Goal: Task Accomplishment & Management: Manage account settings

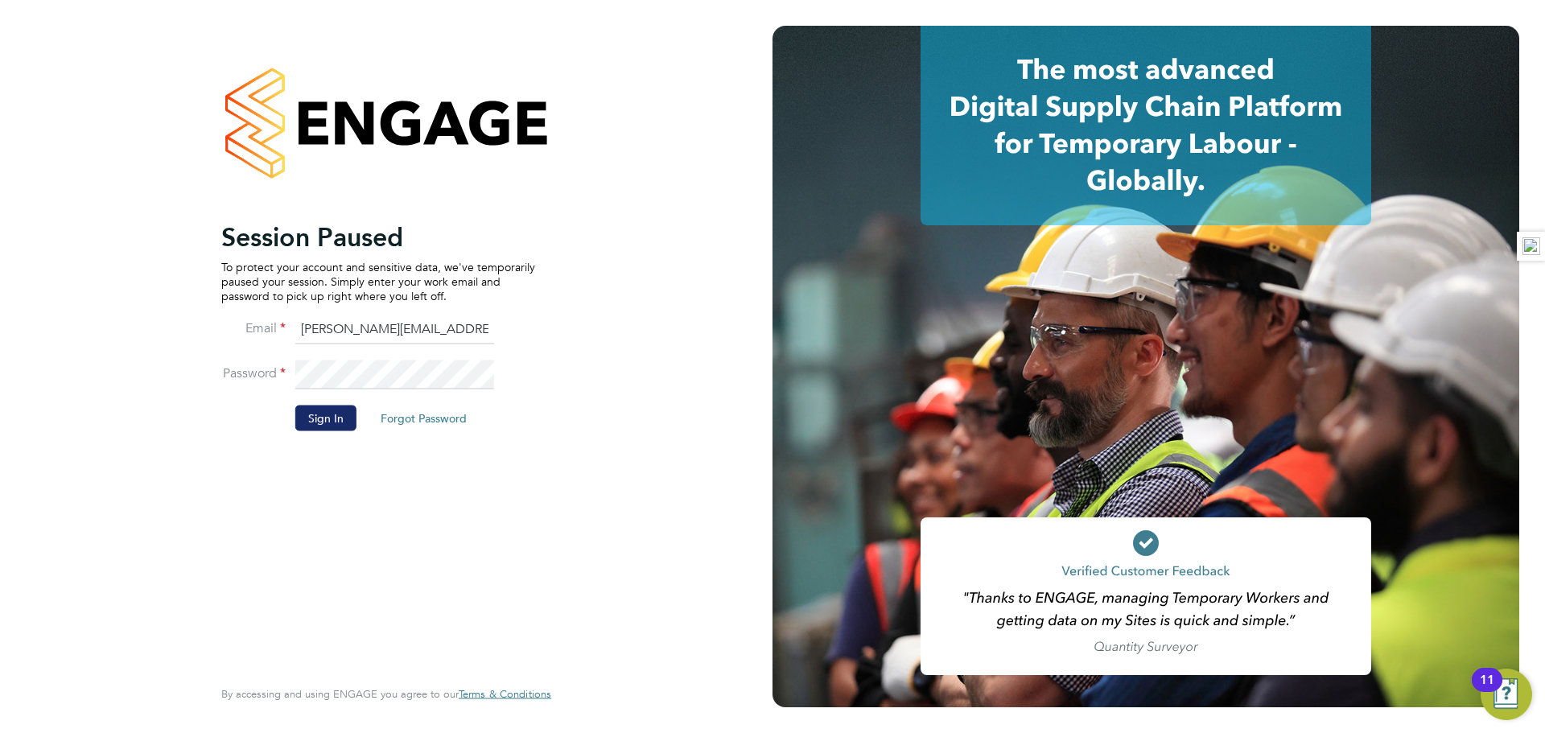
click at [307, 419] on button "Sign In" at bounding box center [325, 418] width 61 height 26
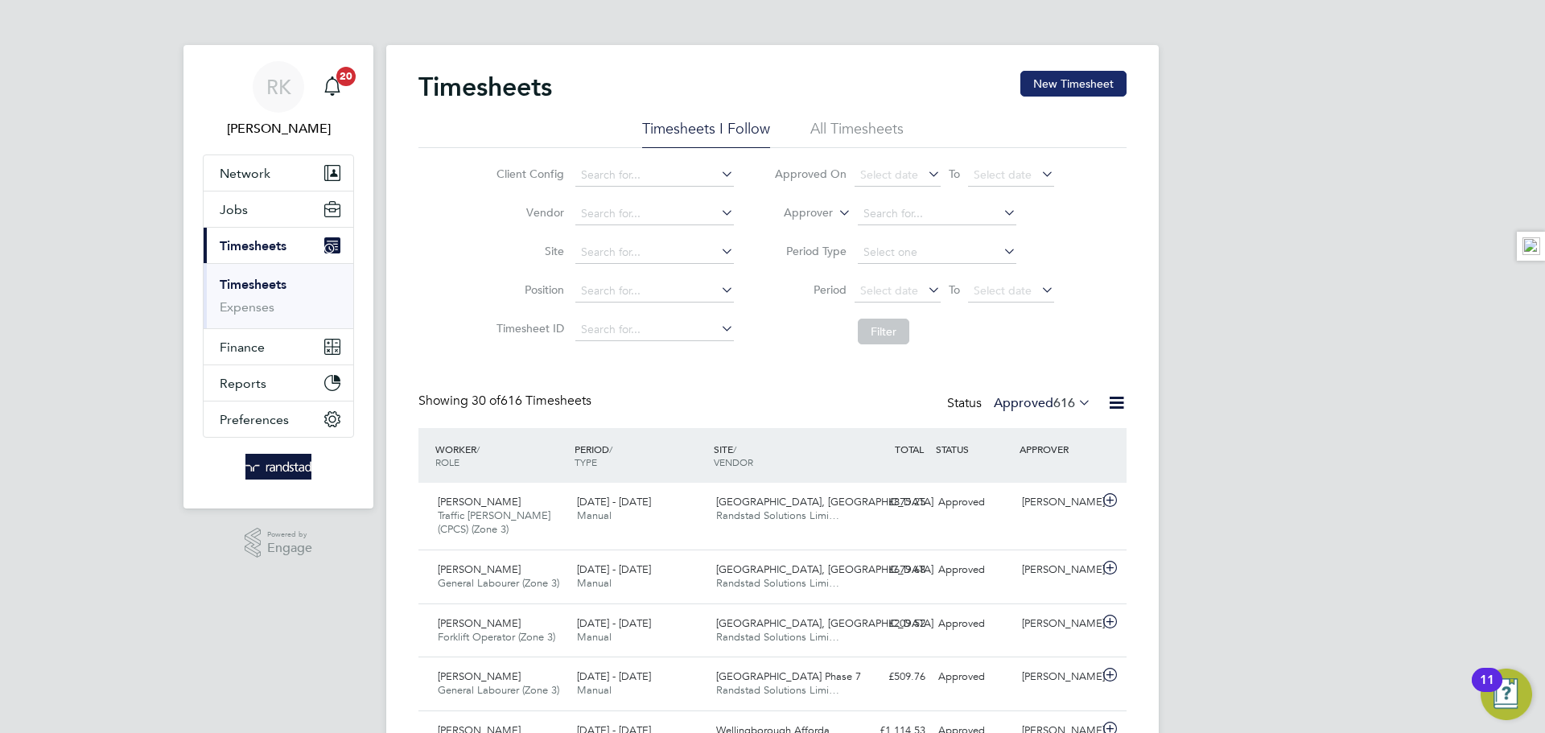
click at [1056, 78] on button "New Timesheet" at bounding box center [1073, 84] width 106 height 26
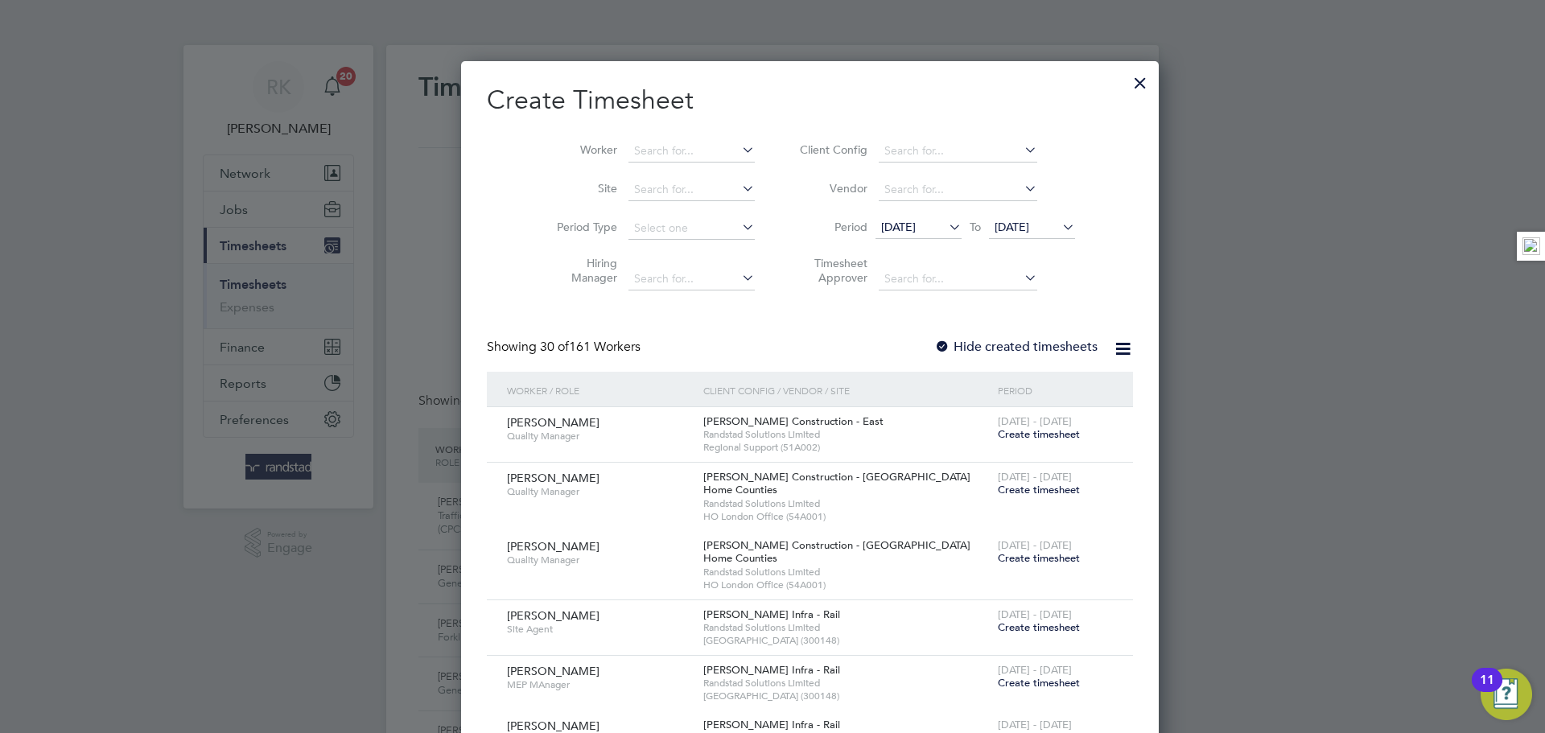
click at [648, 138] on li "Worker" at bounding box center [650, 151] width 250 height 39
click at [647, 141] on input at bounding box center [691, 151] width 126 height 23
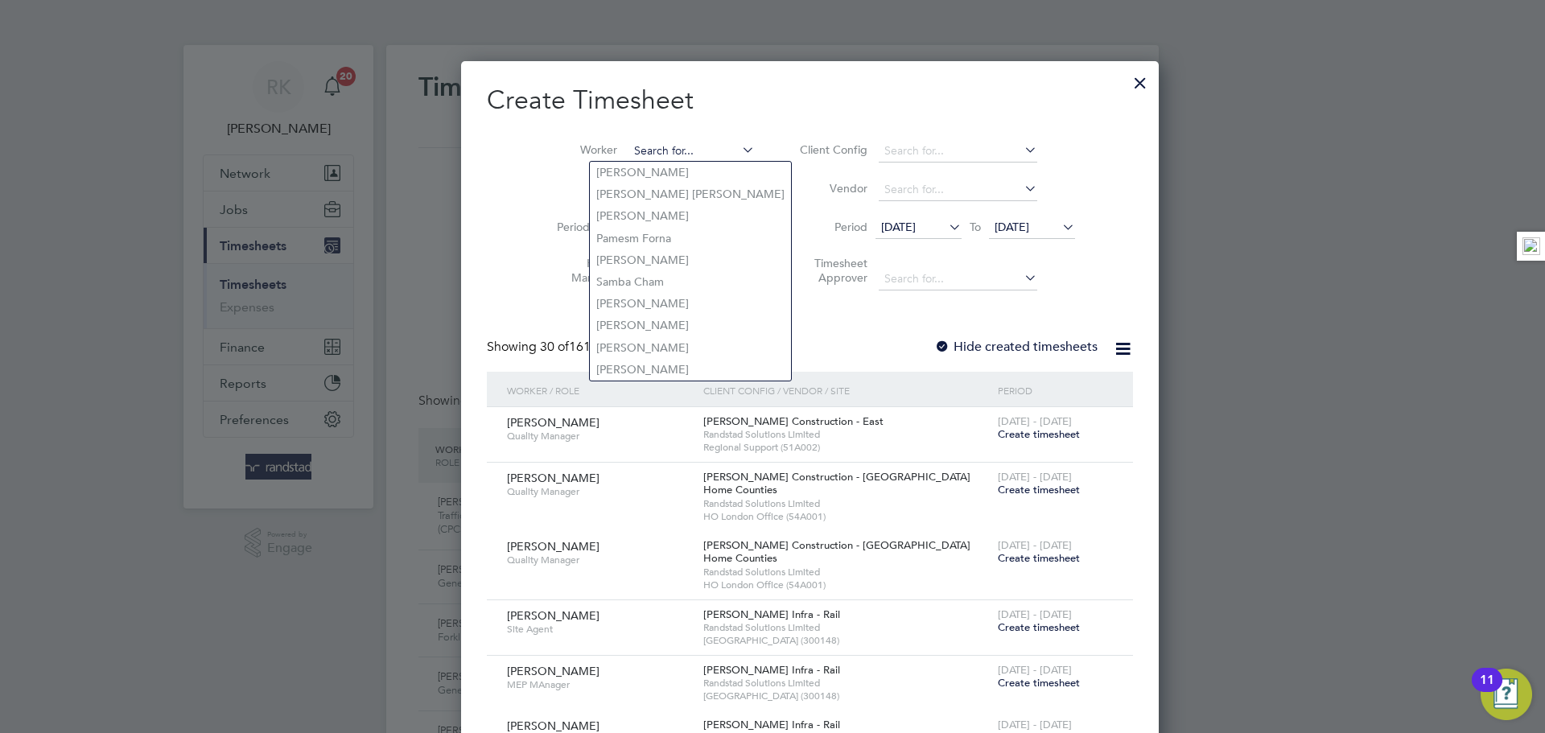
click at [638, 148] on input at bounding box center [691, 151] width 126 height 23
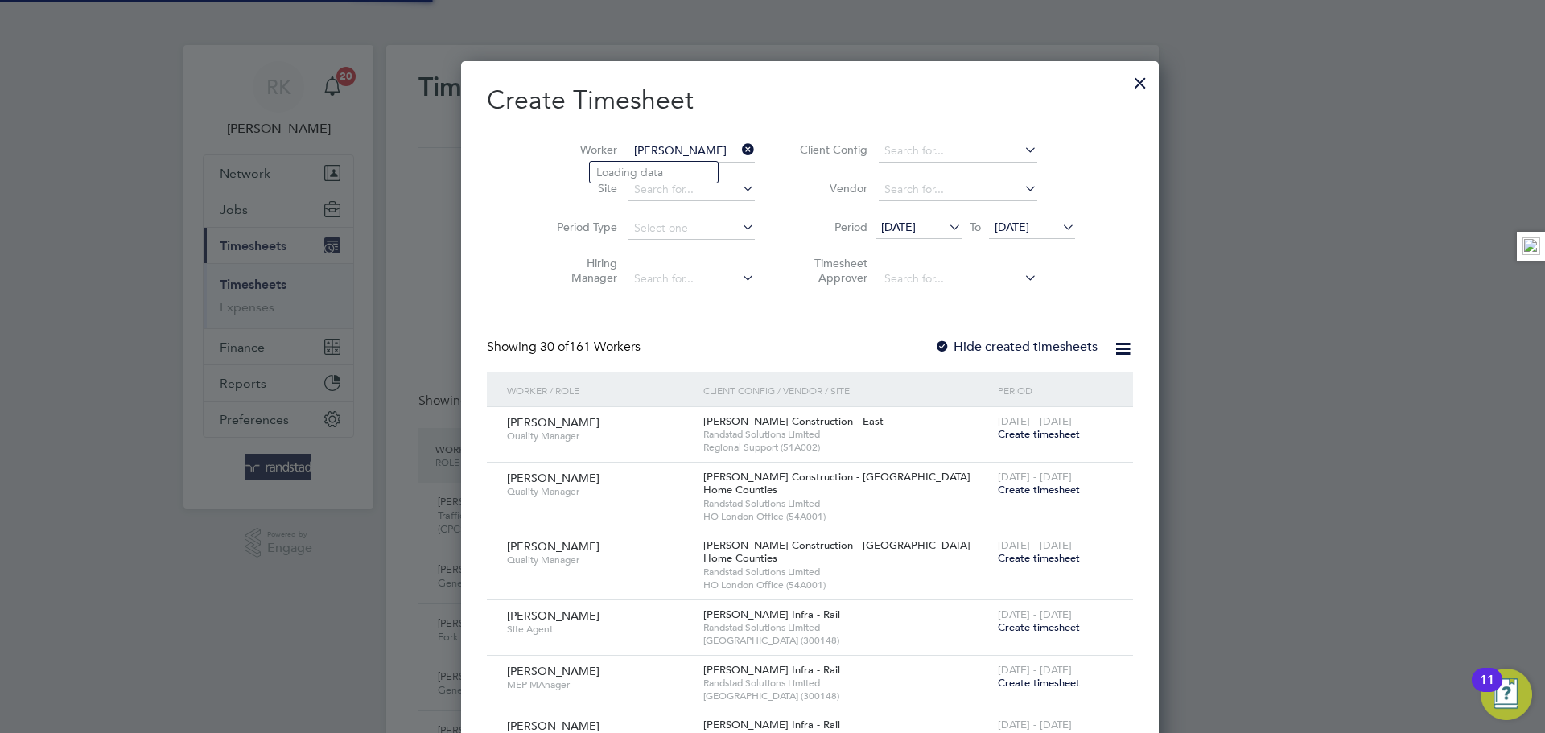
type input "efim duca"
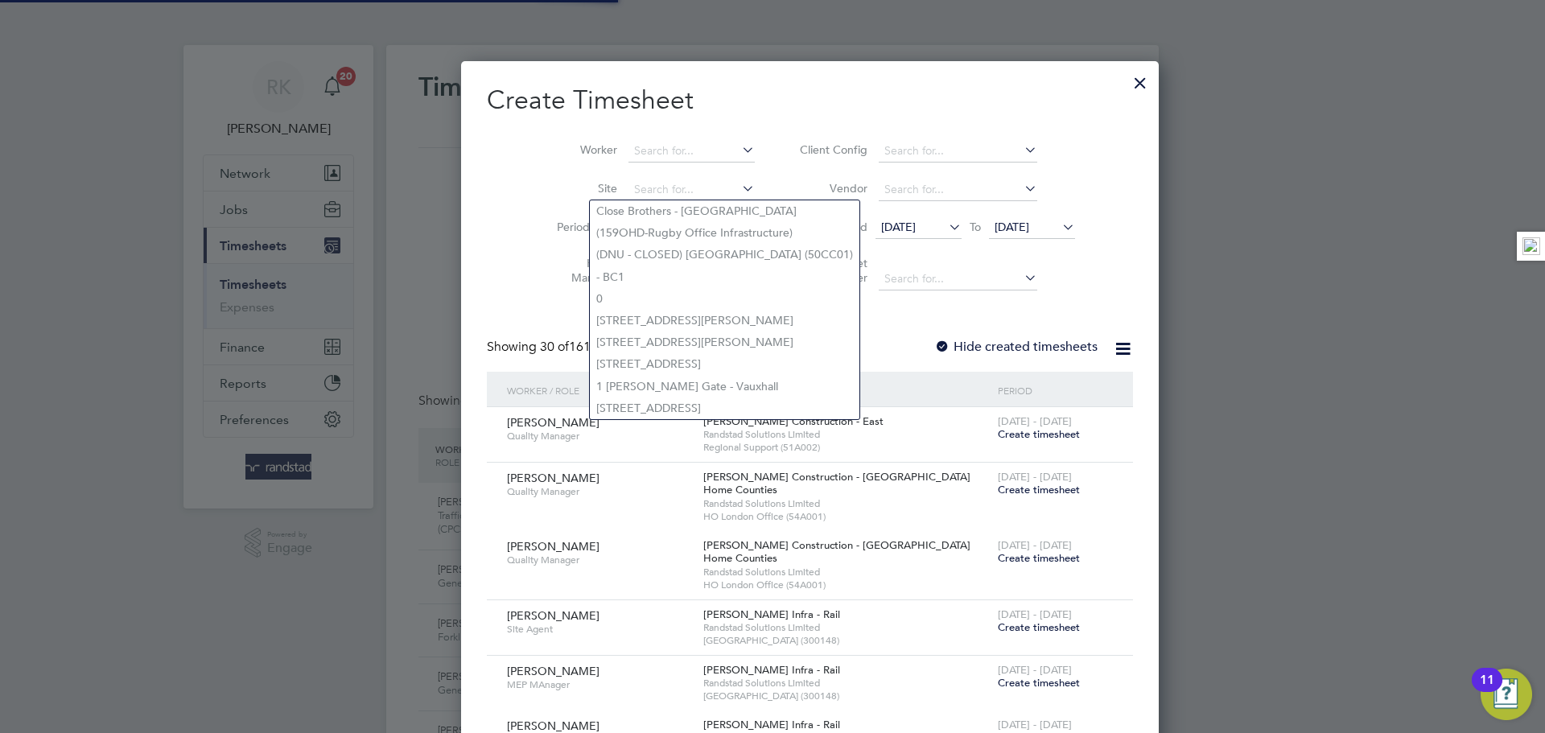
scroll to position [3352, 623]
click at [631, 138] on li "Worker" at bounding box center [650, 151] width 250 height 39
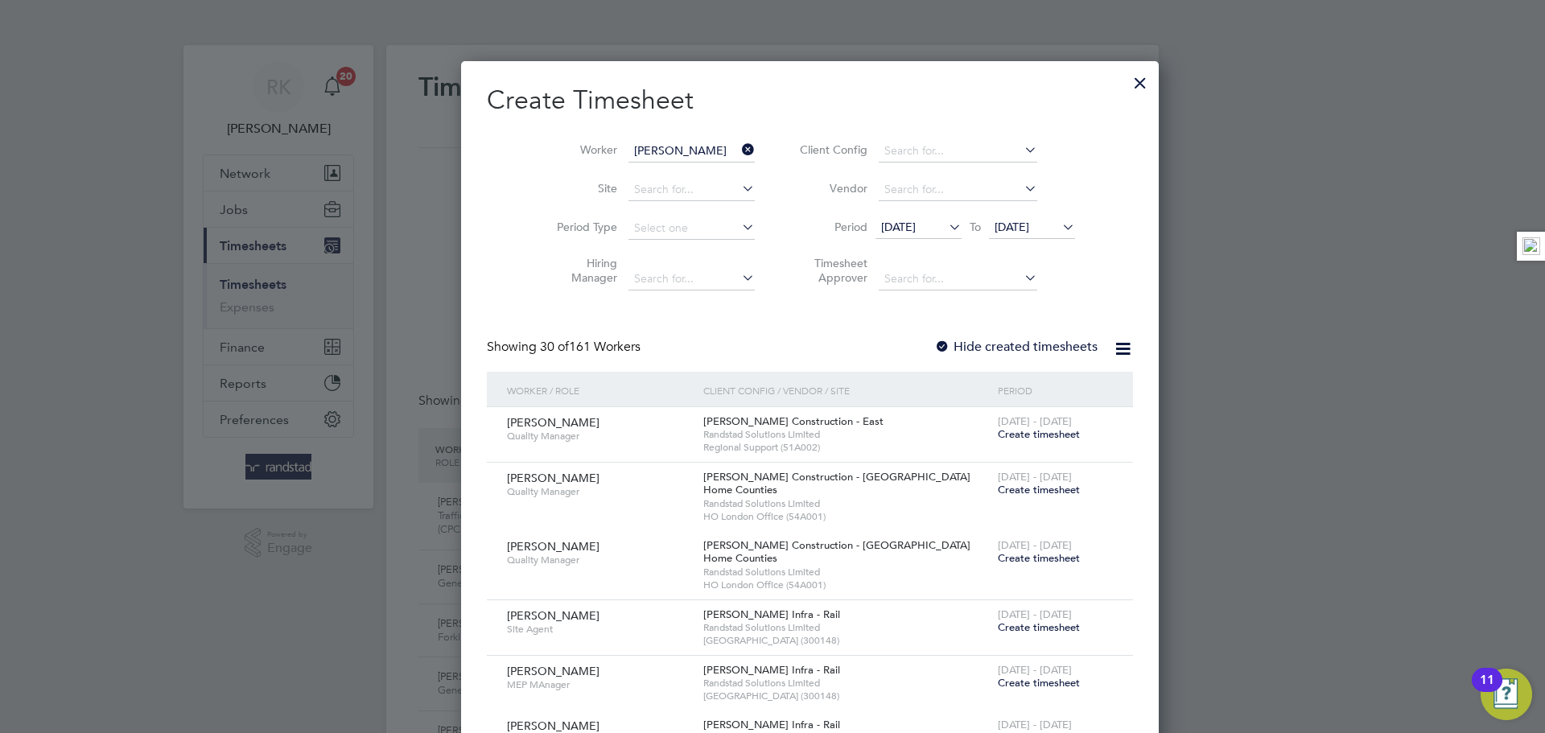
click at [680, 175] on li "Efim Duca" at bounding box center [689, 173] width 199 height 22
type input "Efim Duca"
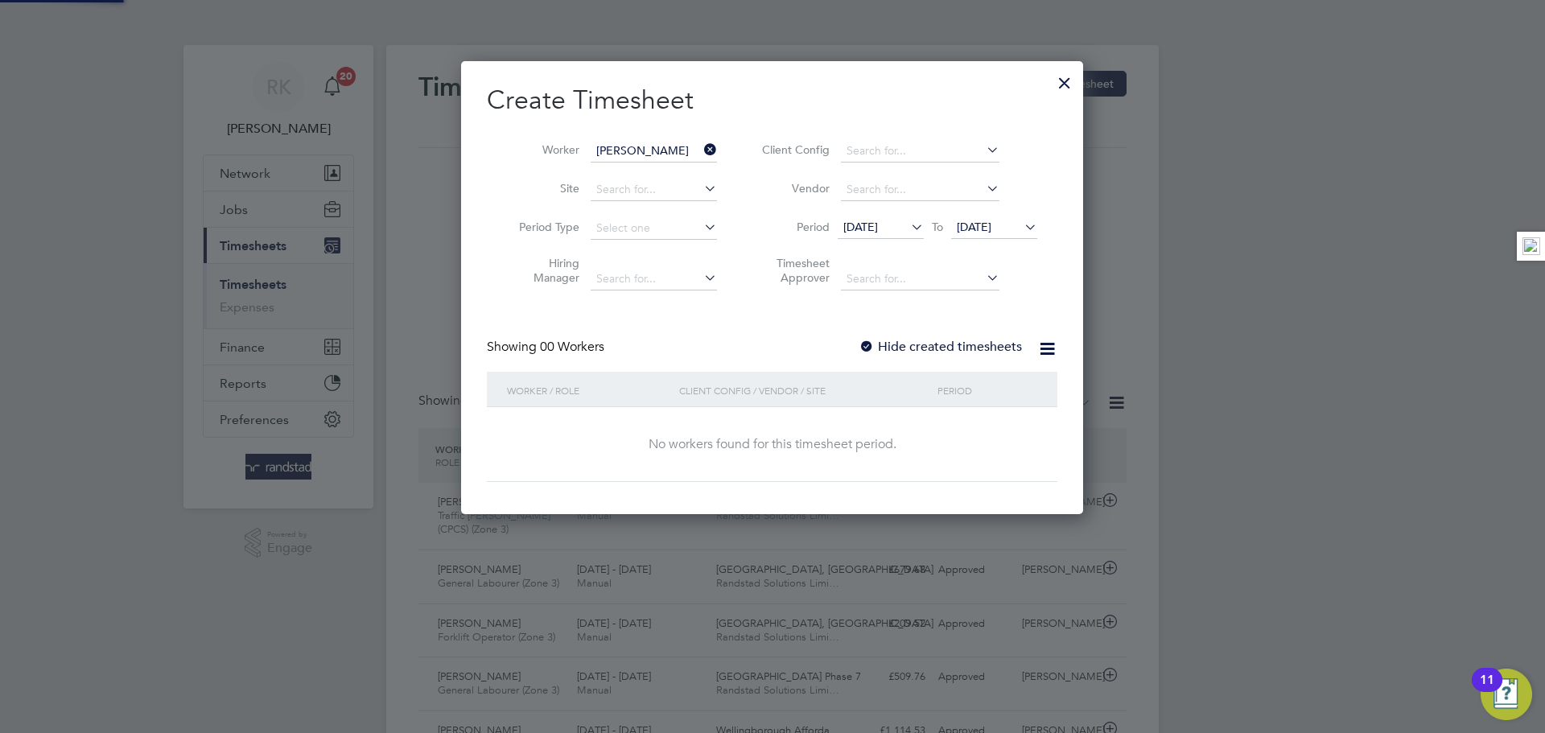
scroll to position [454, 623]
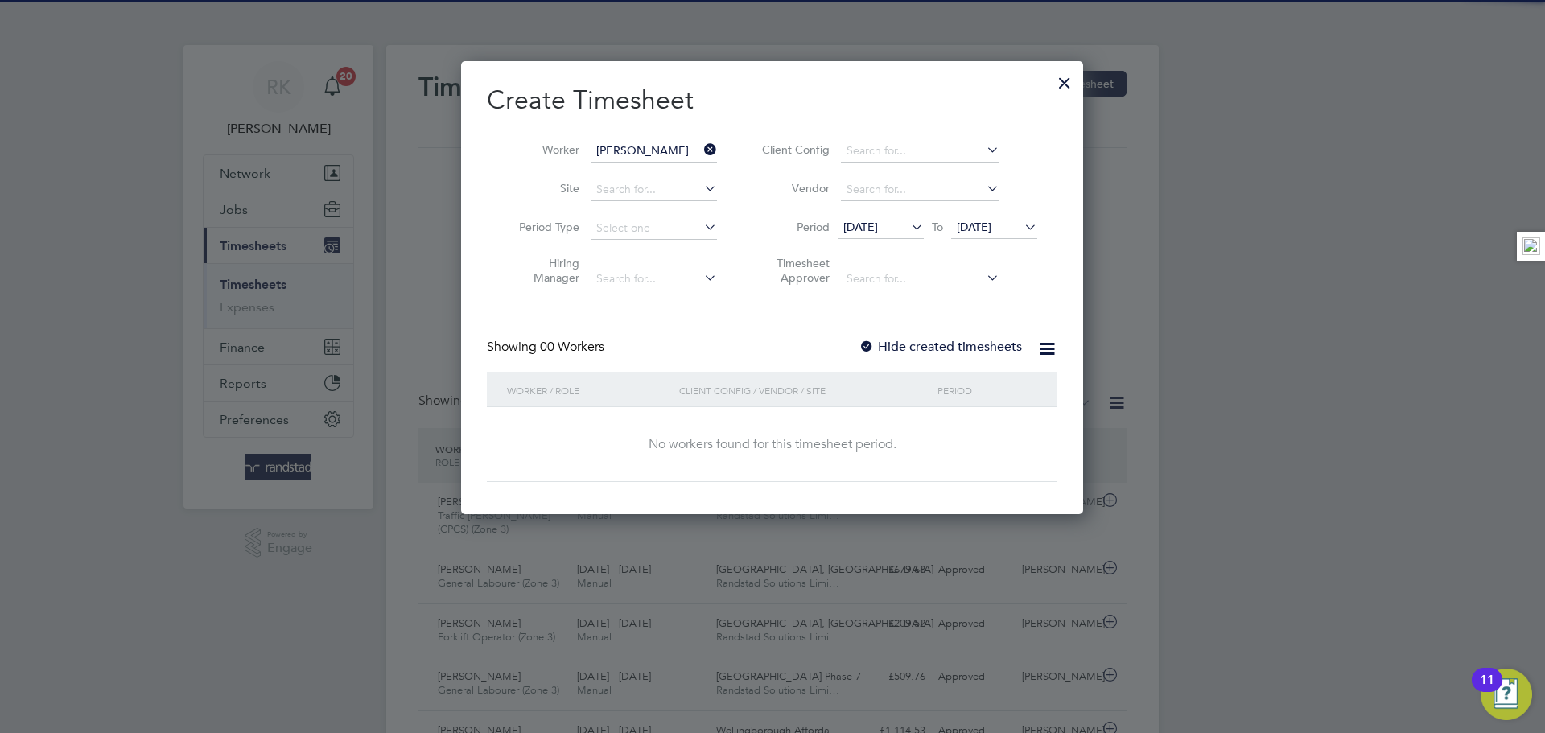
click at [982, 226] on span "22 Sep 2025" at bounding box center [974, 227] width 35 height 14
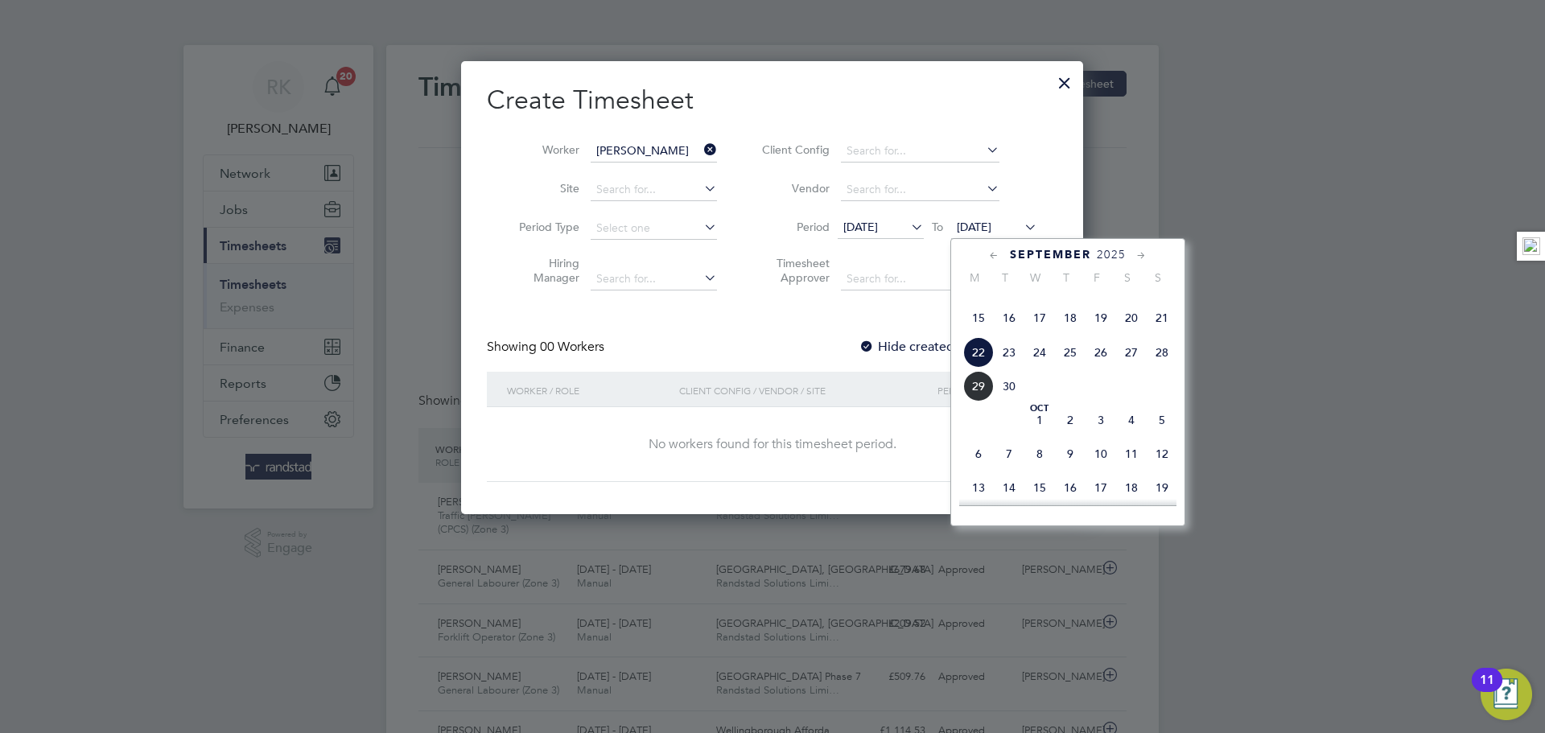
click at [807, 307] on div "Create Timesheet Worker Efim Duca Site Period Type Hiring Manager Client Config…" at bounding box center [772, 283] width 570 height 398
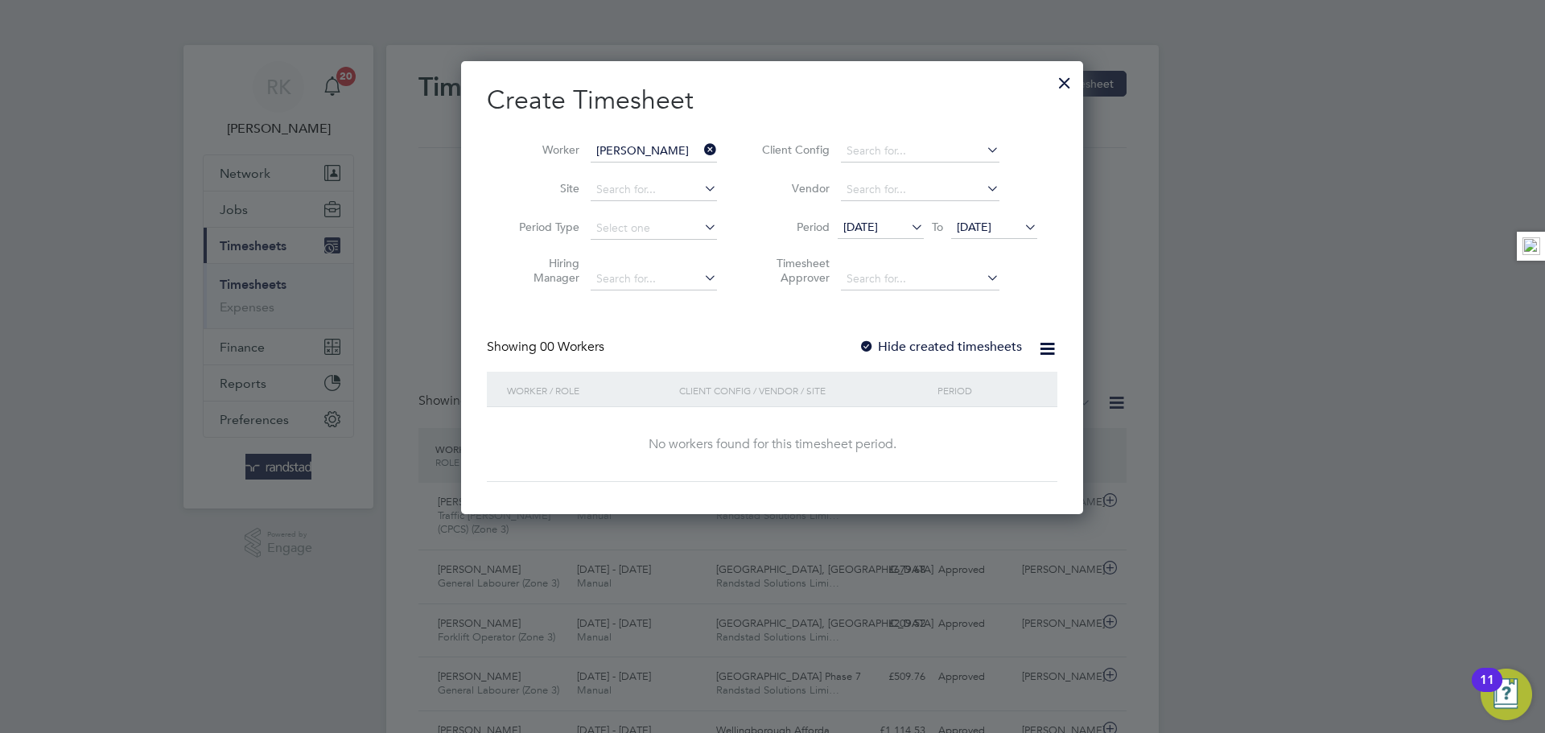
click at [891, 356] on div "Showing 00 Workers Hide created timesheets" at bounding box center [772, 355] width 570 height 33
click at [873, 342] on div at bounding box center [866, 348] width 16 height 16
click at [871, 349] on div at bounding box center [866, 348] width 16 height 16
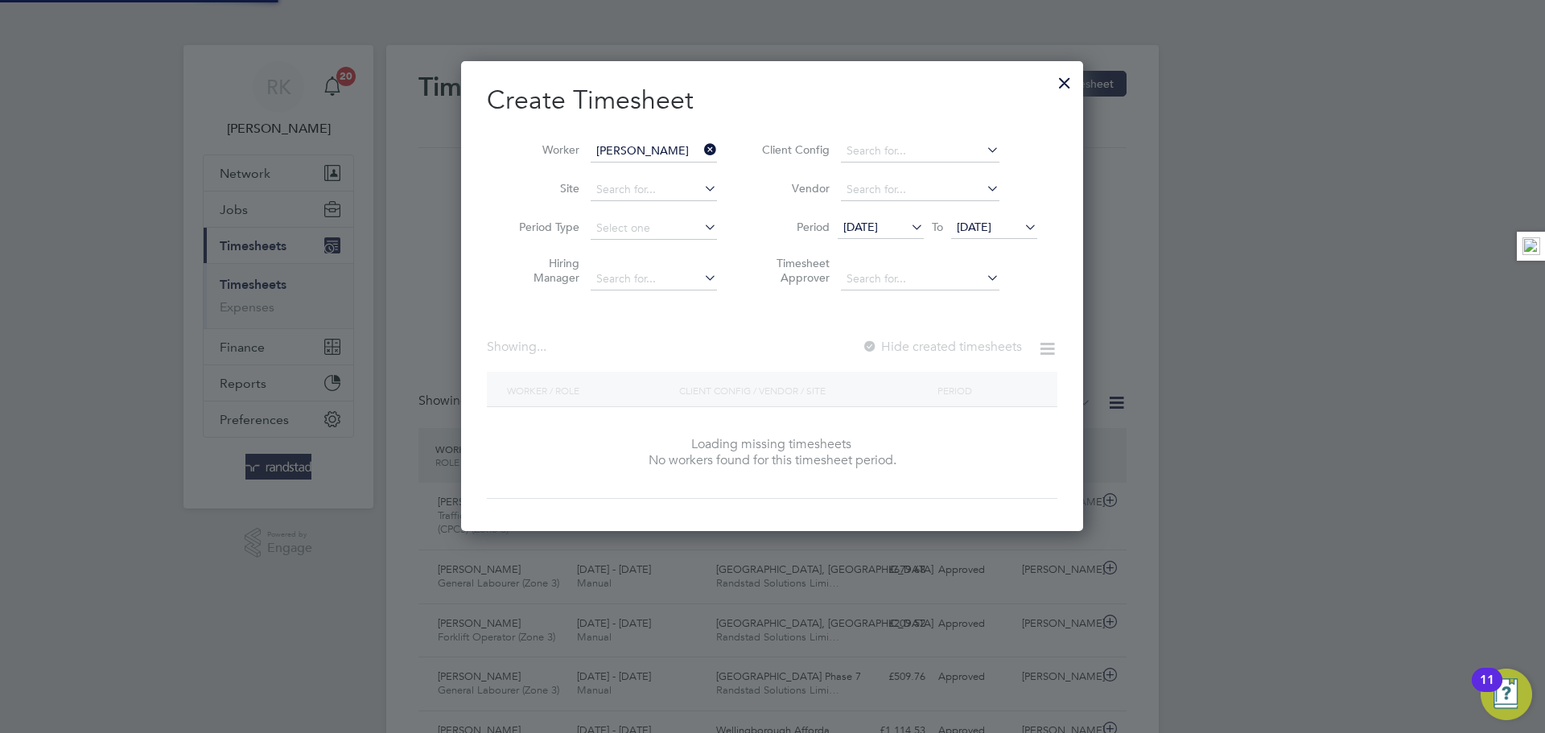
scroll to position [488, 623]
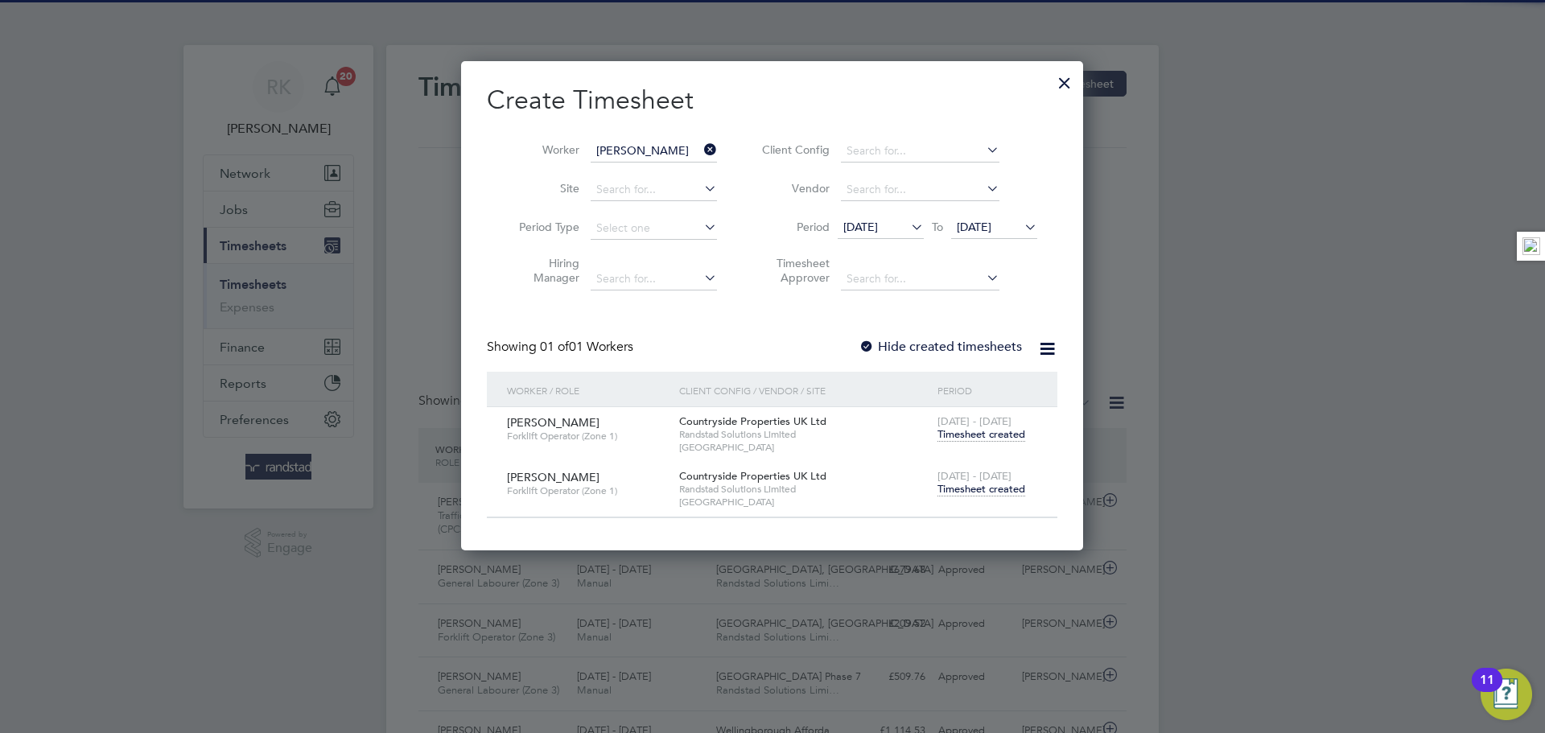
click at [994, 492] on span "Timesheet created" at bounding box center [981, 489] width 88 height 14
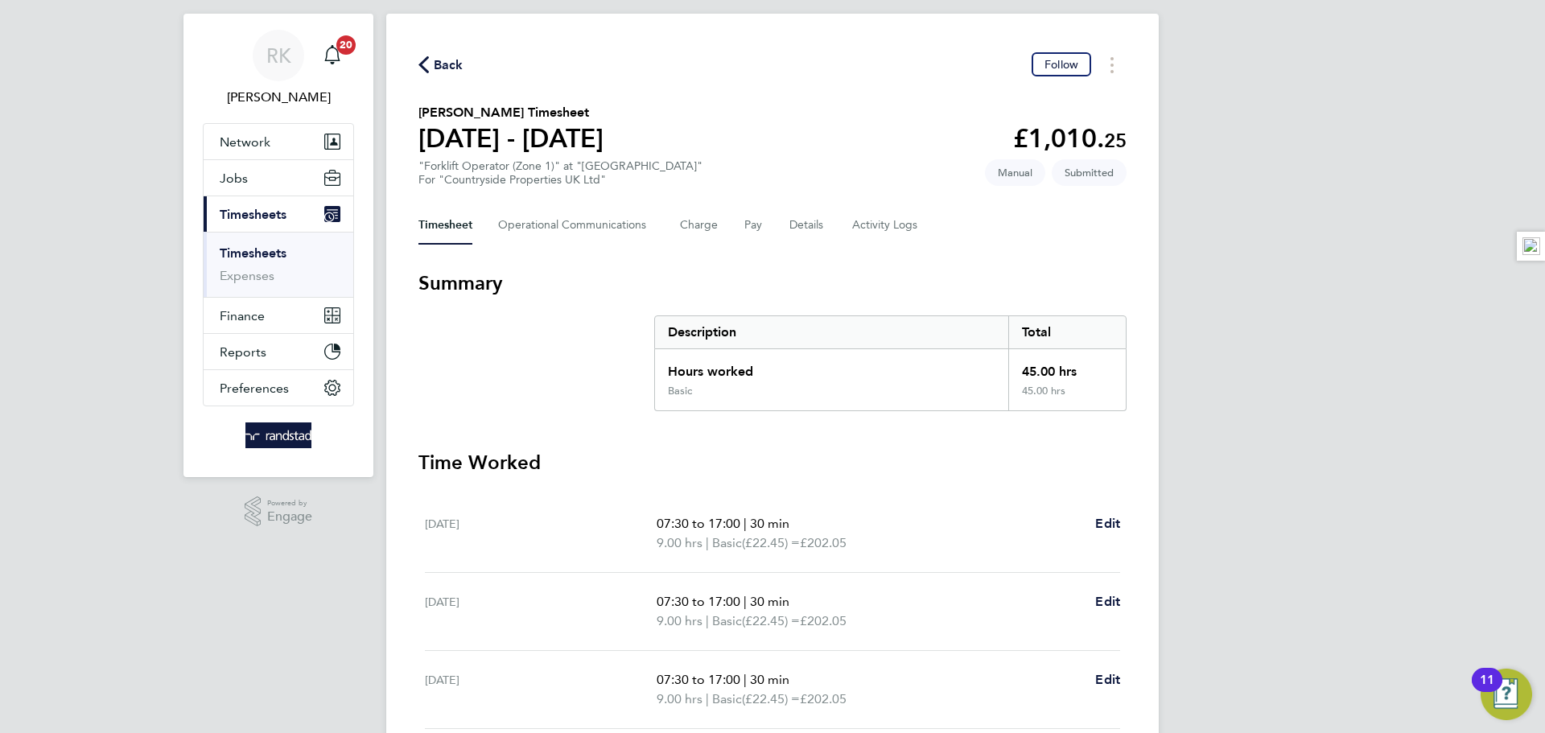
scroll to position [40, 0]
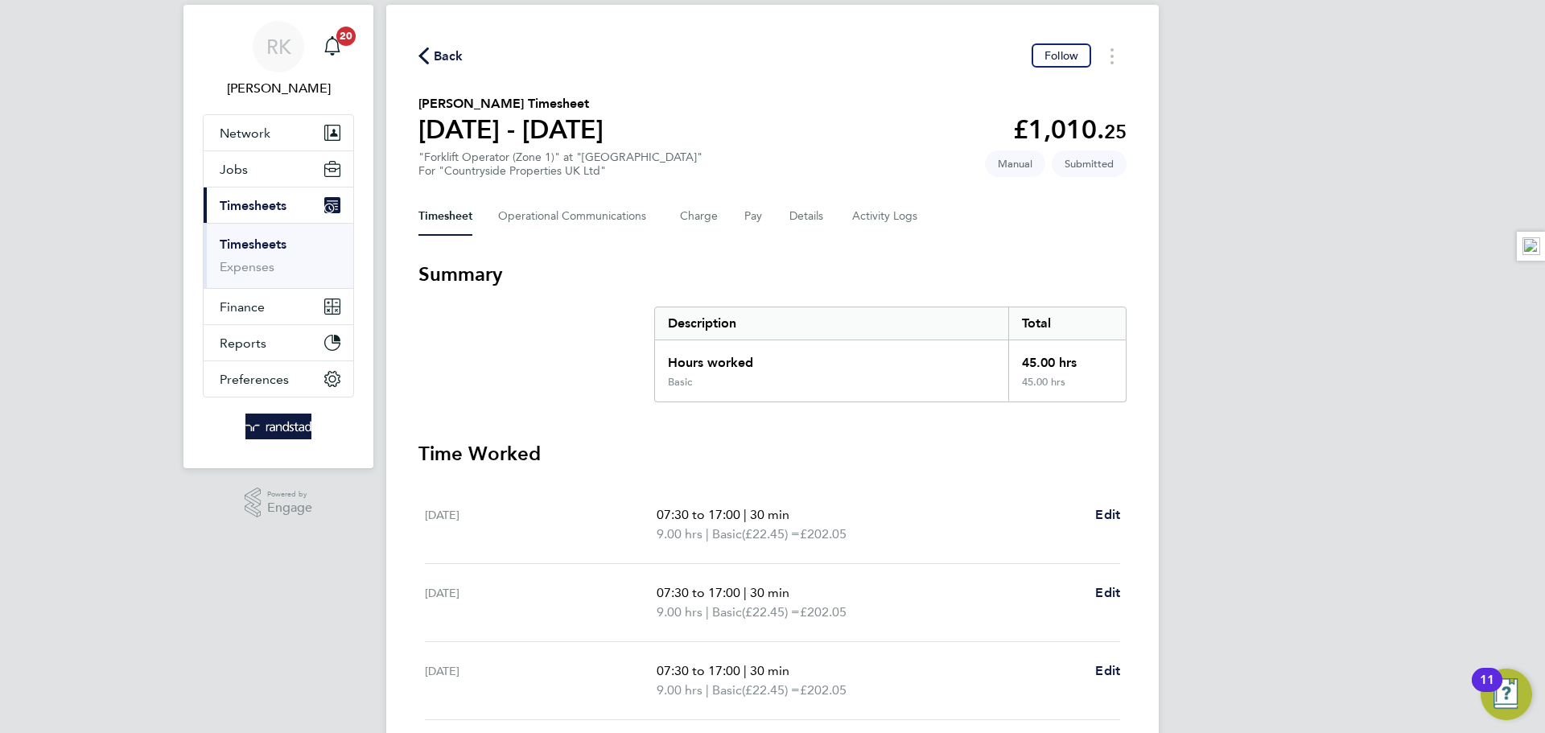
click at [438, 57] on span "Back" at bounding box center [449, 56] width 30 height 19
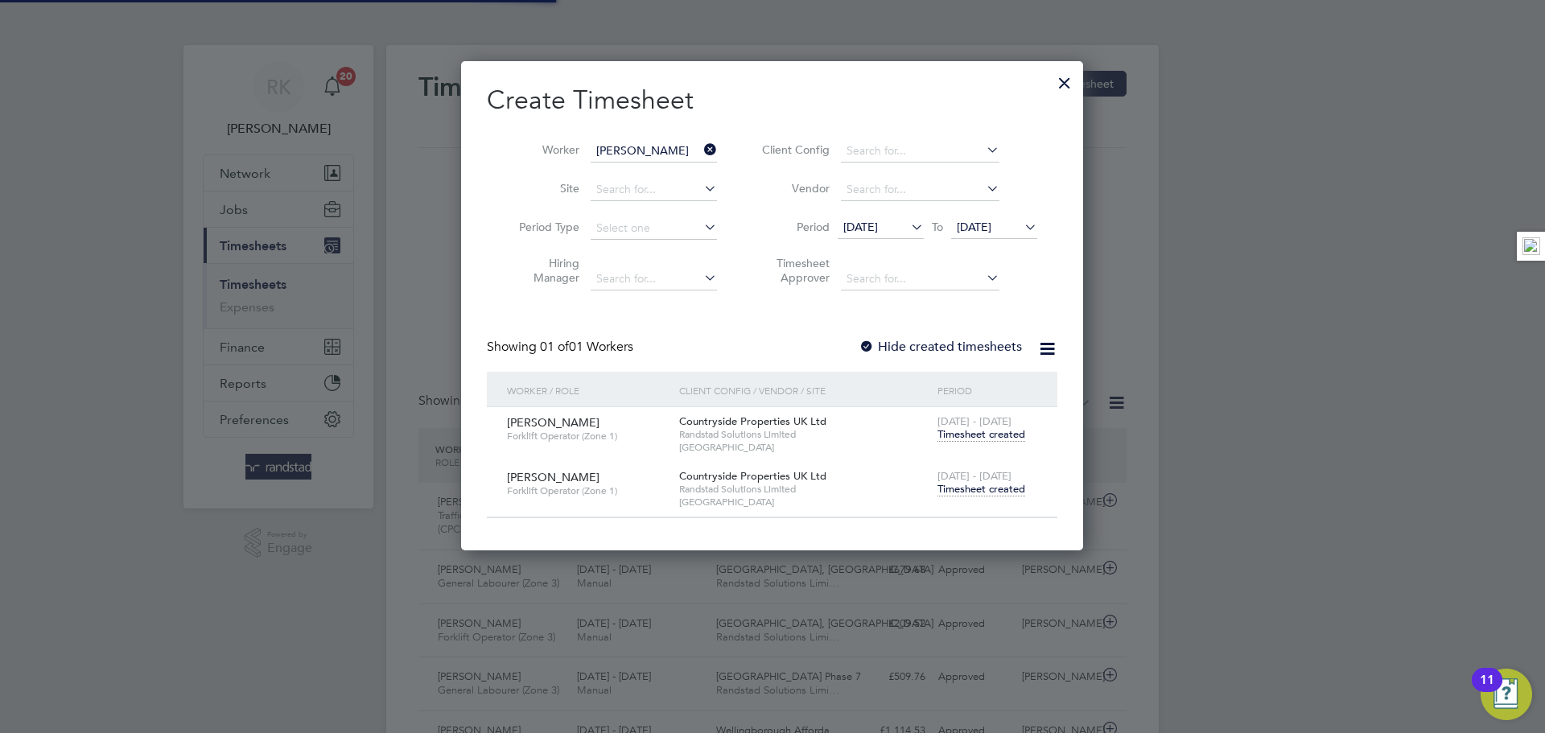
scroll to position [8, 8]
click at [701, 148] on icon at bounding box center [701, 149] width 0 height 23
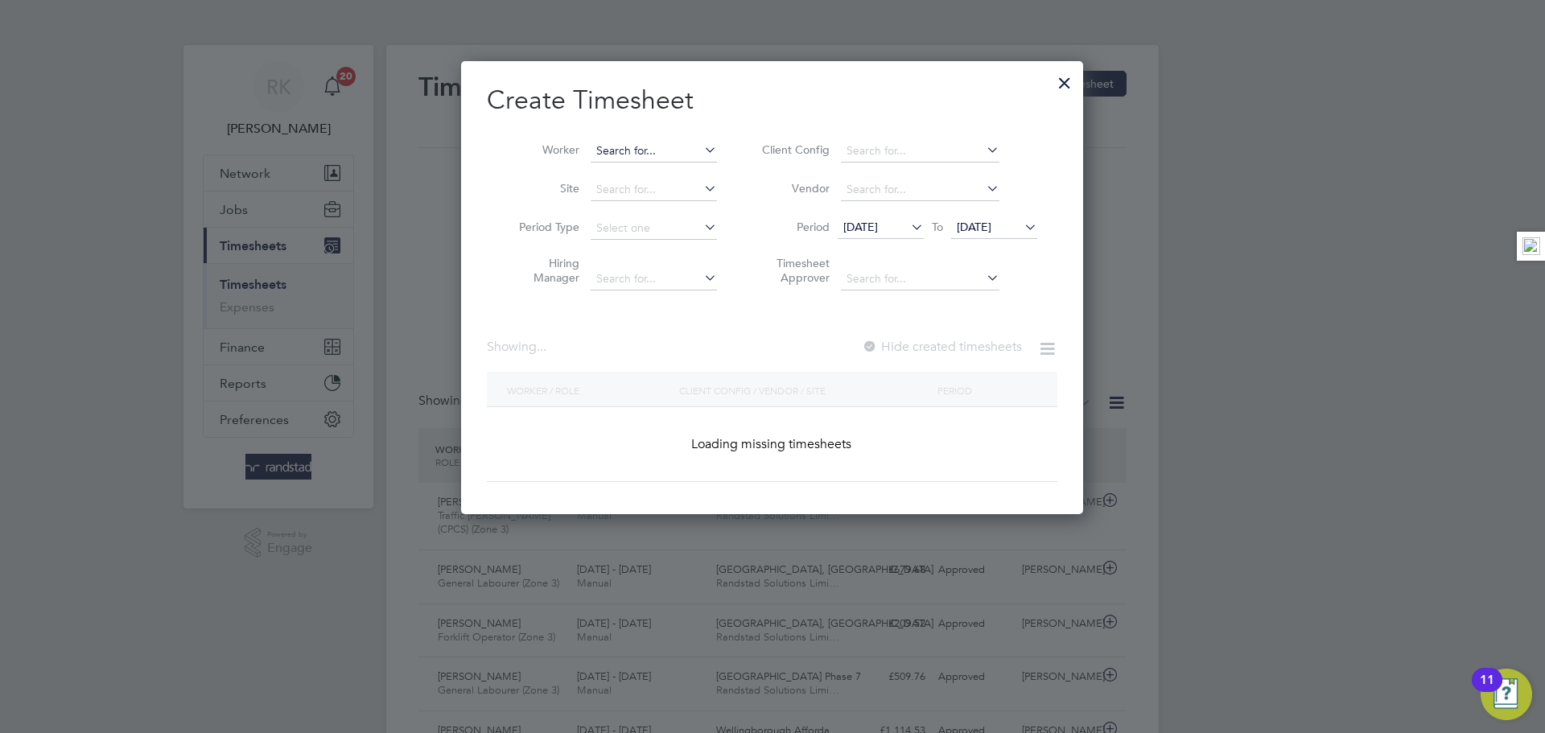
click at [656, 142] on input at bounding box center [654, 151] width 126 height 23
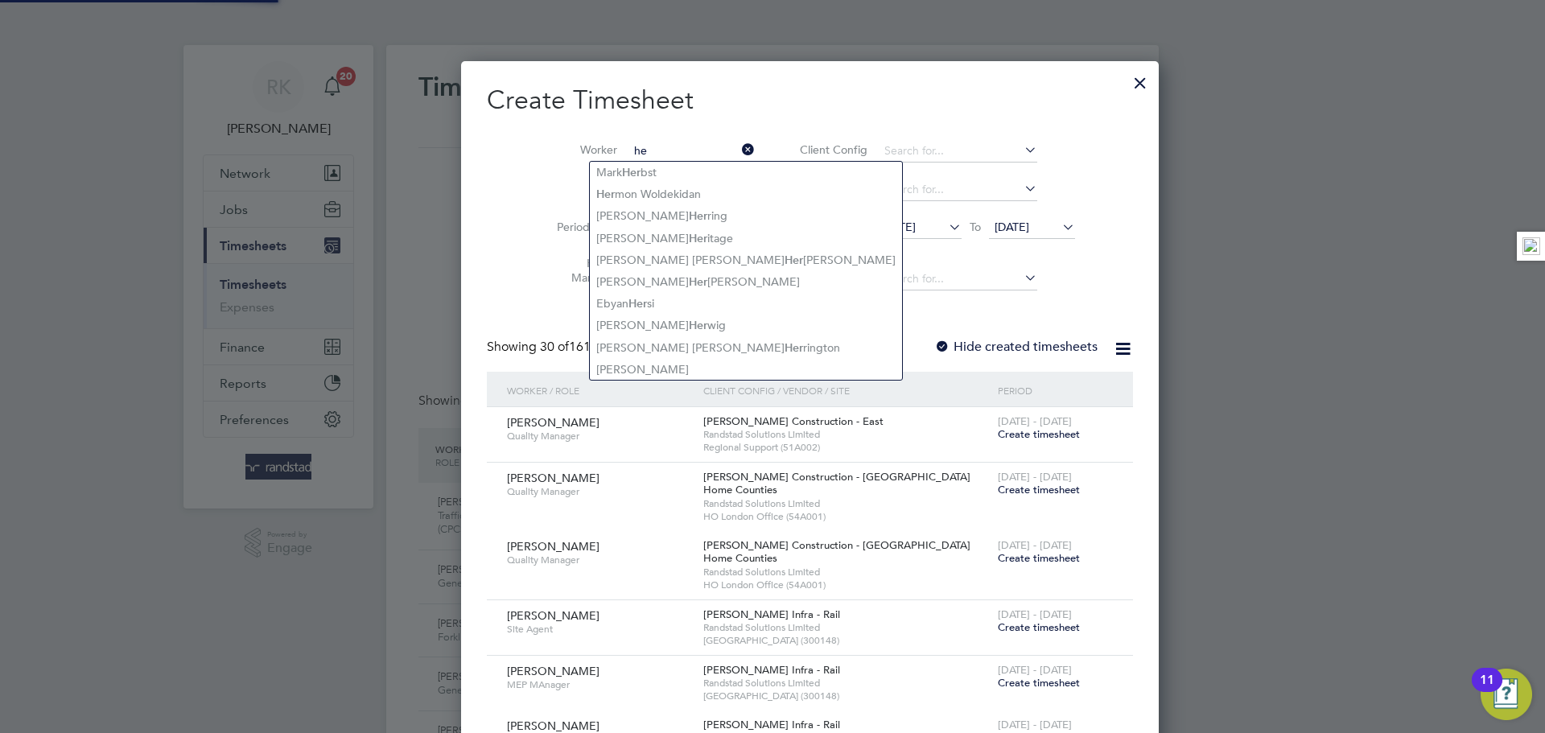
type input "h"
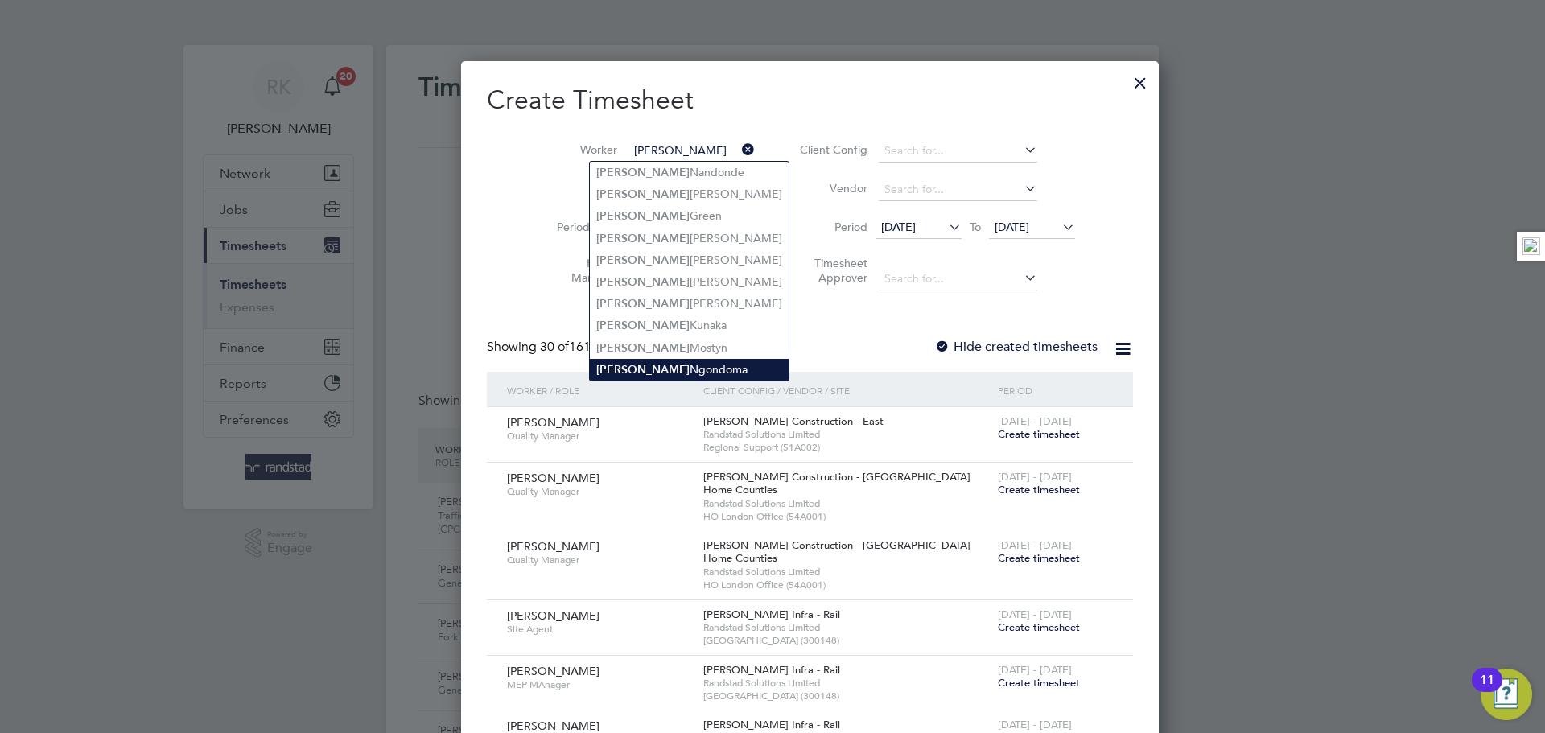
click at [681, 359] on li "Gerald Ngondoma" at bounding box center [689, 370] width 199 height 22
type input "Gerald Ngondoma"
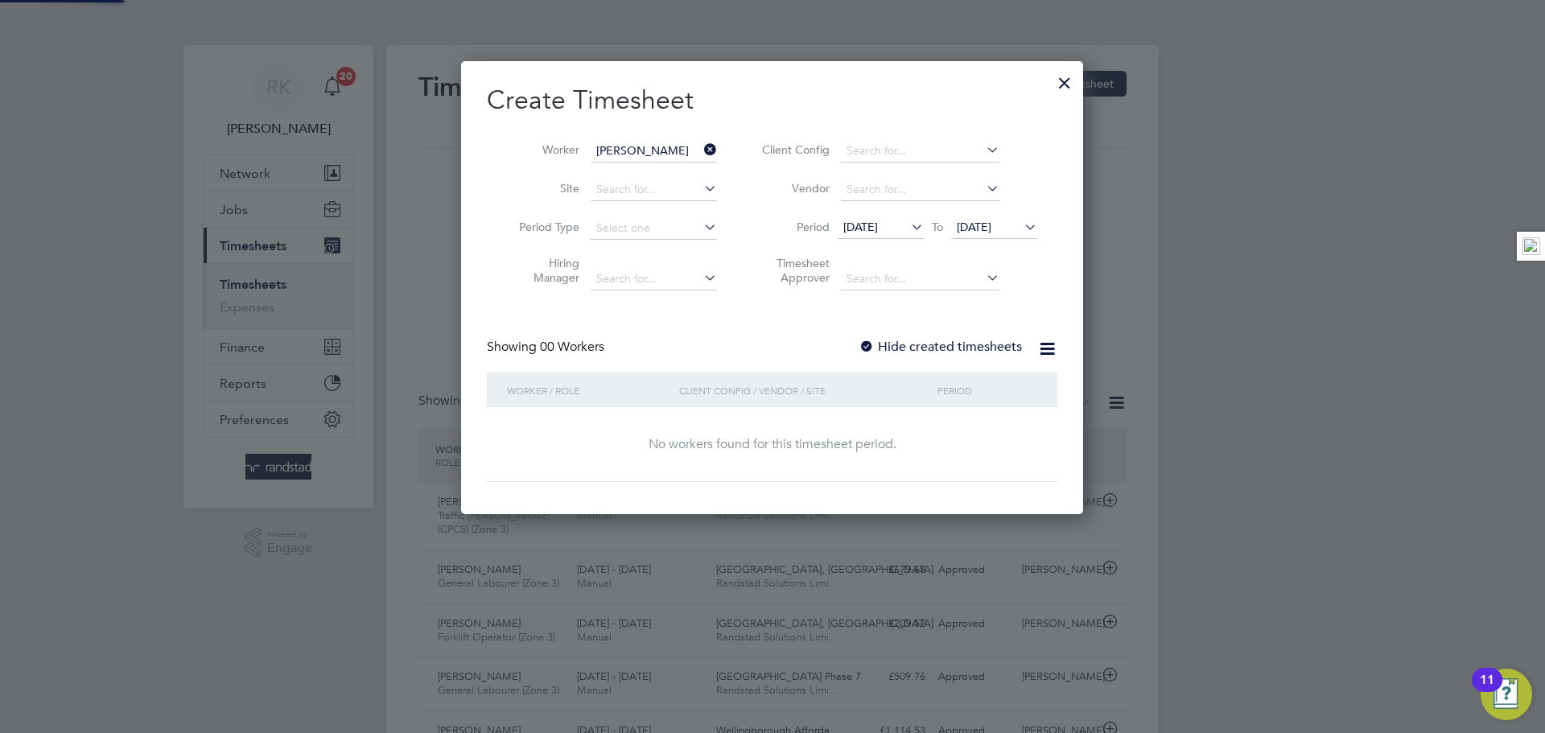
click at [941, 335] on div "Create Timesheet Worker Gerald Ngondoma Site Period Type Hiring Manager Client …" at bounding box center [772, 283] width 570 height 398
click at [940, 340] on label "Hide created timesheets" at bounding box center [939, 347] width 163 height 16
click at [932, 351] on label "Hide created timesheets" at bounding box center [939, 347] width 163 height 16
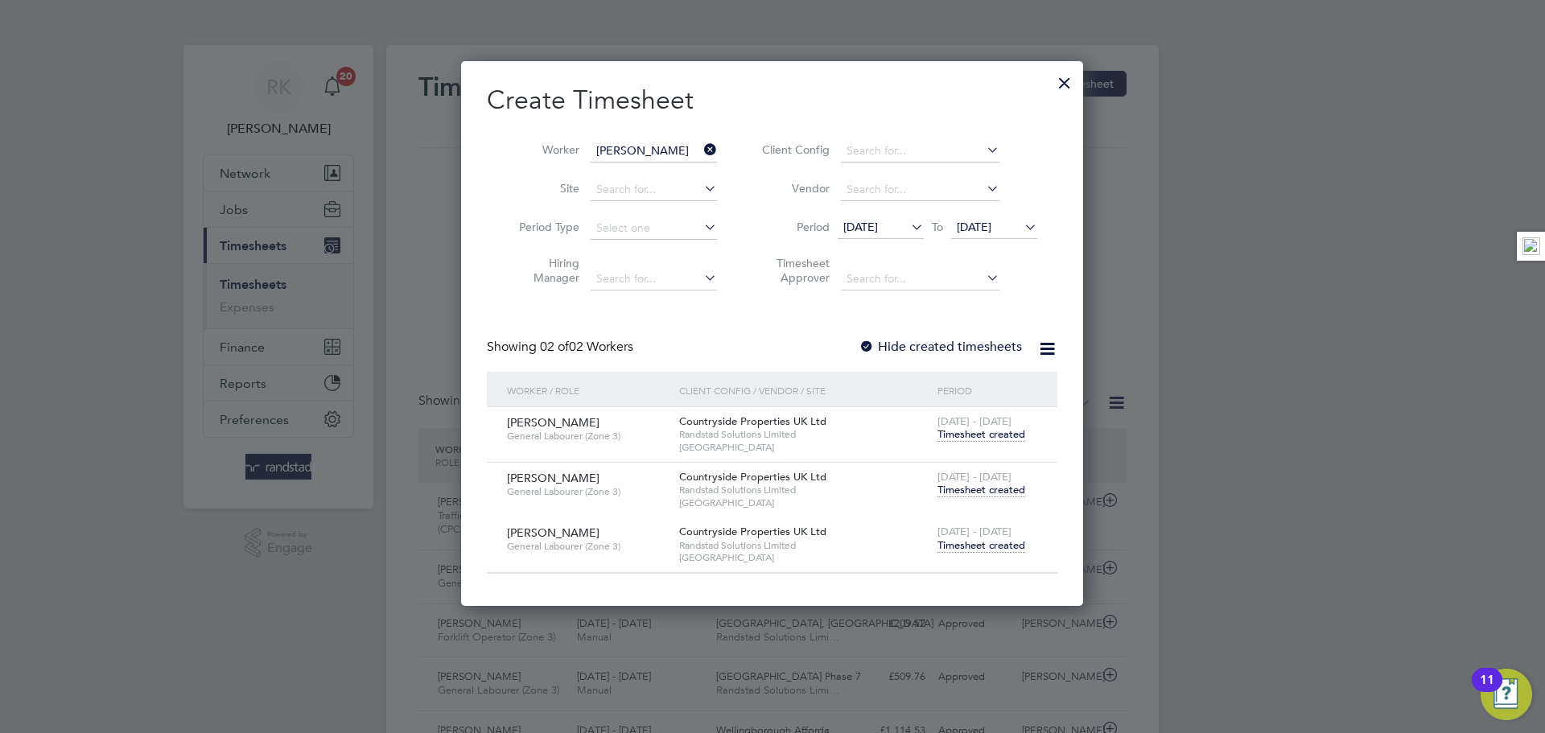
click at [993, 541] on span "Timesheet created" at bounding box center [981, 545] width 88 height 14
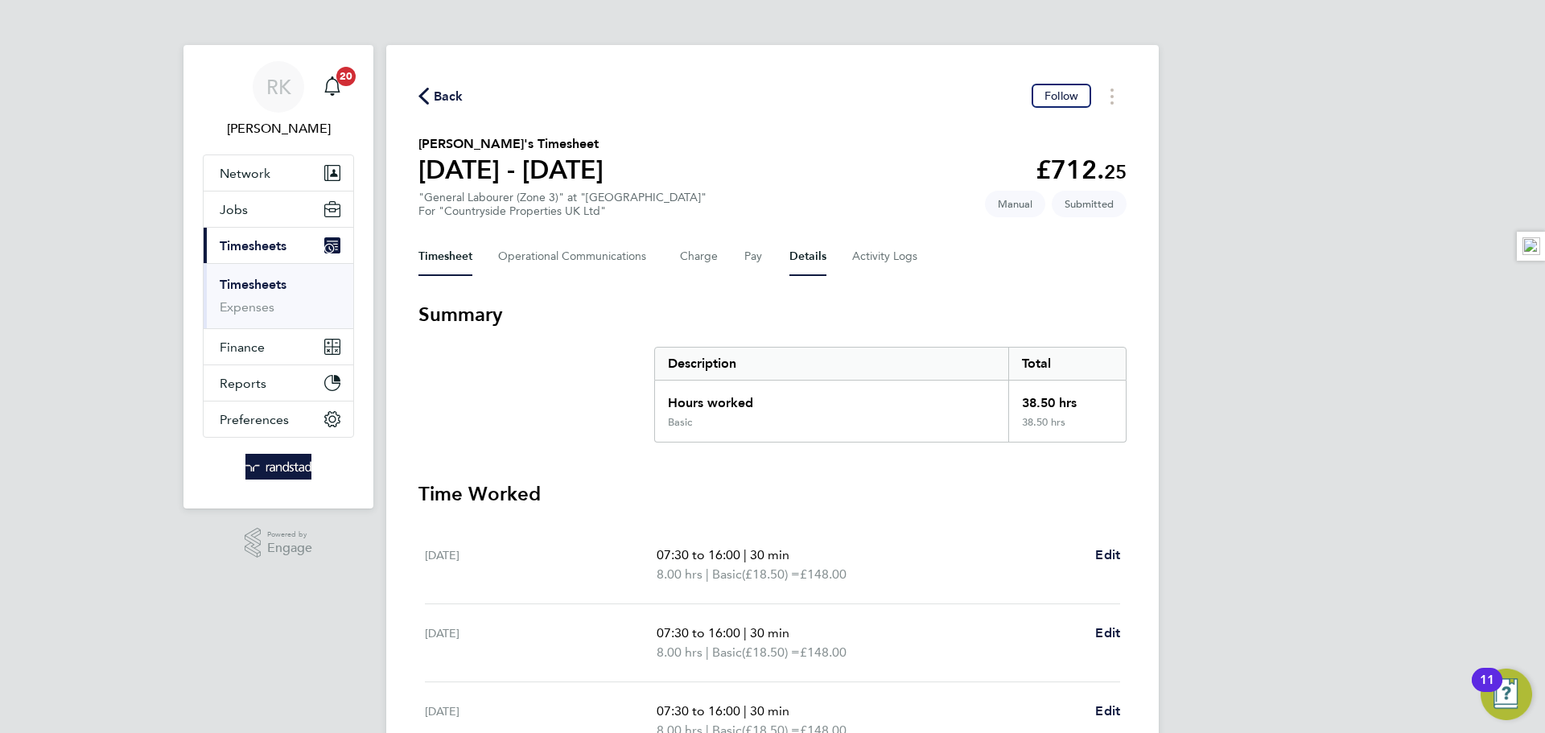
click at [798, 261] on button "Details" at bounding box center [807, 256] width 37 height 39
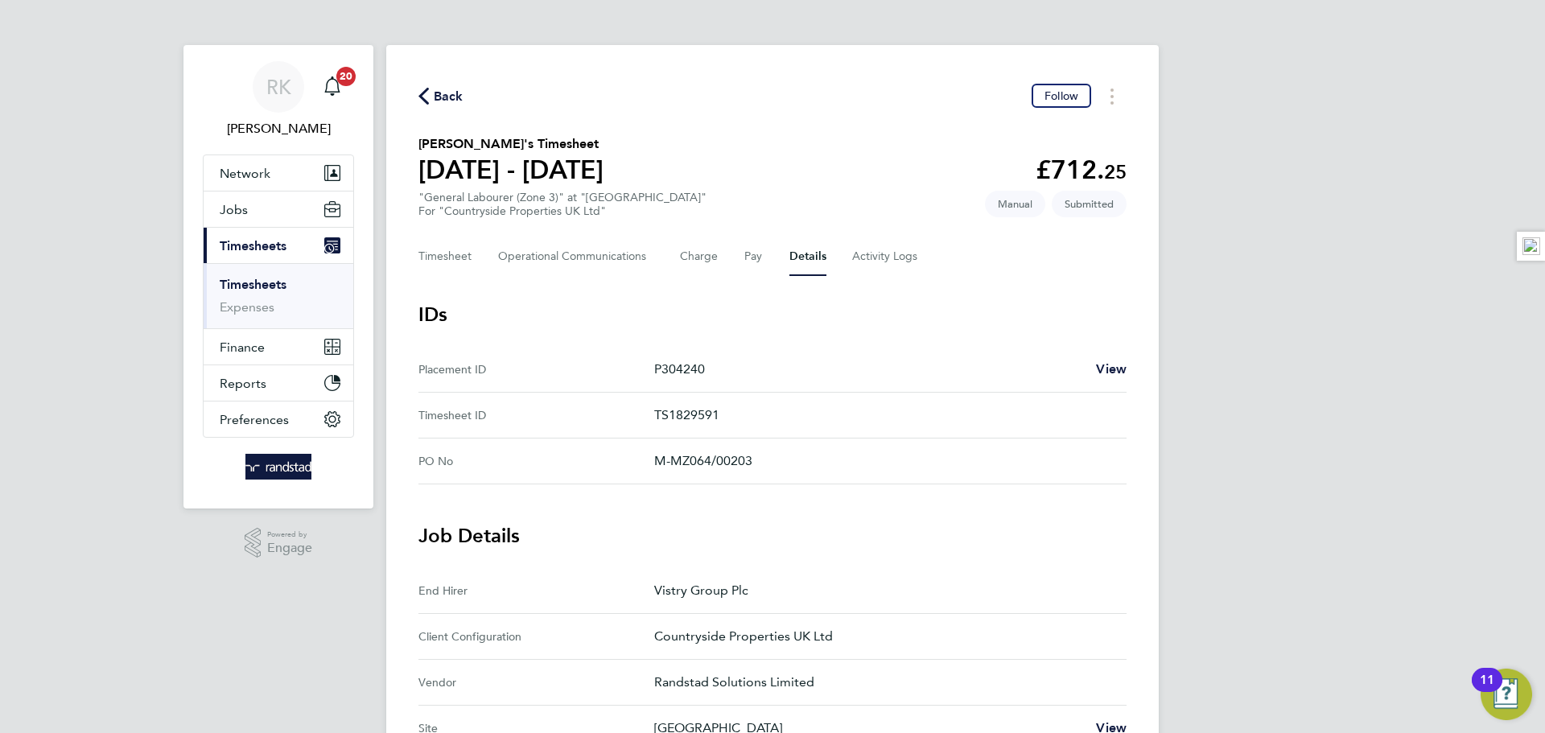
click at [427, 95] on icon "button" at bounding box center [423, 96] width 10 height 17
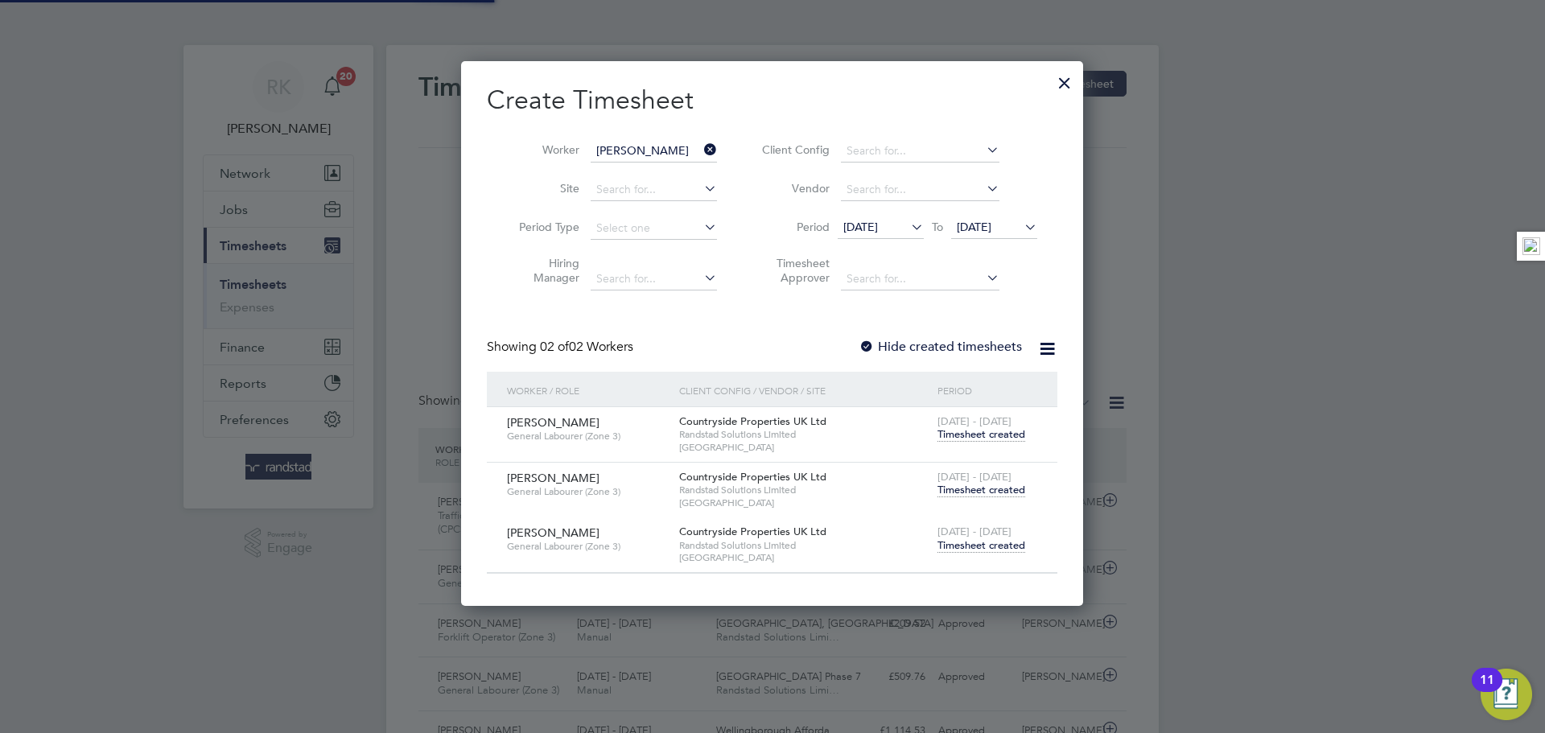
scroll to position [41, 140]
click at [701, 150] on icon at bounding box center [701, 149] width 0 height 23
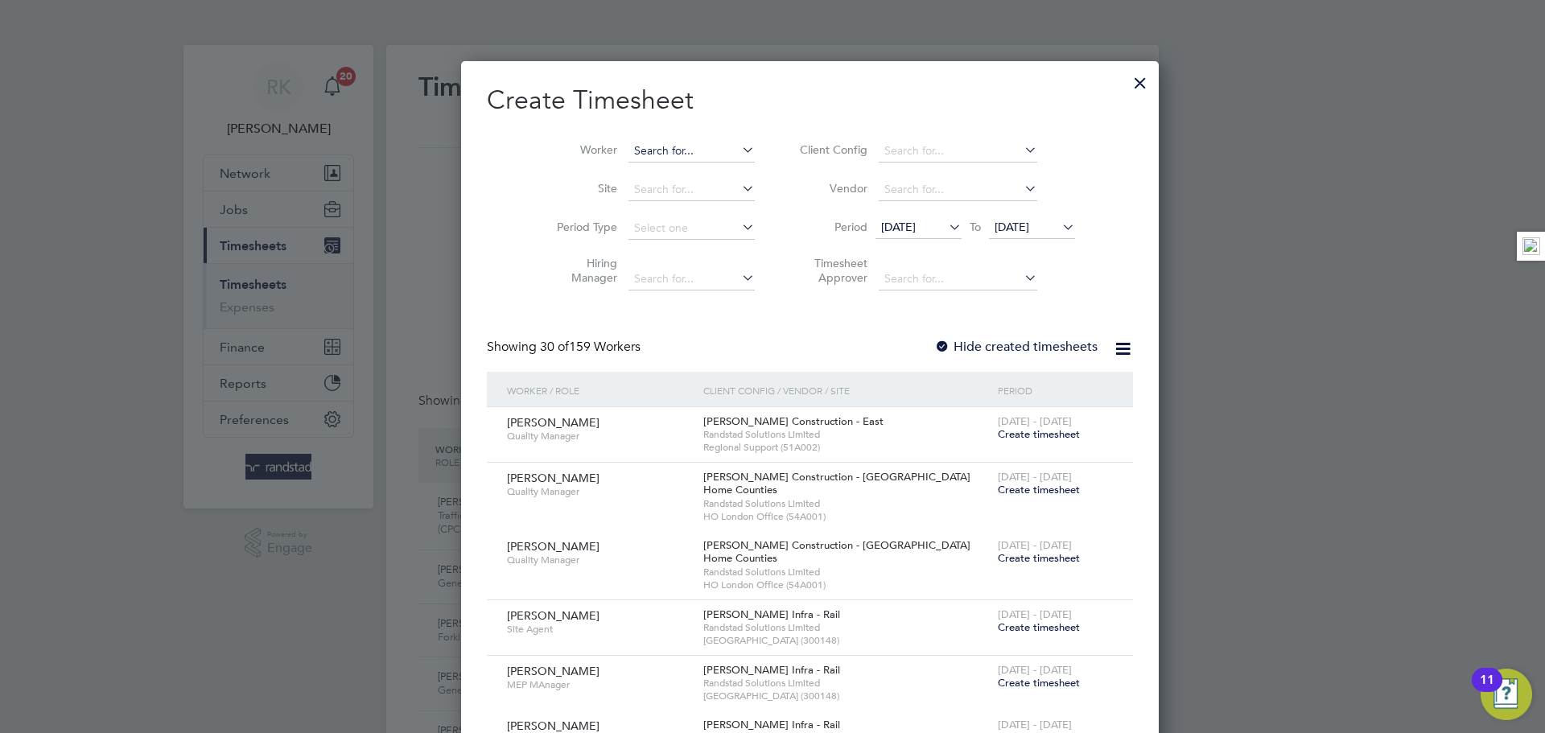
click at [666, 150] on input at bounding box center [691, 151] width 126 height 23
click at [618, 170] on b "Albie" at bounding box center [610, 173] width 28 height 14
type input "Albie Barton"
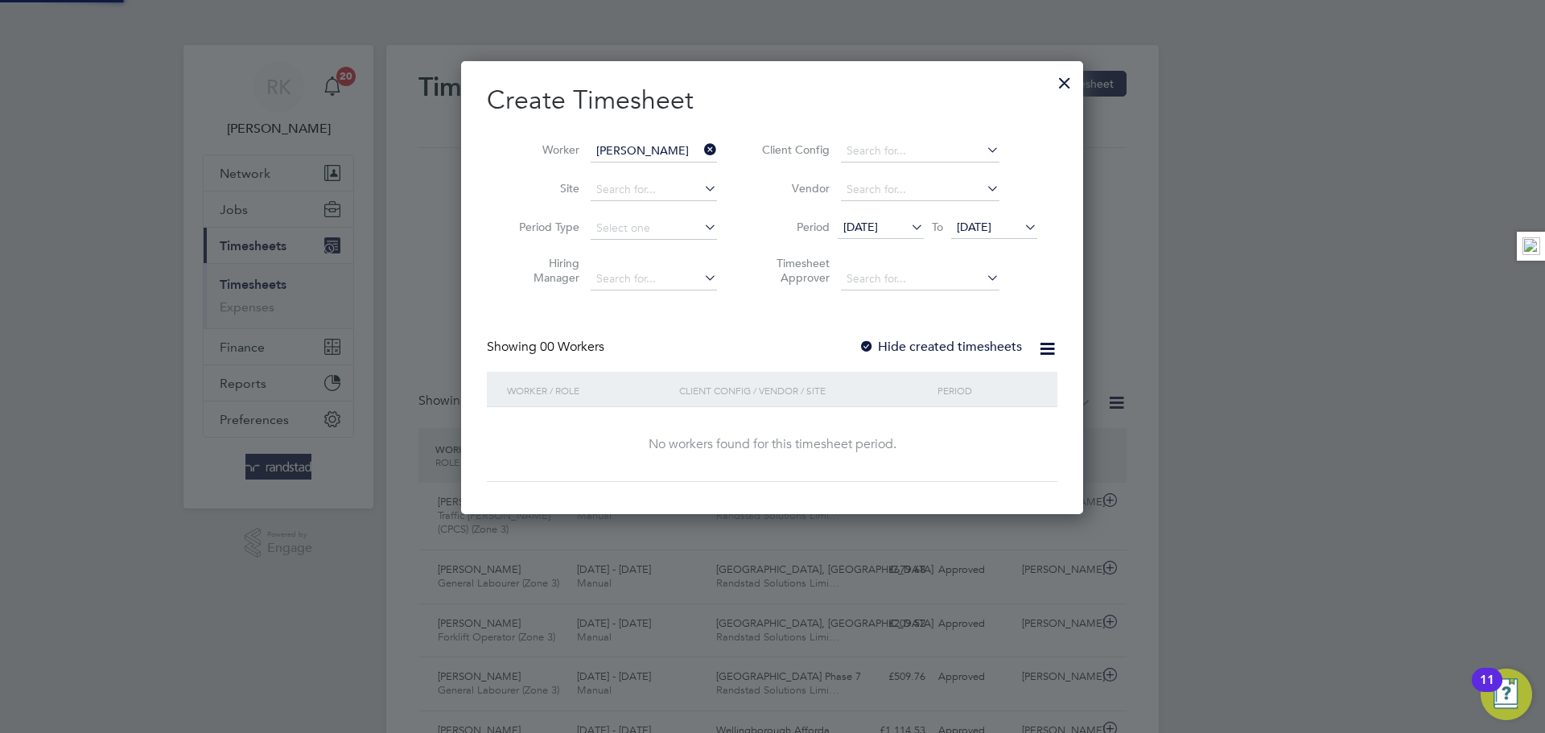
scroll to position [454, 623]
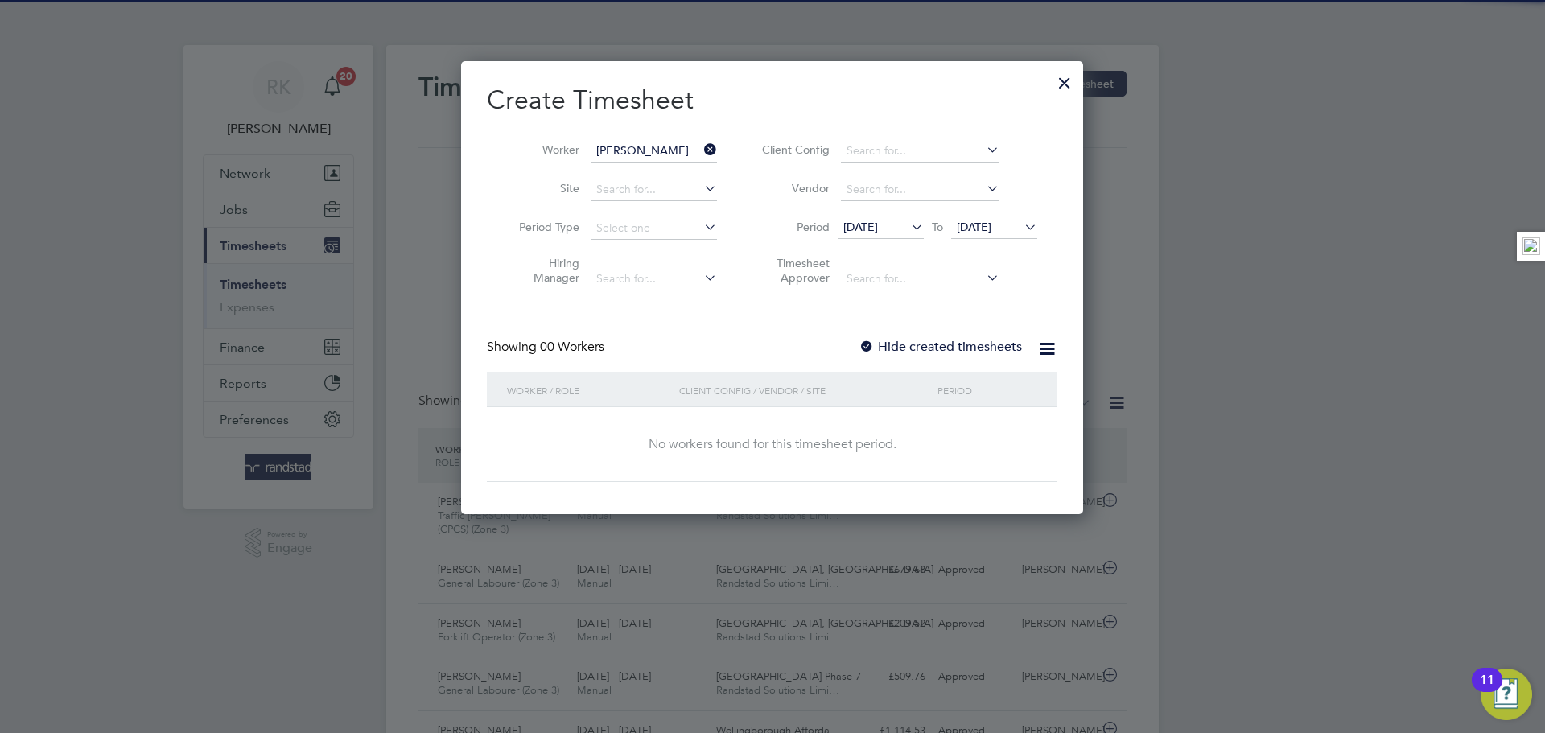
click at [899, 341] on label "Hide created timesheets" at bounding box center [939, 347] width 163 height 16
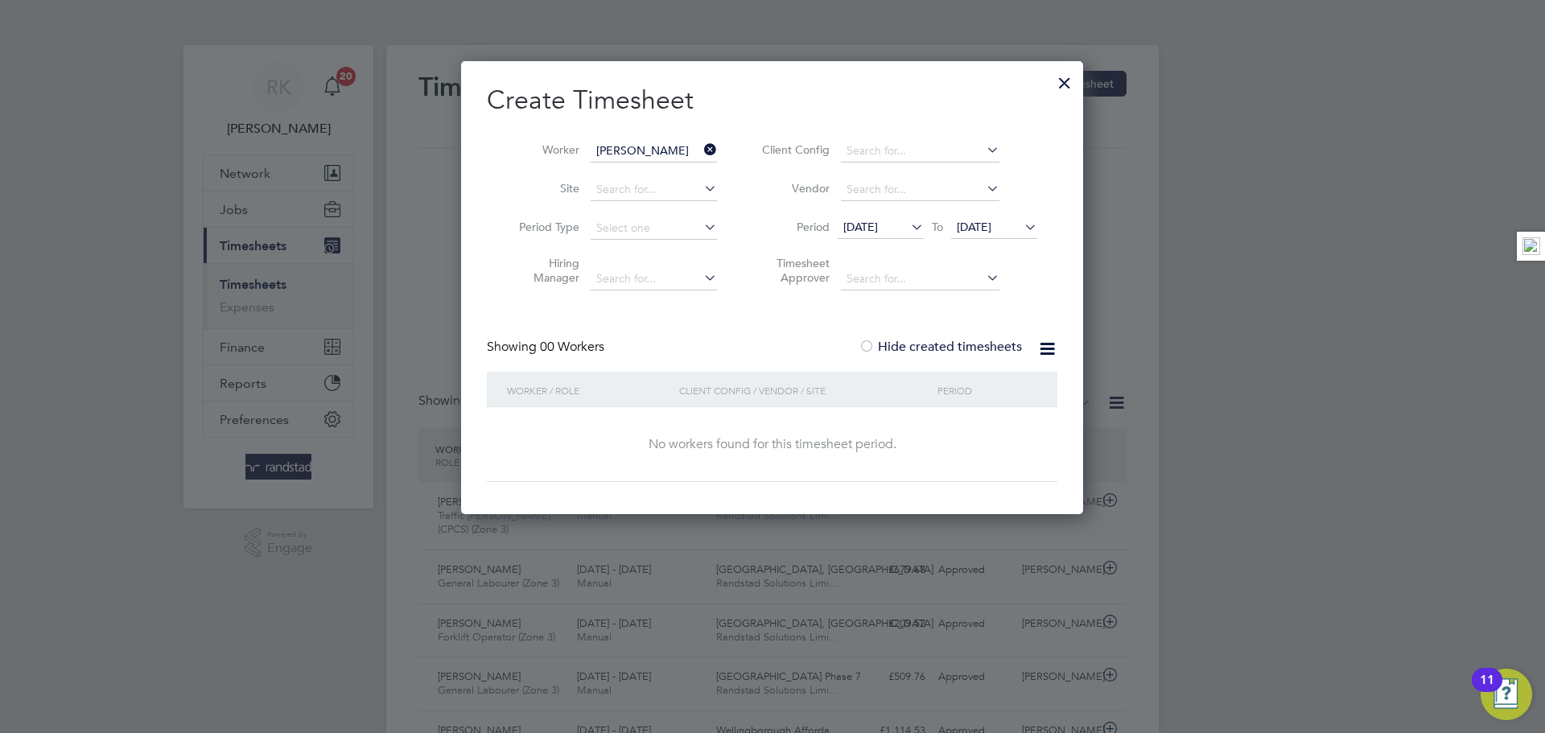
click at [895, 348] on label "Hide created timesheets" at bounding box center [939, 347] width 163 height 16
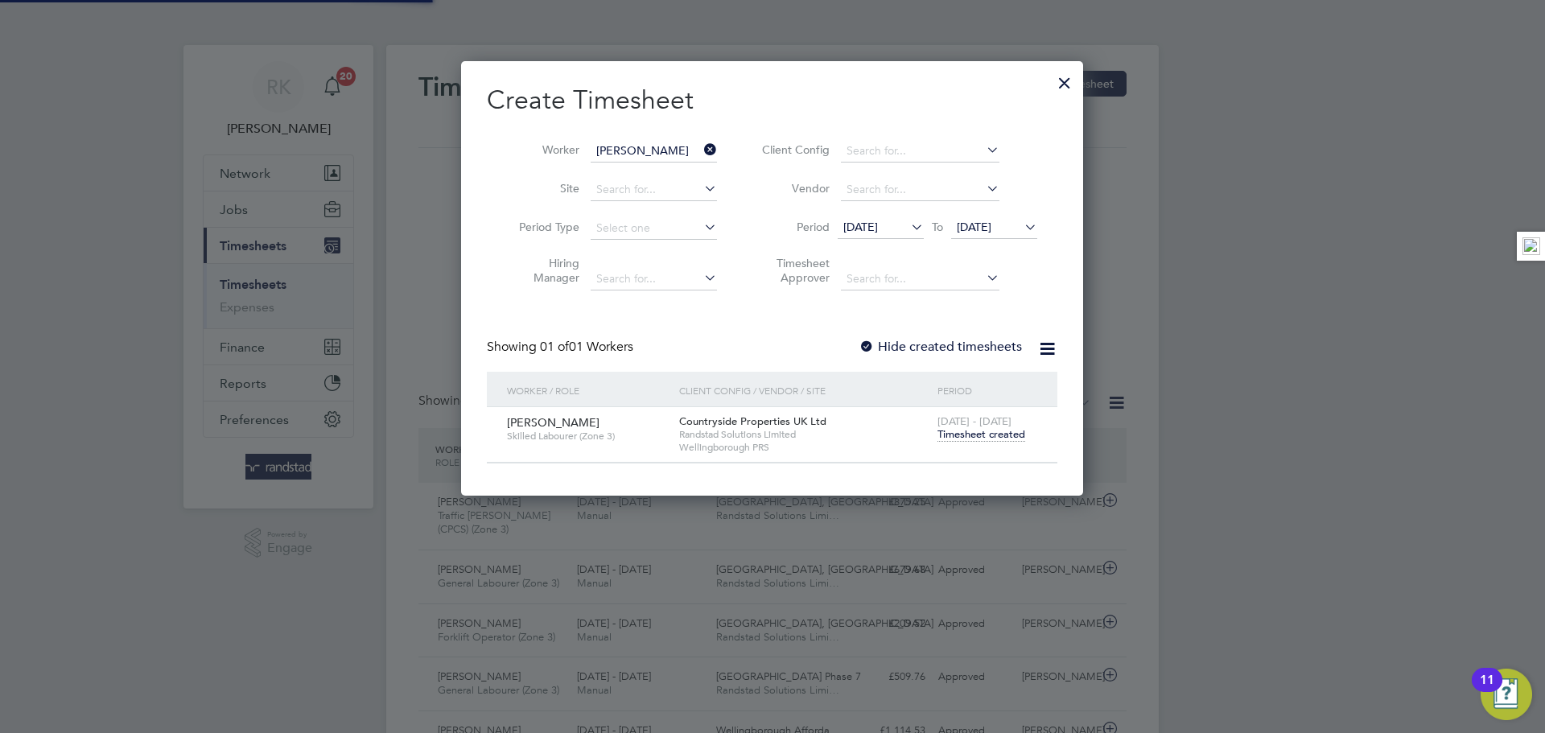
scroll to position [434, 623]
click at [973, 434] on span "Timesheet created" at bounding box center [981, 434] width 88 height 14
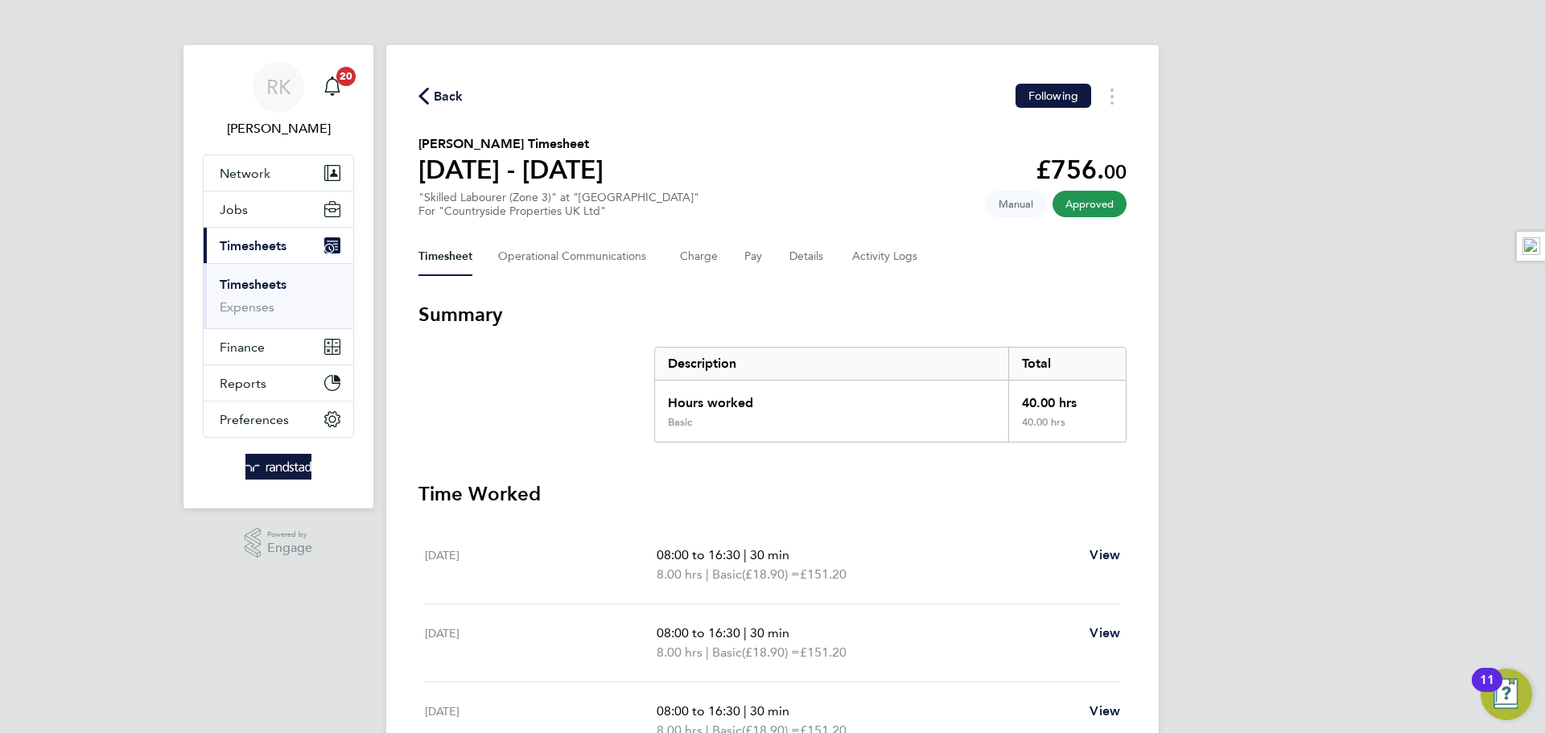
click at [432, 92] on span "Back" at bounding box center [440, 95] width 45 height 15
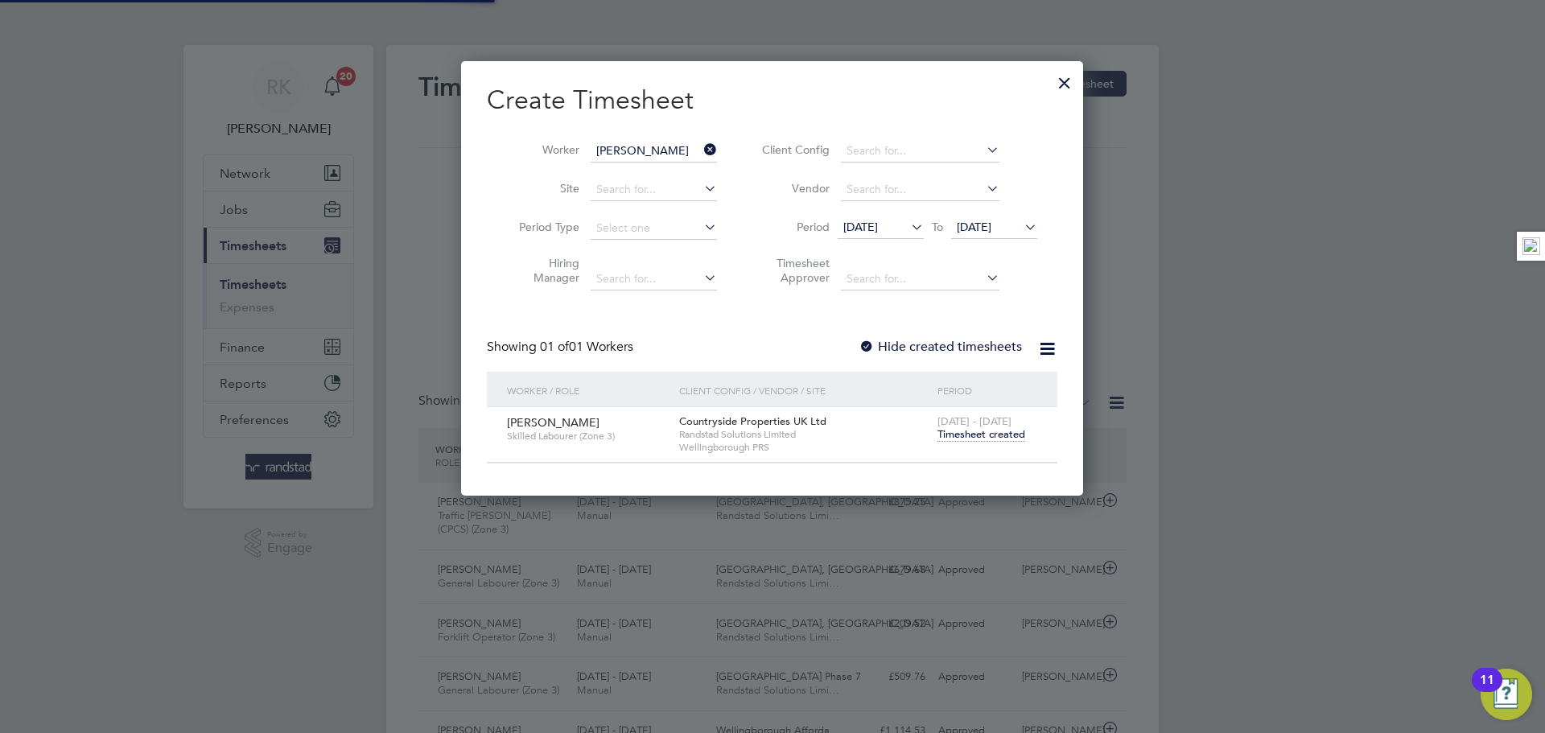
scroll to position [41, 140]
click at [649, 423] on div "Albie Barton Skilled Labourer (Zone 3)" at bounding box center [589, 428] width 172 height 43
click at [709, 424] on span "Countryside Properties UK Ltd" at bounding box center [752, 421] width 147 height 14
click at [978, 430] on span "Timesheet created" at bounding box center [981, 434] width 88 height 14
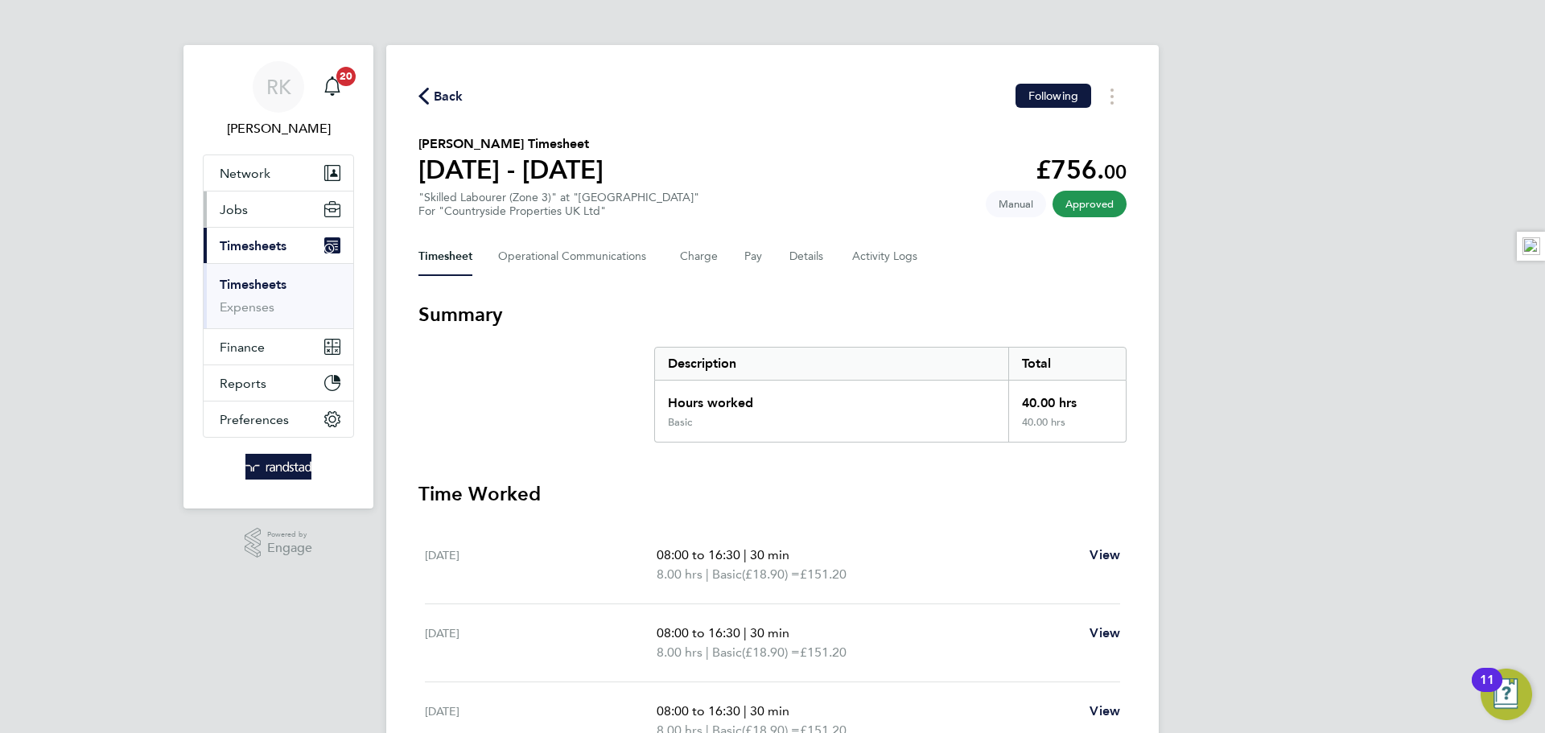
click at [253, 216] on button "Jobs" at bounding box center [279, 208] width 150 height 35
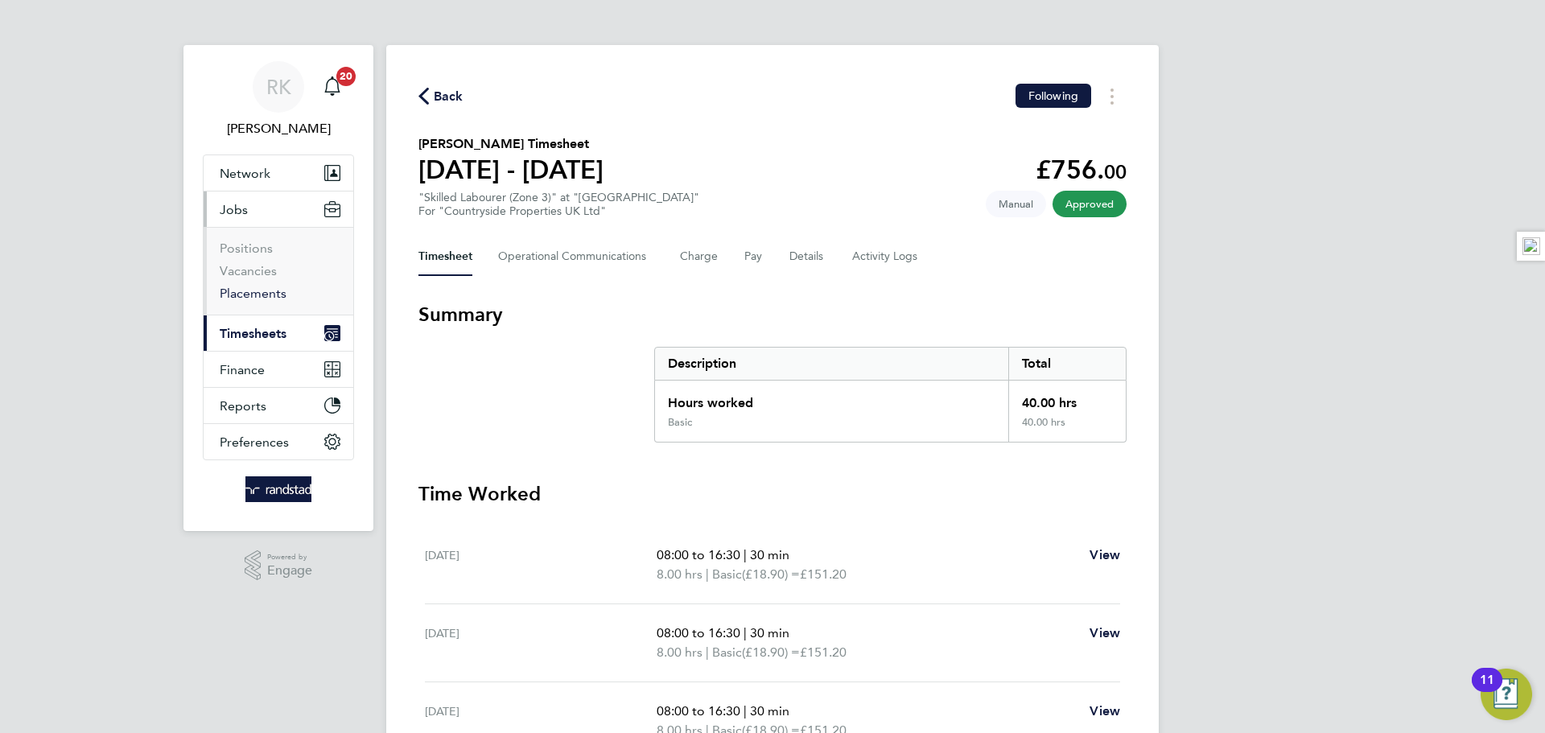
click at [262, 294] on link "Placements" at bounding box center [253, 293] width 67 height 15
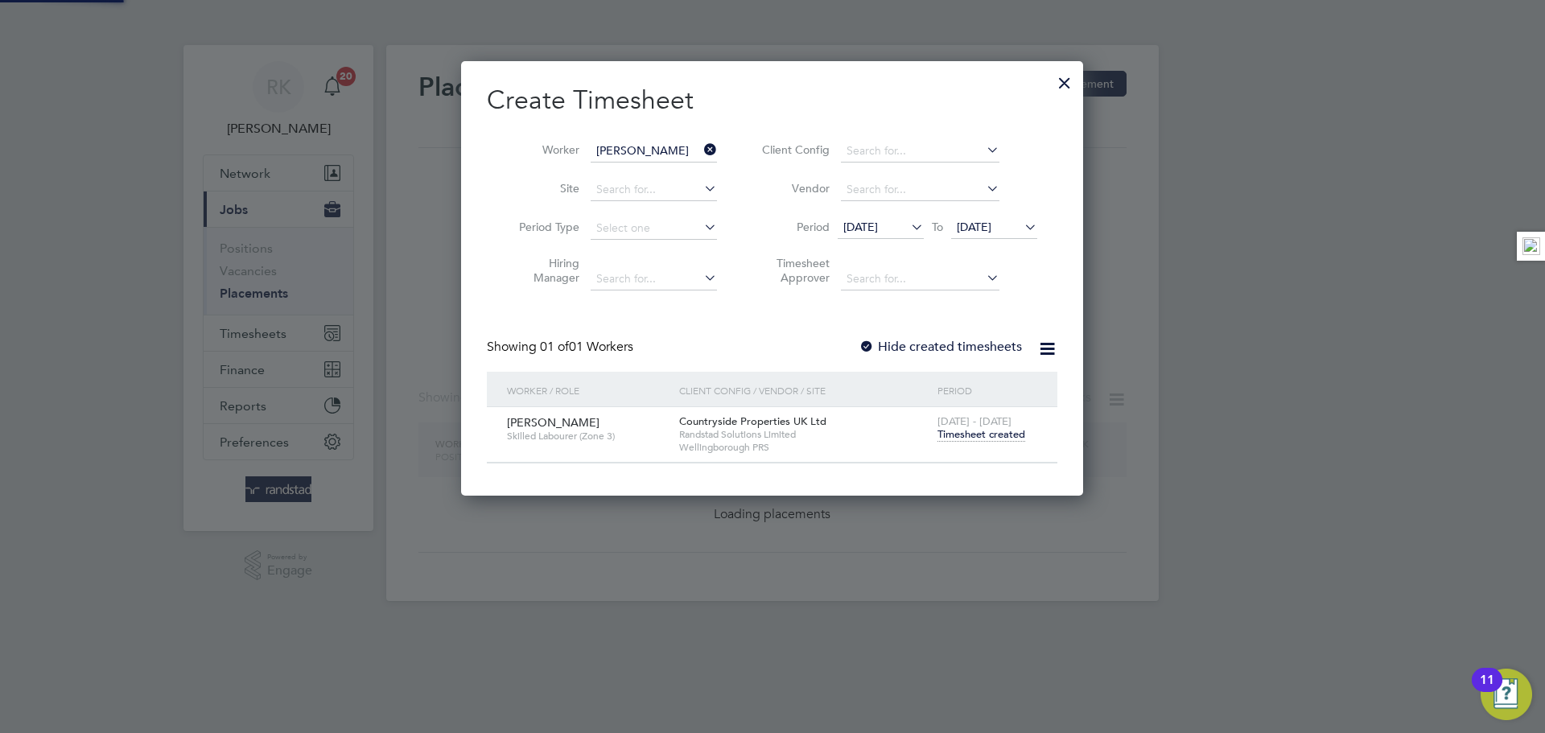
click at [1066, 87] on div at bounding box center [1064, 78] width 29 height 29
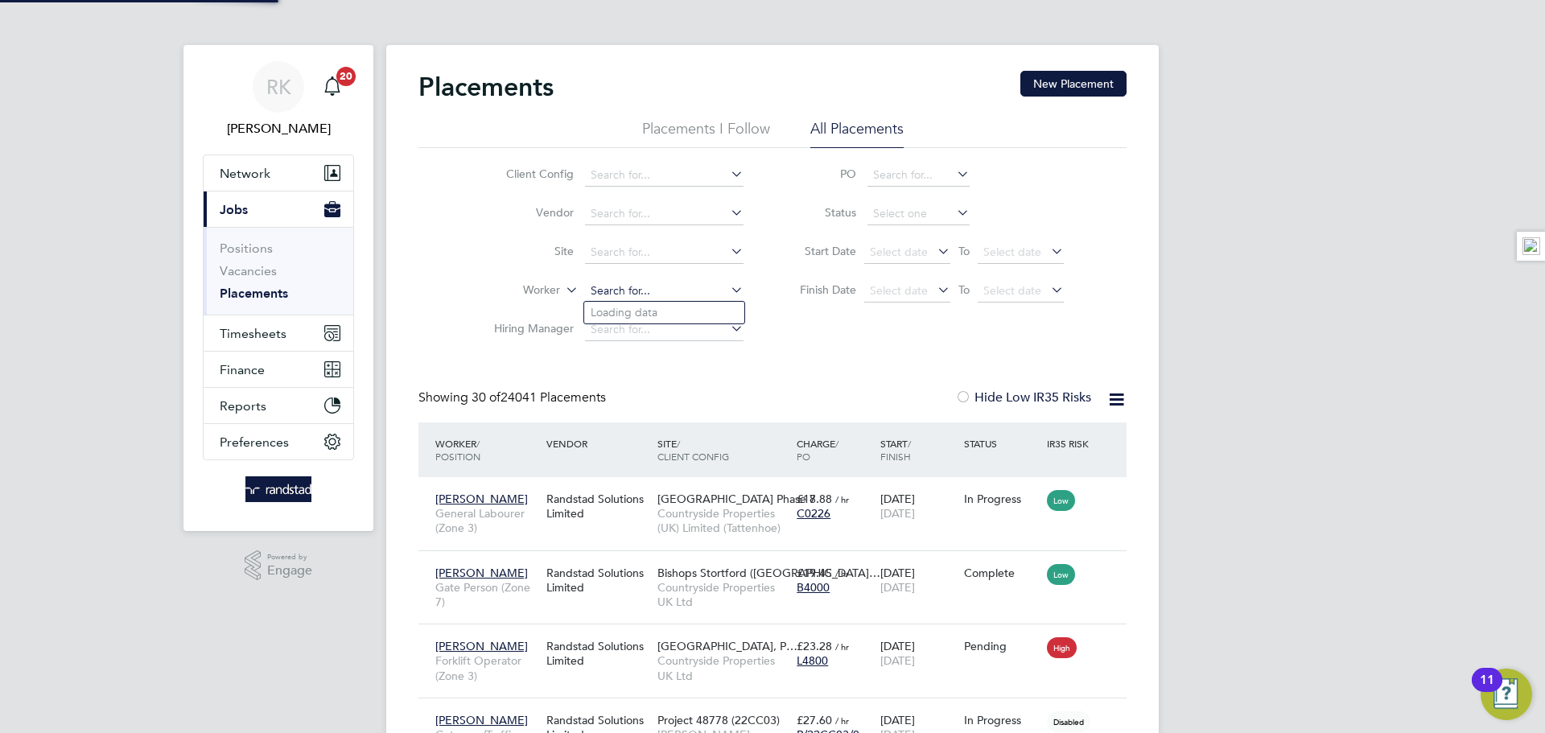
drag, startPoint x: 640, startPoint y: 282, endPoint x: 626, endPoint y: 279, distance: 14.8
click at [636, 282] on input at bounding box center [664, 291] width 158 height 23
click at [677, 317] on li "Albie Bart on" at bounding box center [664, 313] width 160 height 22
type input "Albie Barton"
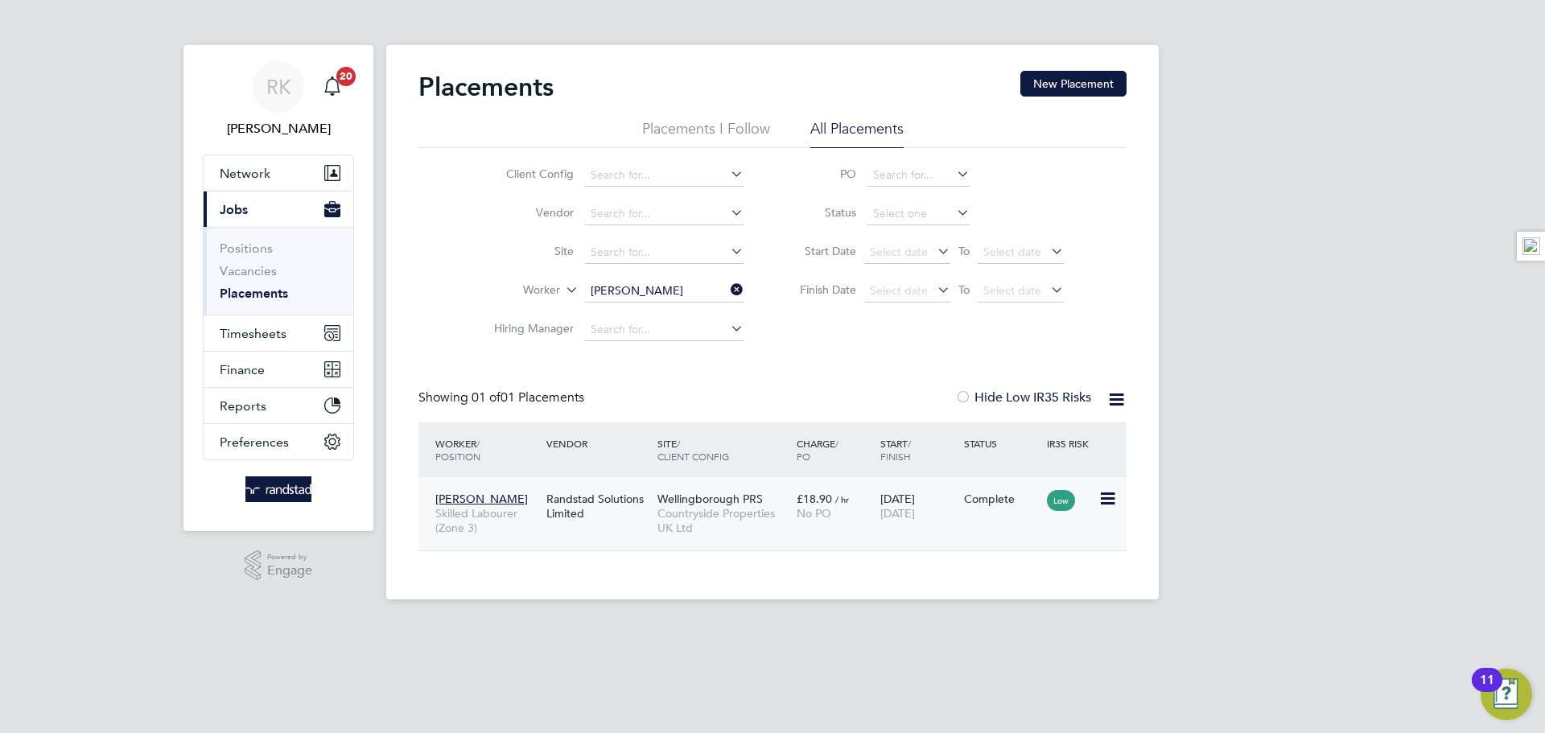
click at [977, 500] on div "Complete" at bounding box center [1002, 499] width 76 height 14
click at [1048, 78] on button "New Placement" at bounding box center [1073, 84] width 106 height 26
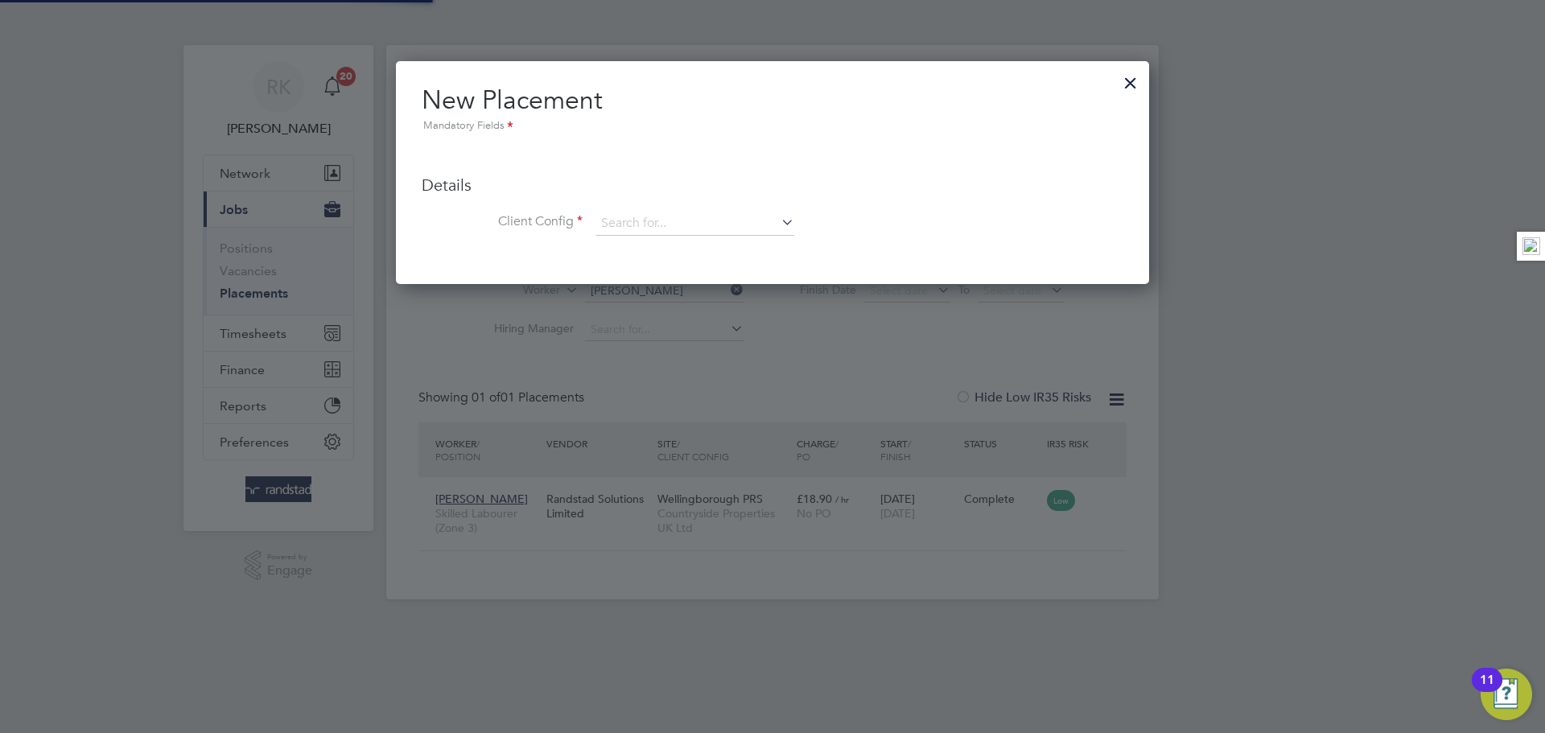
scroll to position [223, 754]
drag, startPoint x: 1134, startPoint y: 91, endPoint x: 1039, endPoint y: 111, distance: 97.0
click at [1134, 92] on div at bounding box center [1130, 78] width 29 height 29
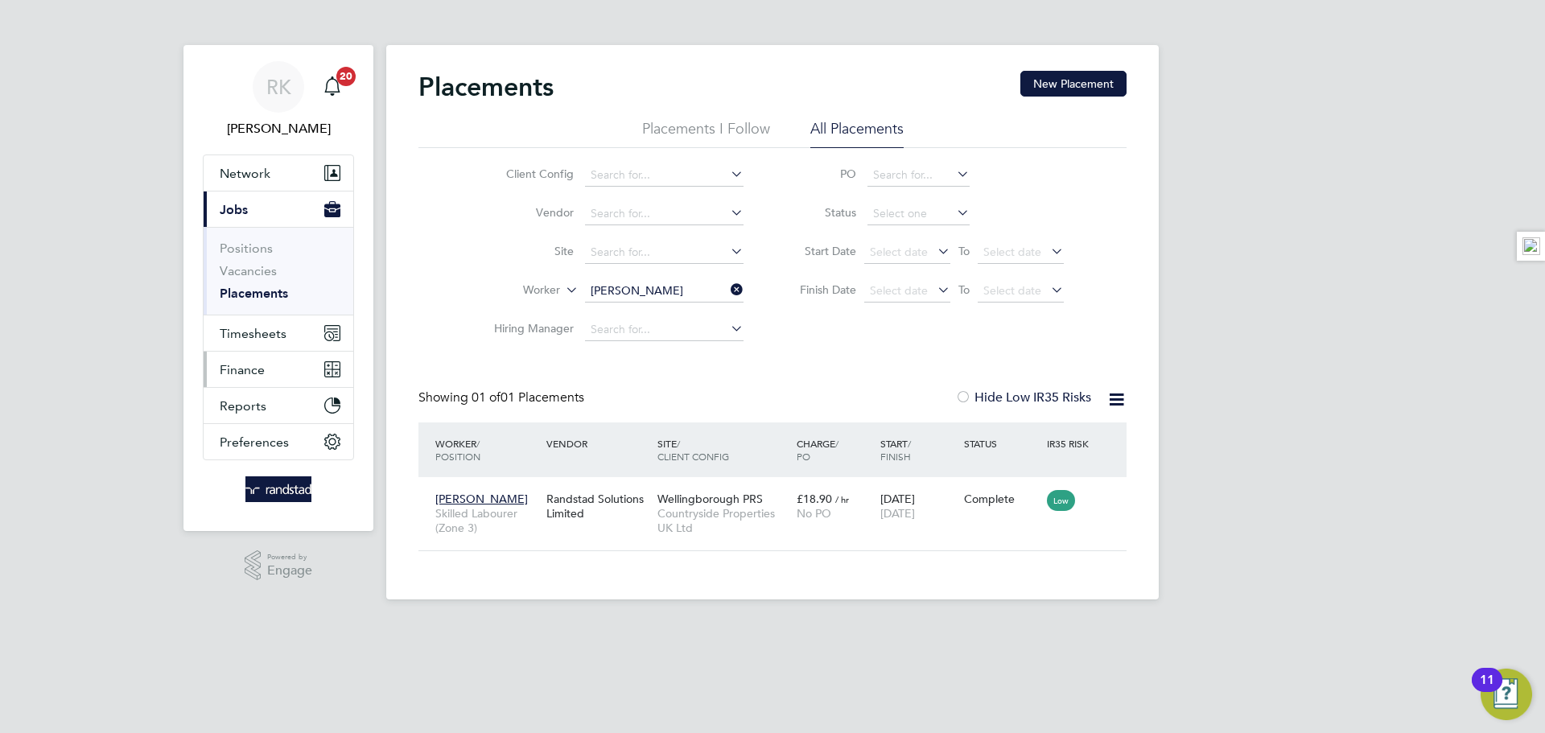
click at [233, 356] on button "Finance" at bounding box center [279, 369] width 150 height 35
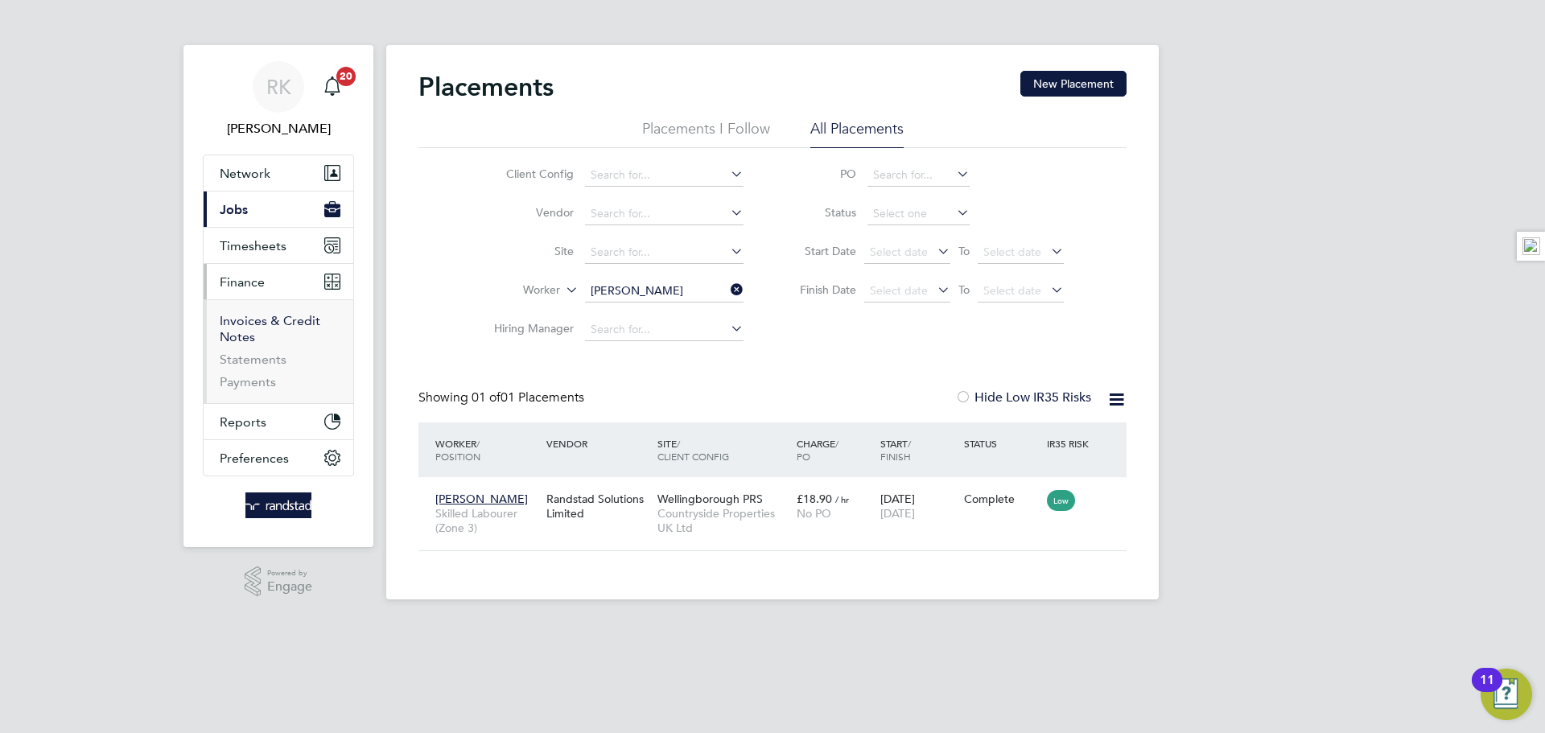
click at [242, 338] on link "Invoices & Credit Notes" at bounding box center [270, 328] width 101 height 31
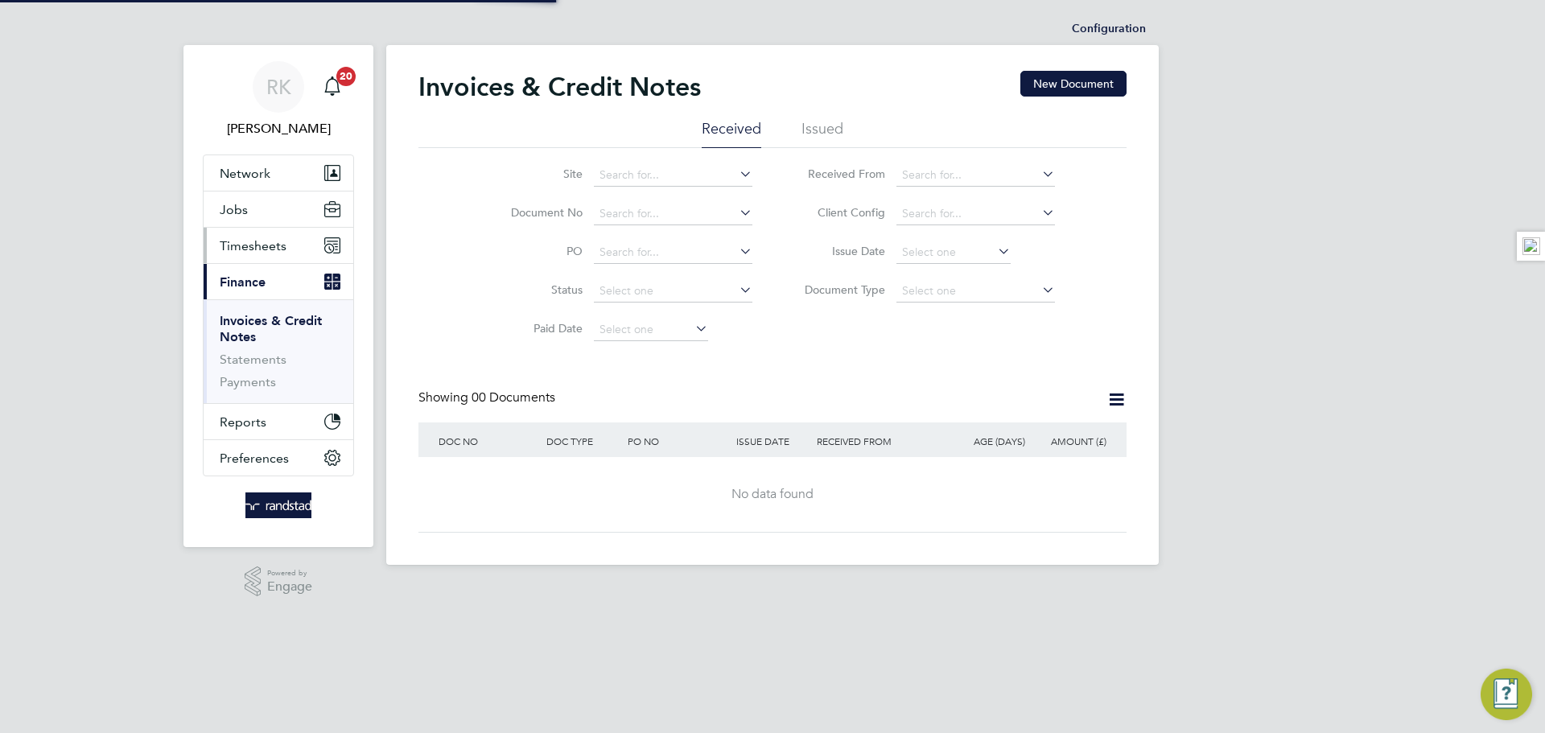
click at [250, 244] on span "Timesheets" at bounding box center [253, 245] width 67 height 15
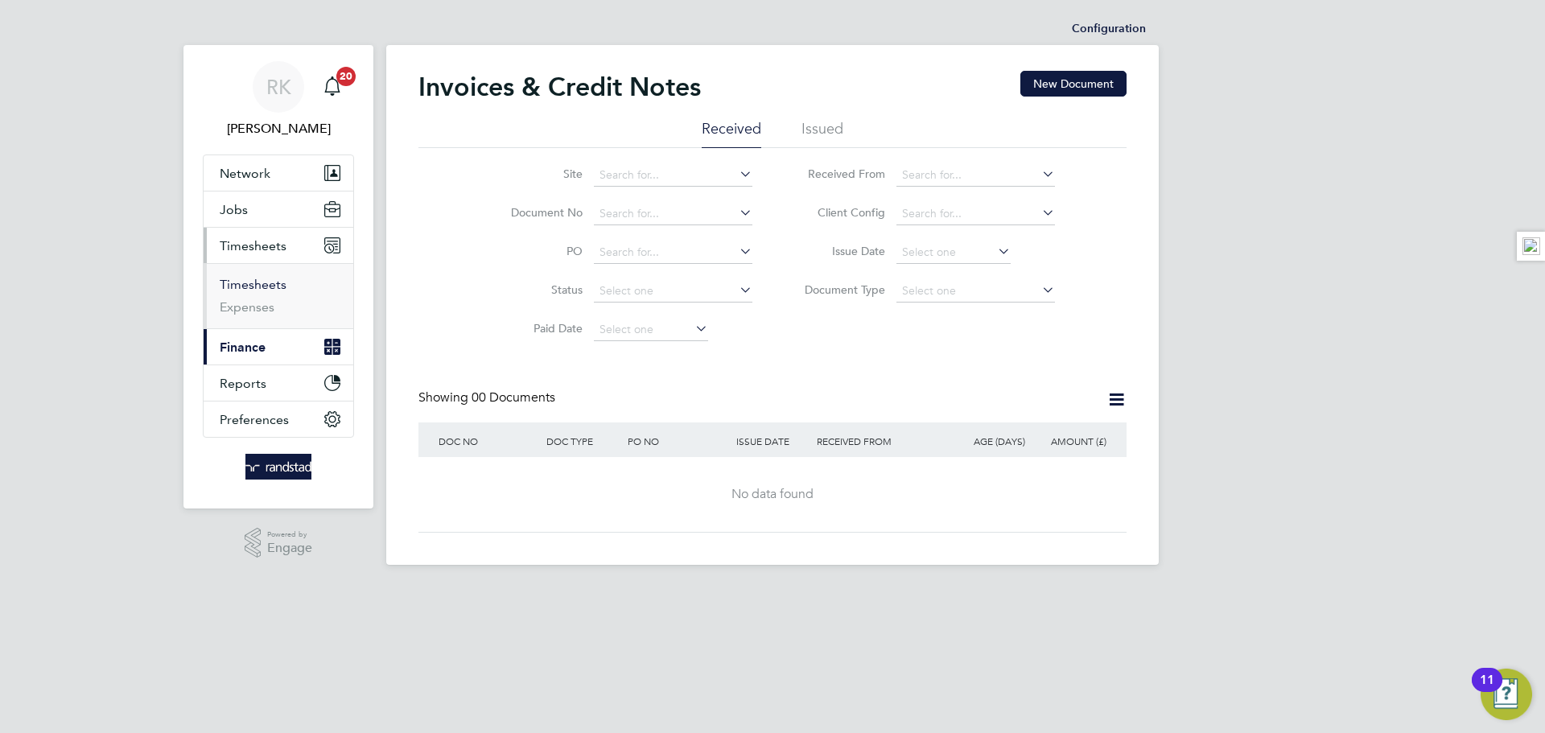
click at [254, 286] on link "Timesheets" at bounding box center [253, 284] width 67 height 15
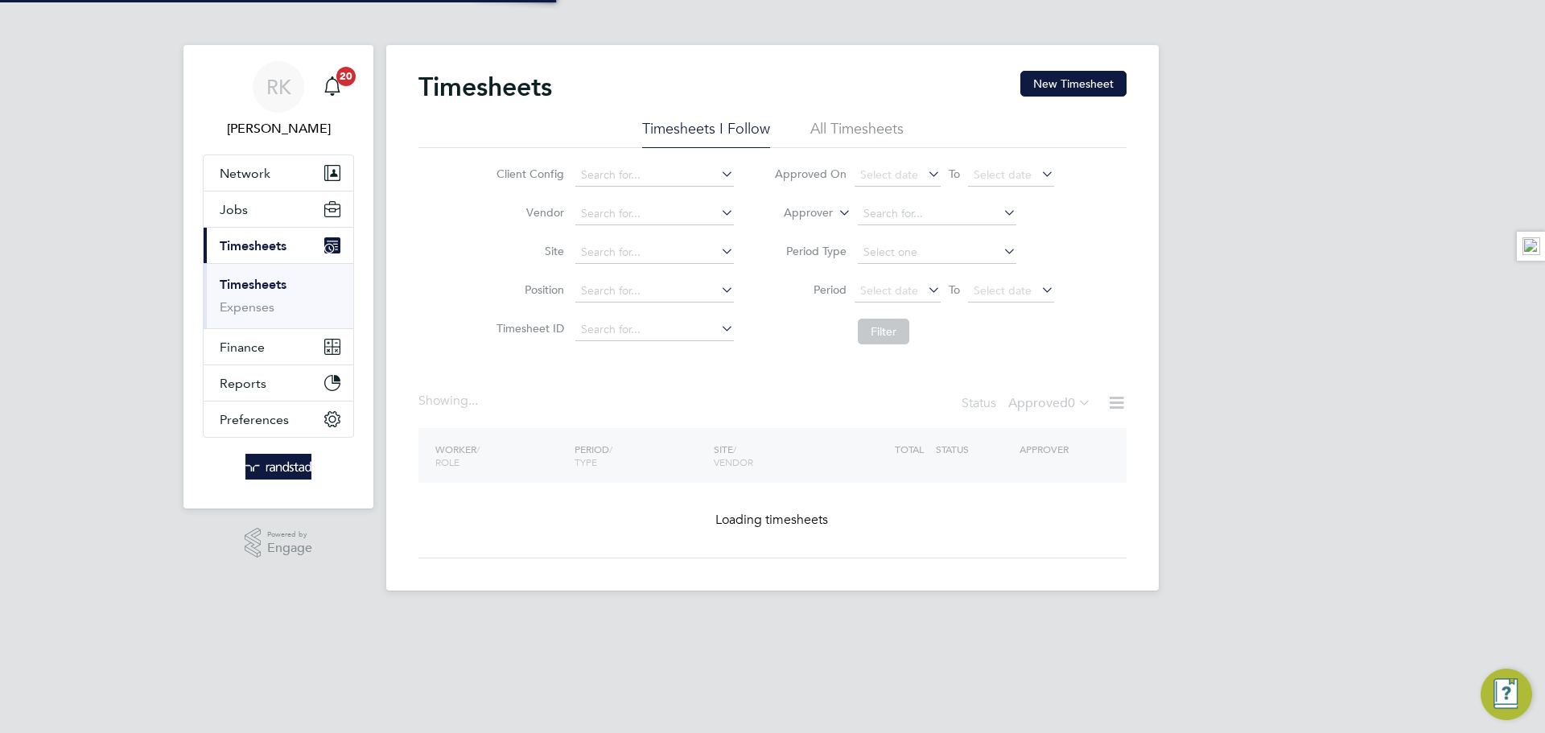
click at [1069, 64] on div "Timesheets New Timesheet Timesheets I Follow All Timesheets Client Config Vendo…" at bounding box center [772, 317] width 772 height 545
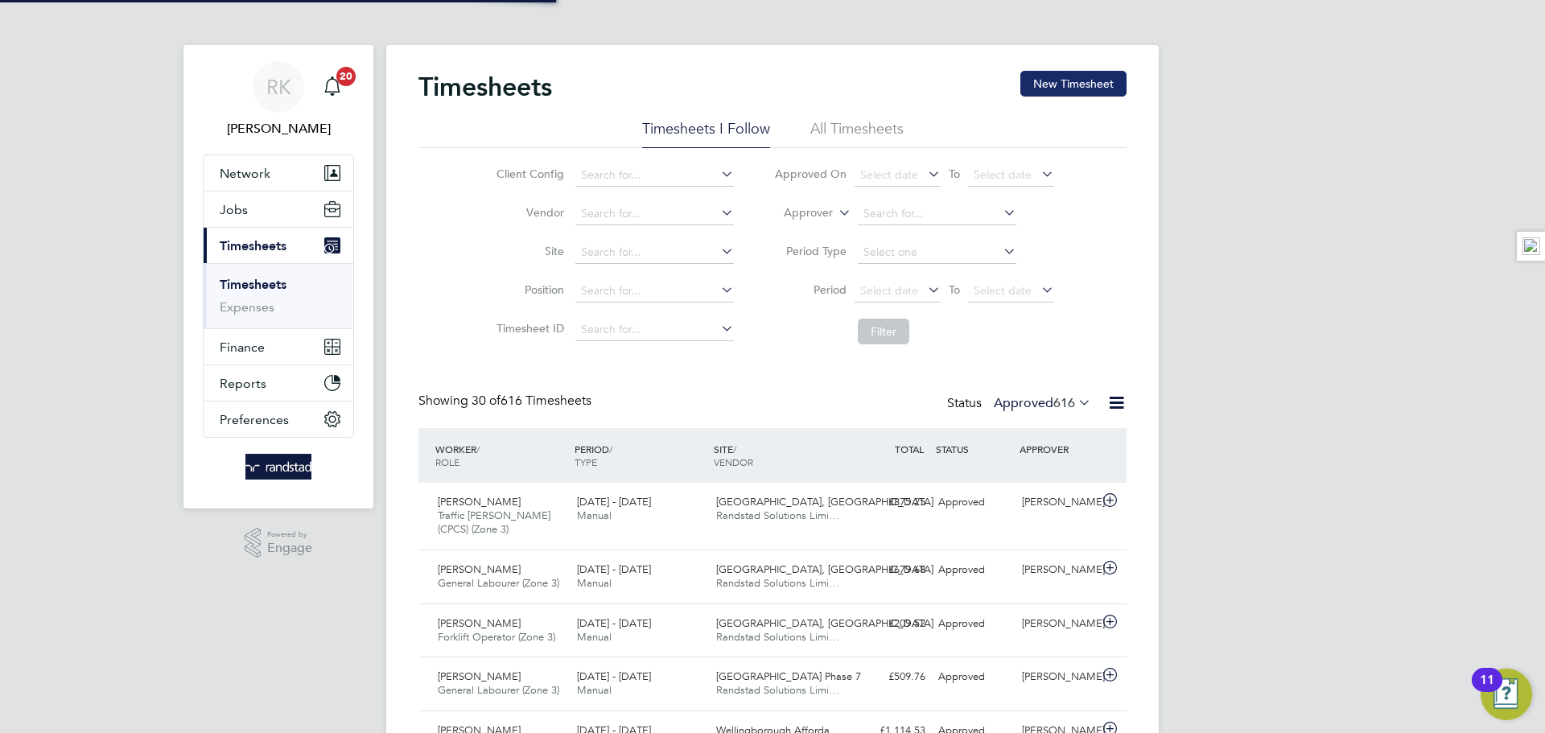
scroll to position [41, 140]
click at [1072, 80] on button "New Timesheet" at bounding box center [1073, 84] width 106 height 26
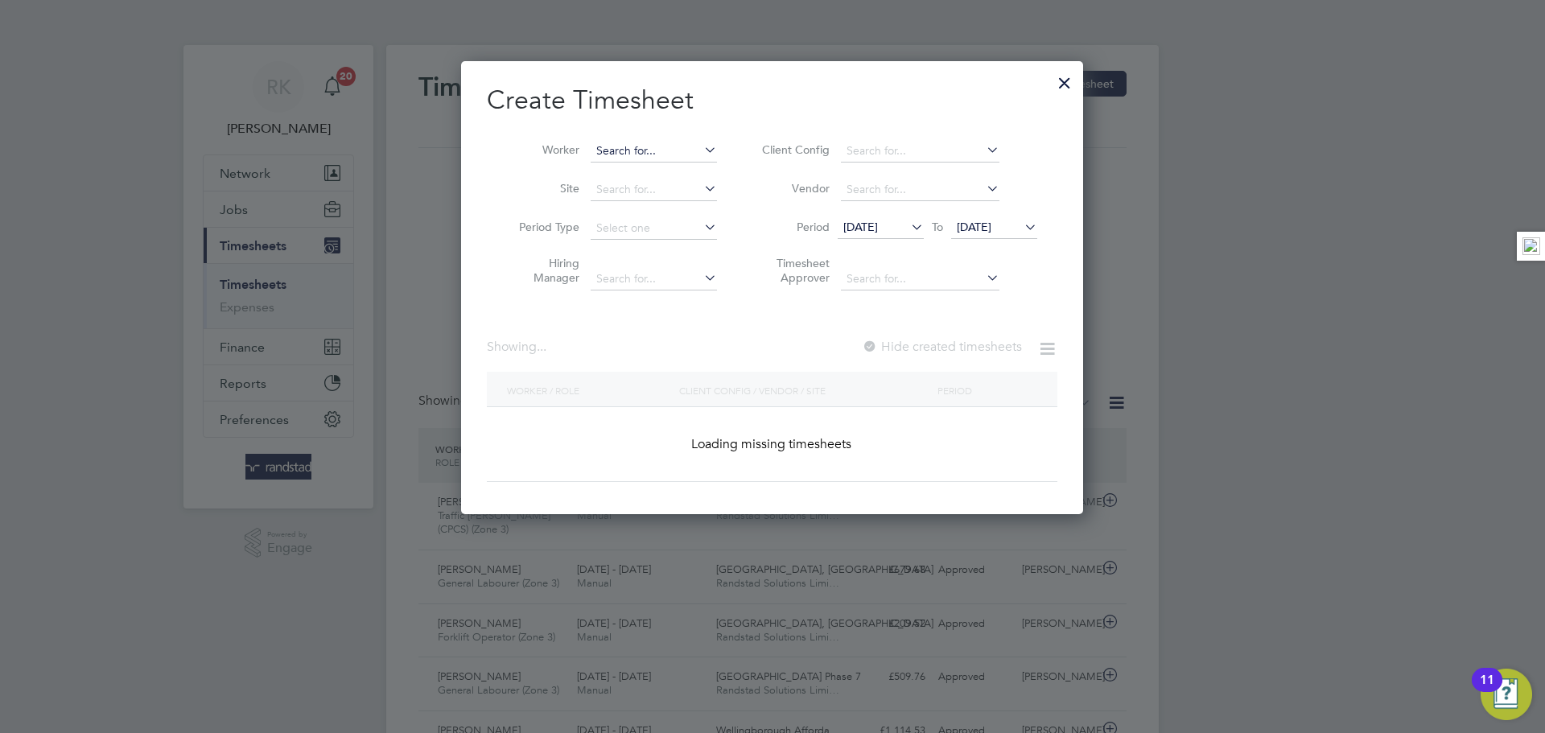
click at [681, 153] on input at bounding box center [654, 151] width 126 height 23
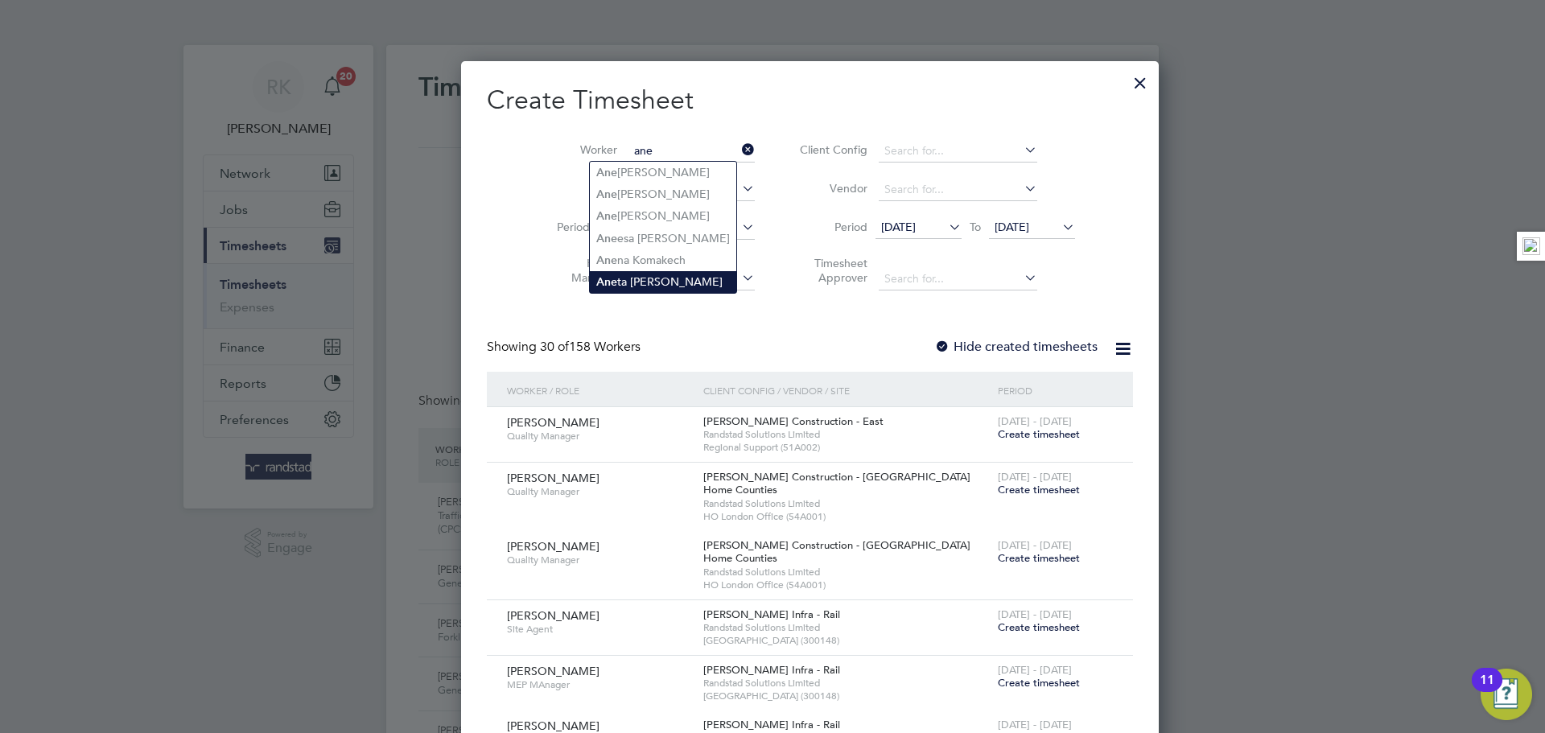
click at [685, 274] on li "Ane ta Maria" at bounding box center [663, 282] width 146 height 22
type input "Aneta Maria"
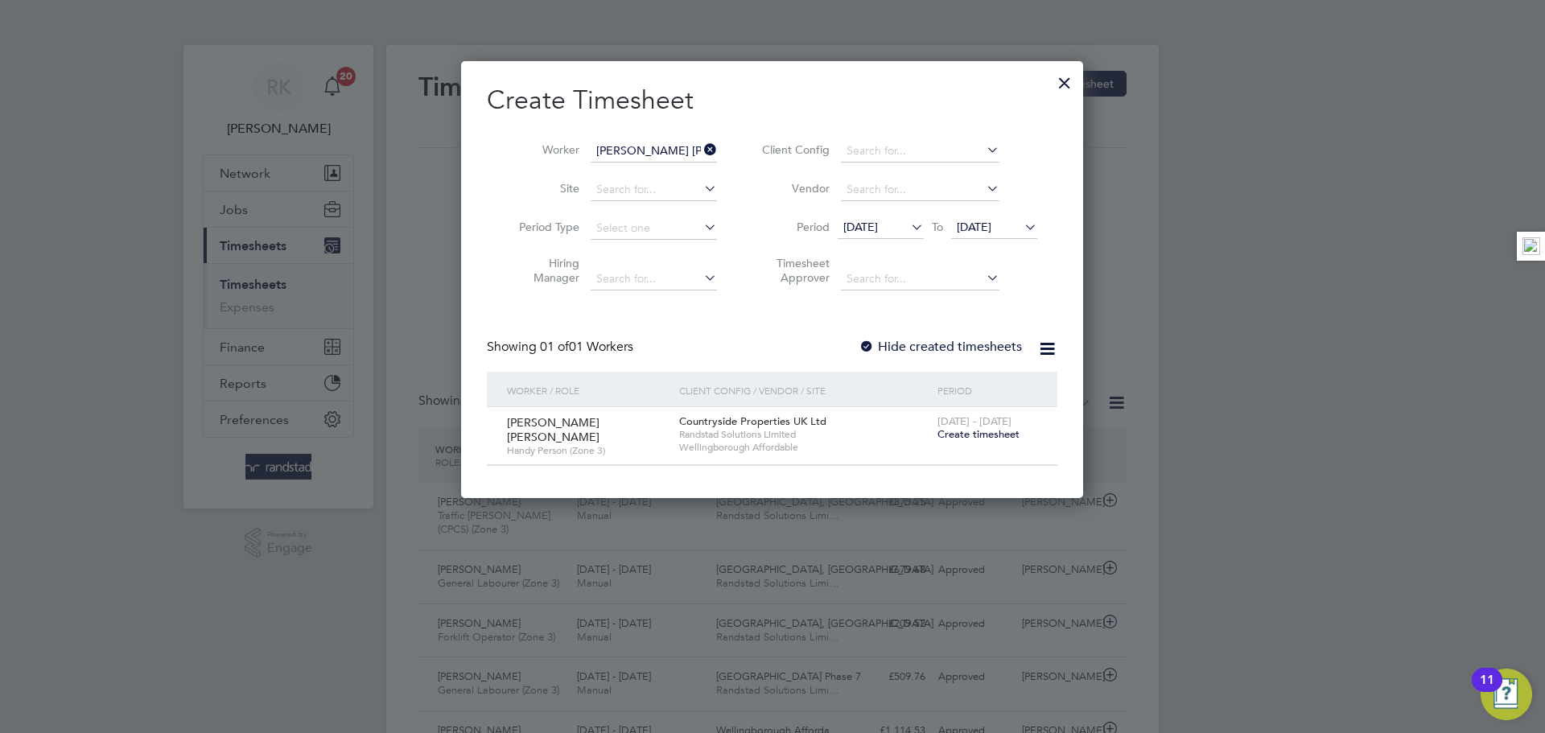
click at [1006, 431] on span "Create timesheet" at bounding box center [978, 434] width 82 height 14
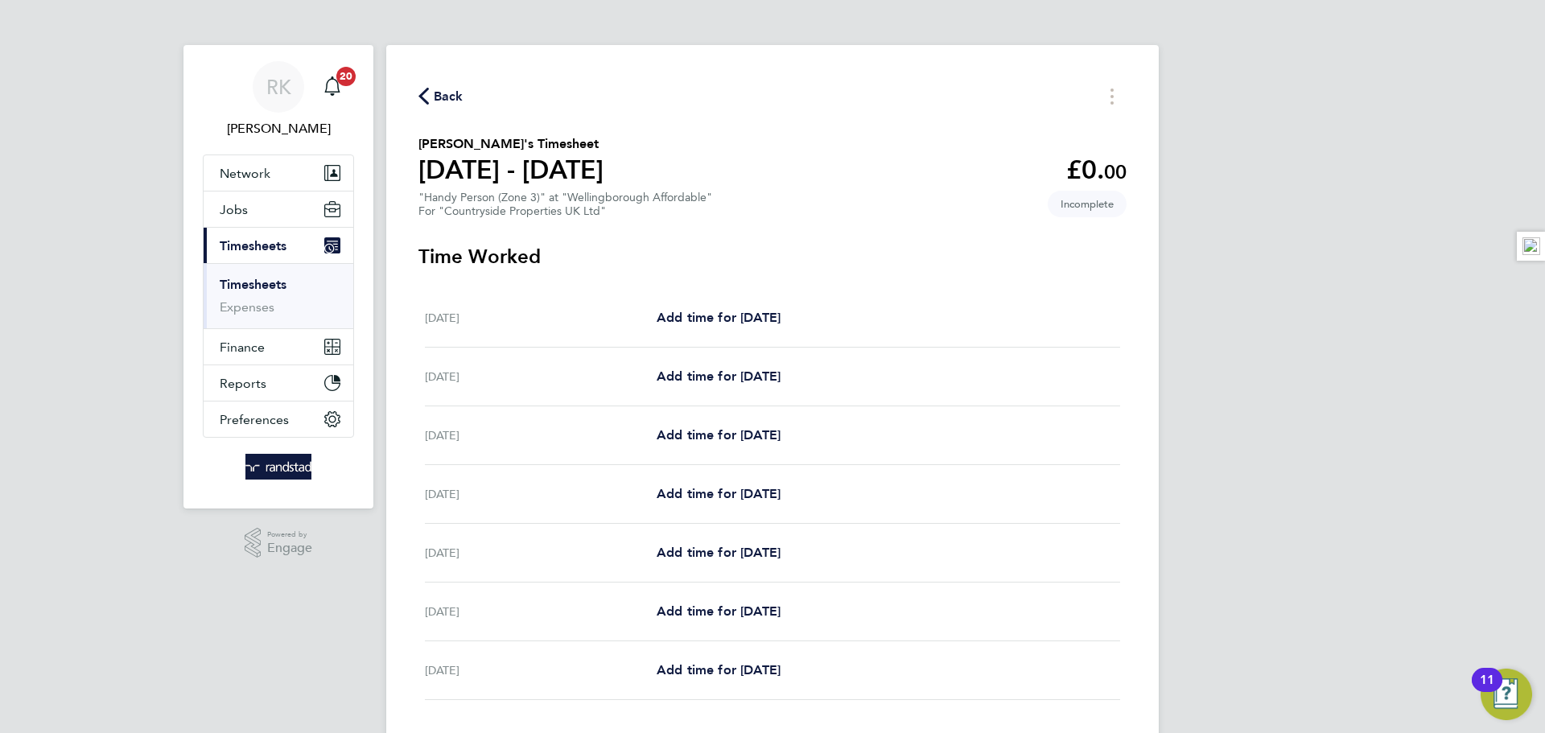
click at [696, 327] on div "Mon 22 Sep Add time for Mon 22 Sep Add time for Mon 22 Sep" at bounding box center [772, 318] width 695 height 59
click at [725, 324] on span "Add time for Mon 22 Sep" at bounding box center [718, 317] width 124 height 15
select select "30"
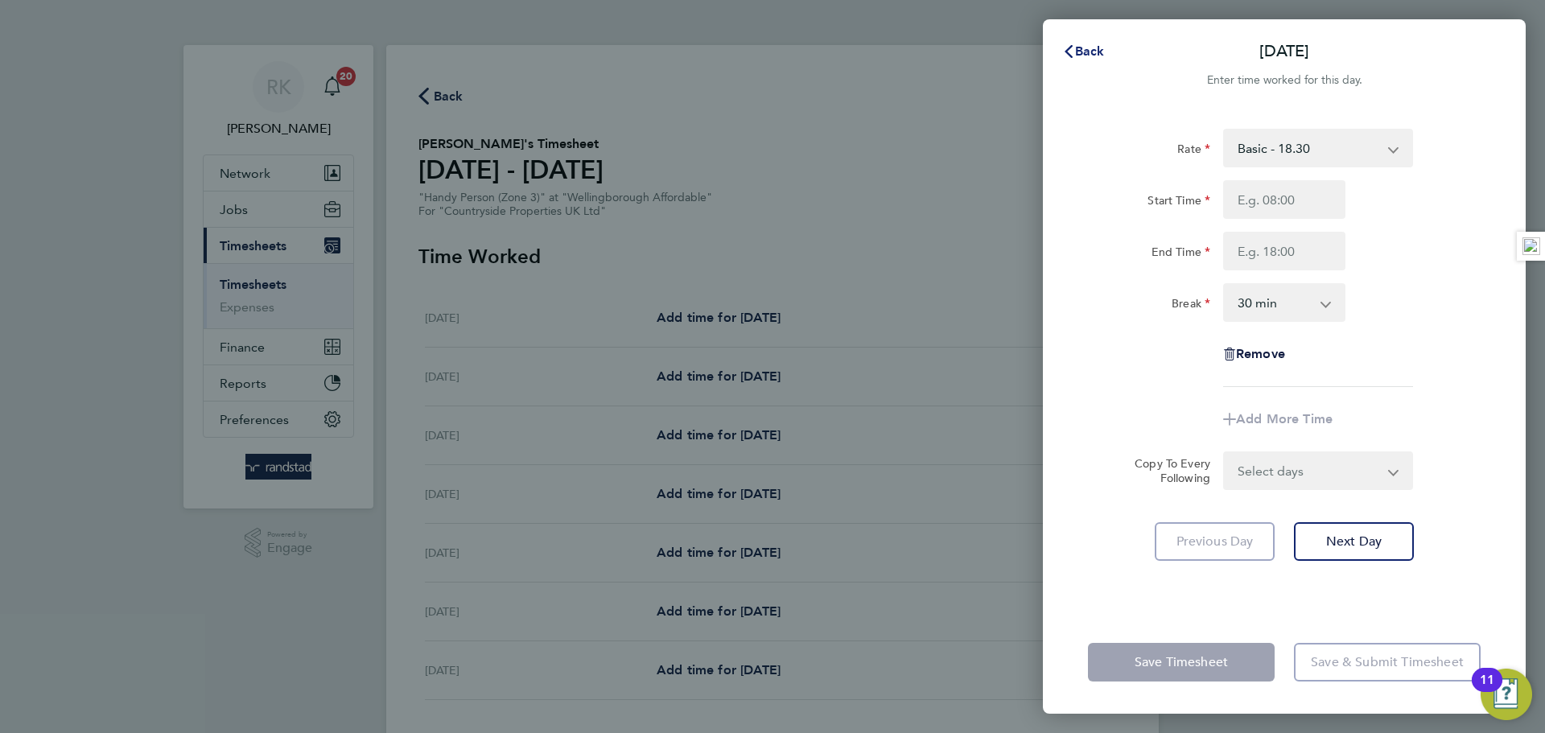
click at [1080, 45] on span "Back" at bounding box center [1090, 50] width 30 height 15
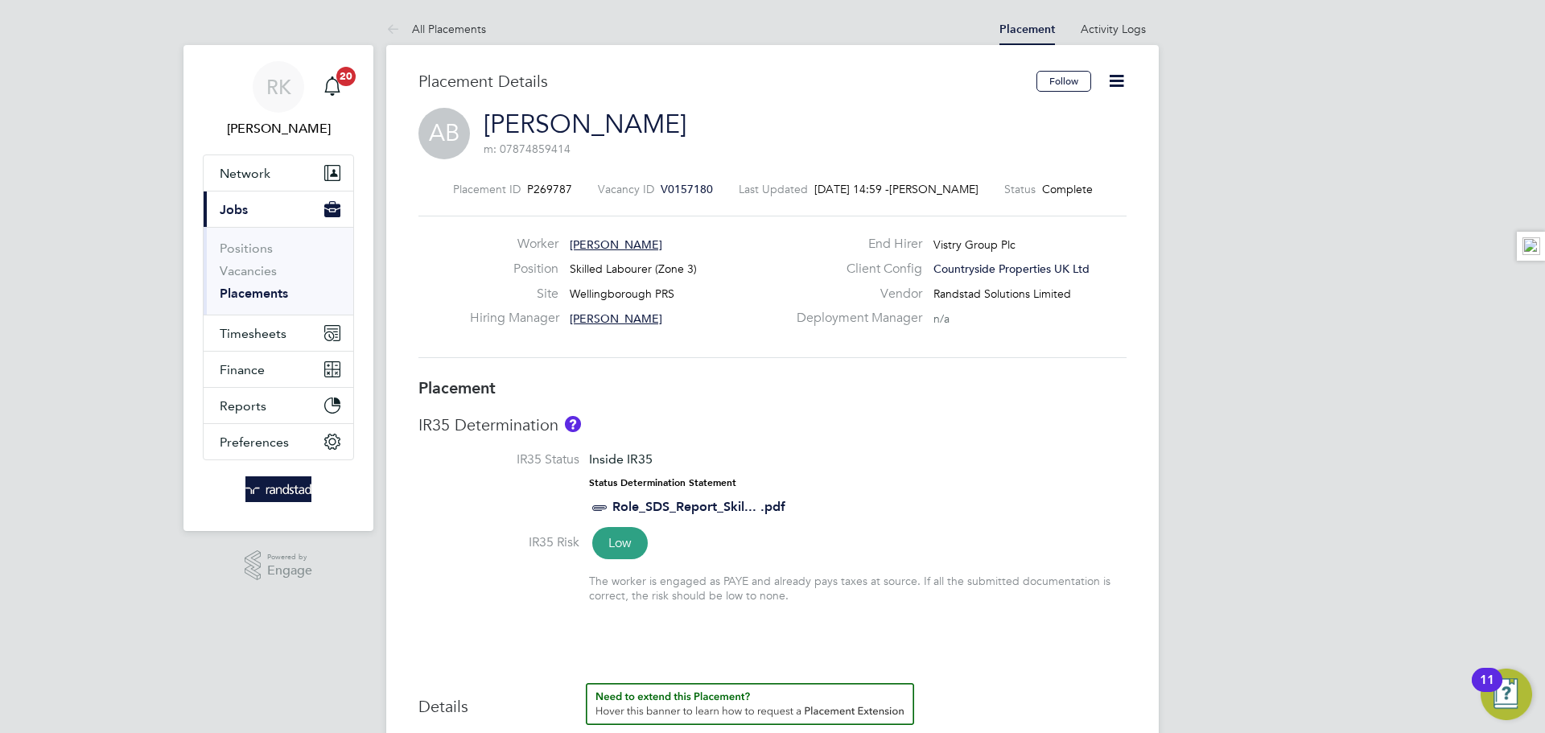
click at [1125, 82] on icon at bounding box center [1116, 81] width 20 height 20
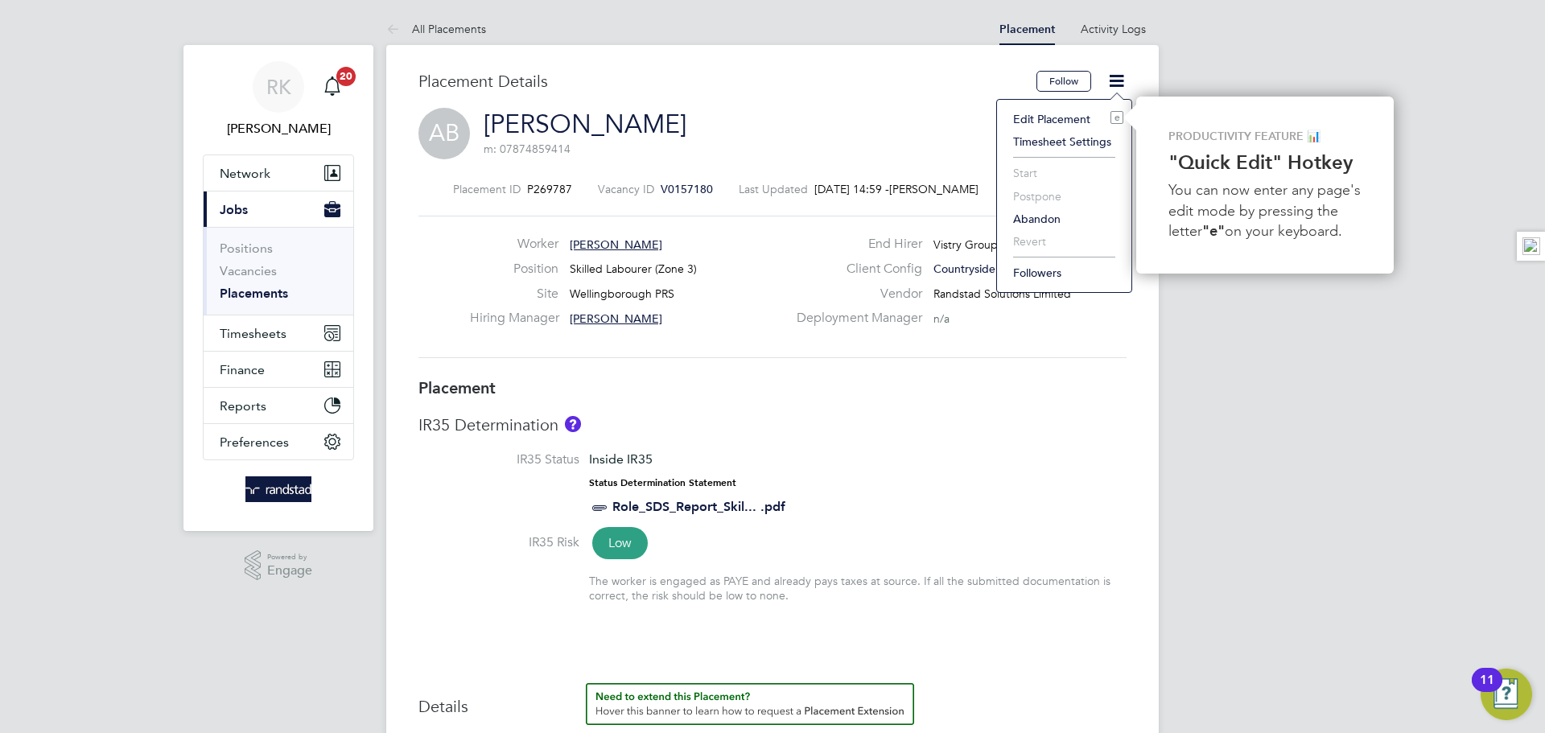
click at [1065, 117] on li "Edit Placement e" at bounding box center [1064, 119] width 118 height 23
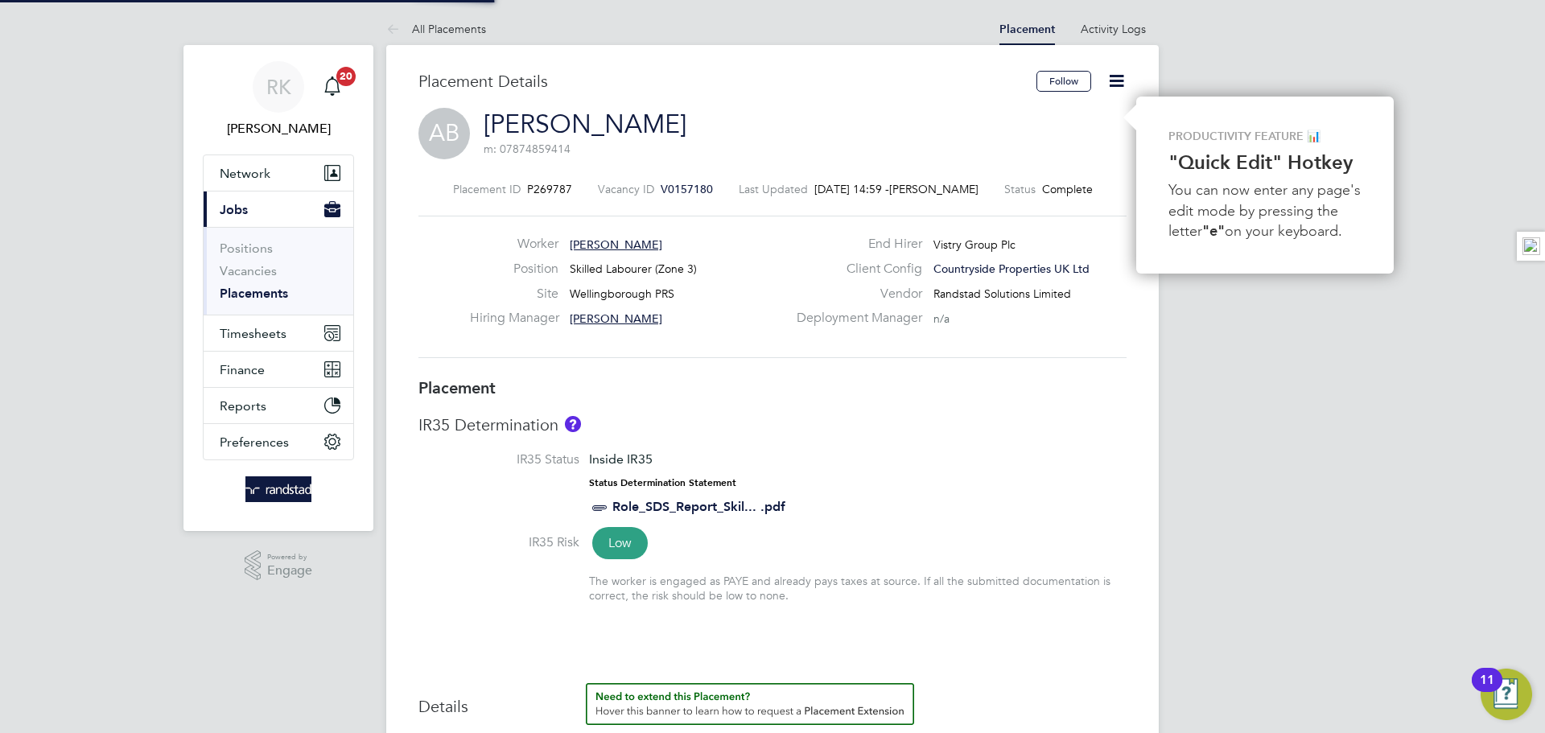
type input "Louis Brooker"
type input "Louis Woodcock"
type input "[DATE]"
type input "21 Sep 2025"
type input "07:30"
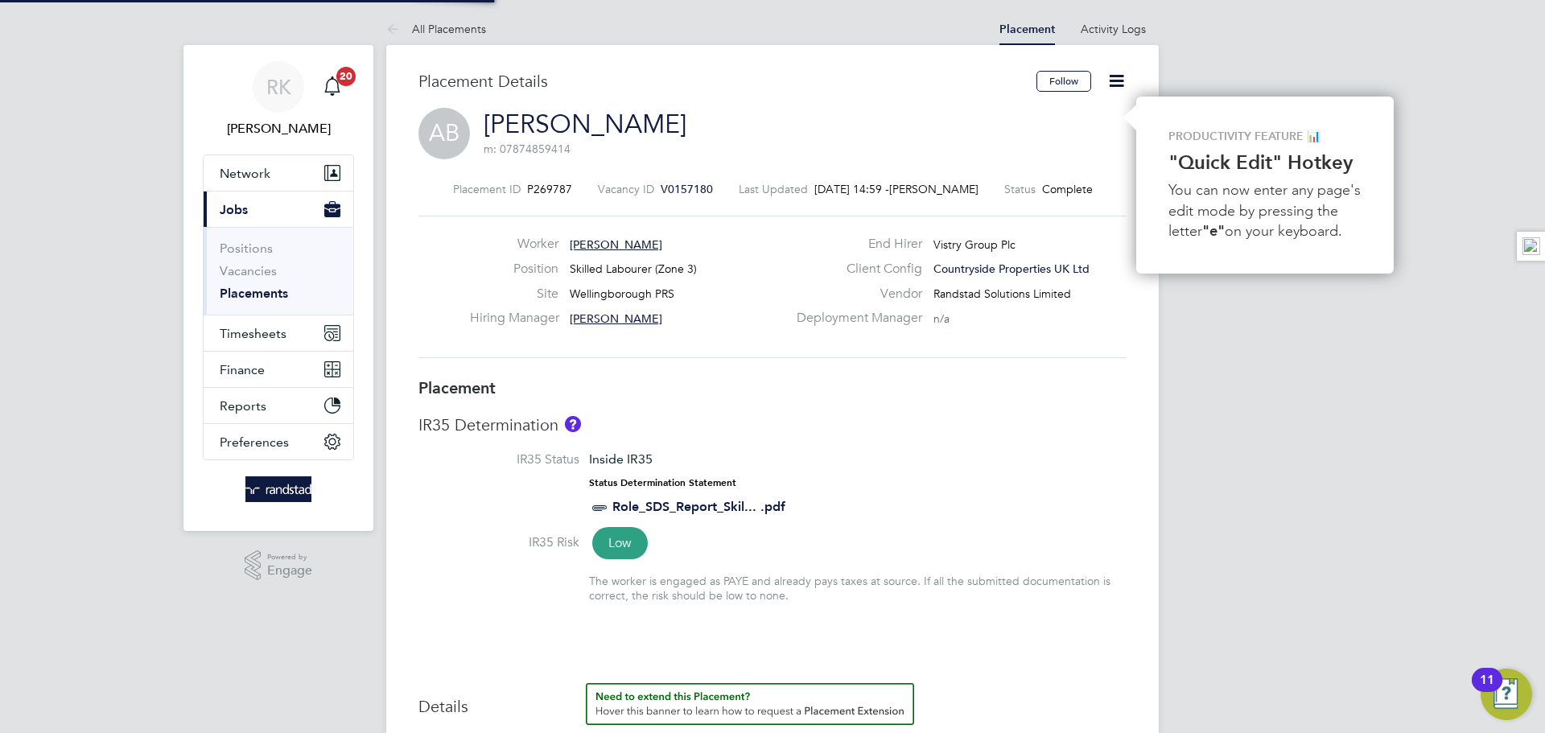
type input "16:30"
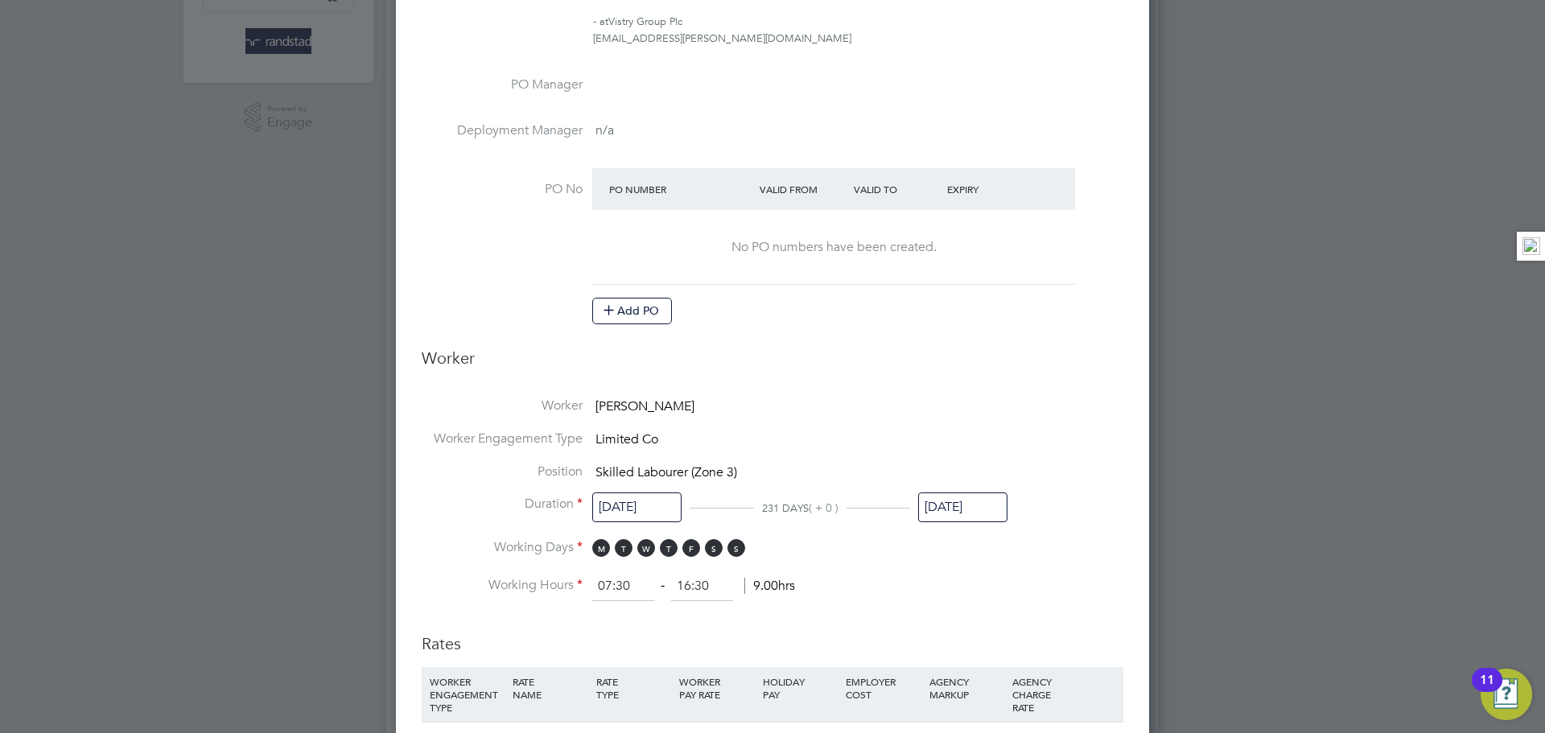
click at [963, 522] on div "21 Sep 2025" at bounding box center [962, 511] width 89 height 30
click at [969, 511] on input "21 Sep 2025" at bounding box center [962, 507] width 89 height 30
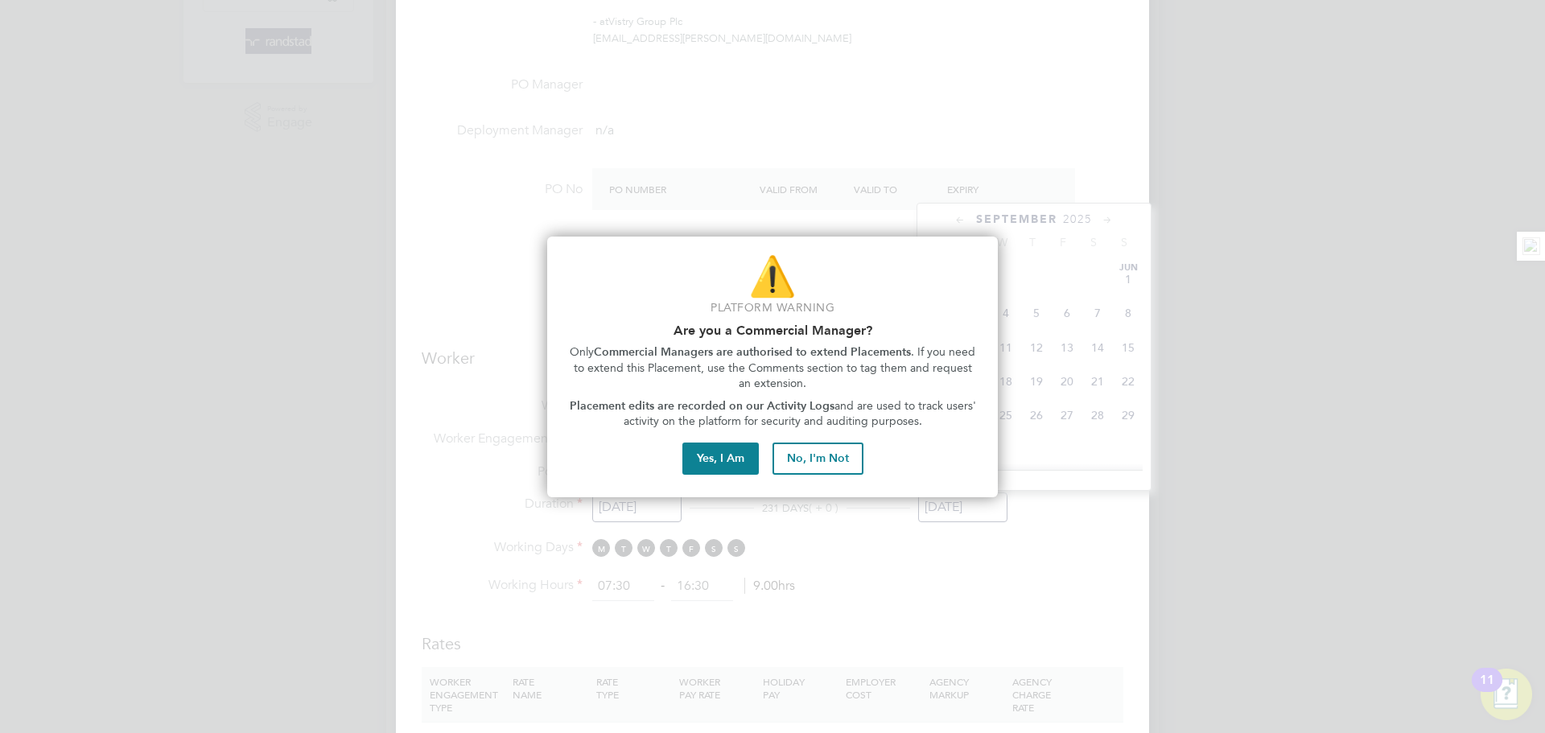
scroll to position [571, 0]
click at [724, 476] on div "⚠️ Platform Warning Are you a Commercial Manager? Only Commercial Managers are …" at bounding box center [772, 367] width 451 height 261
click at [730, 464] on button "Yes, I Am" at bounding box center [720, 458] width 76 height 32
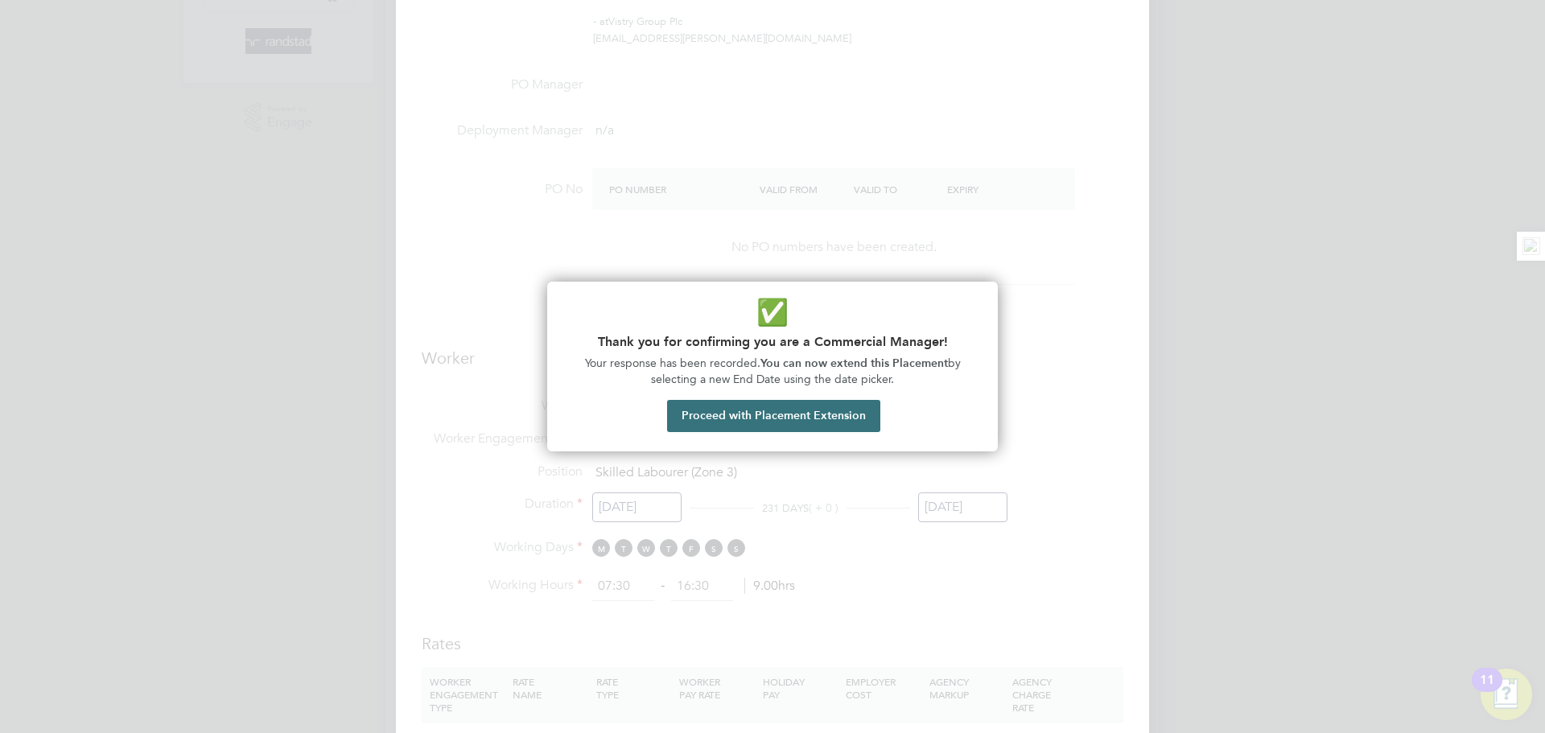
click at [809, 419] on button "Proceed with Placement Extension" at bounding box center [773, 416] width 213 height 32
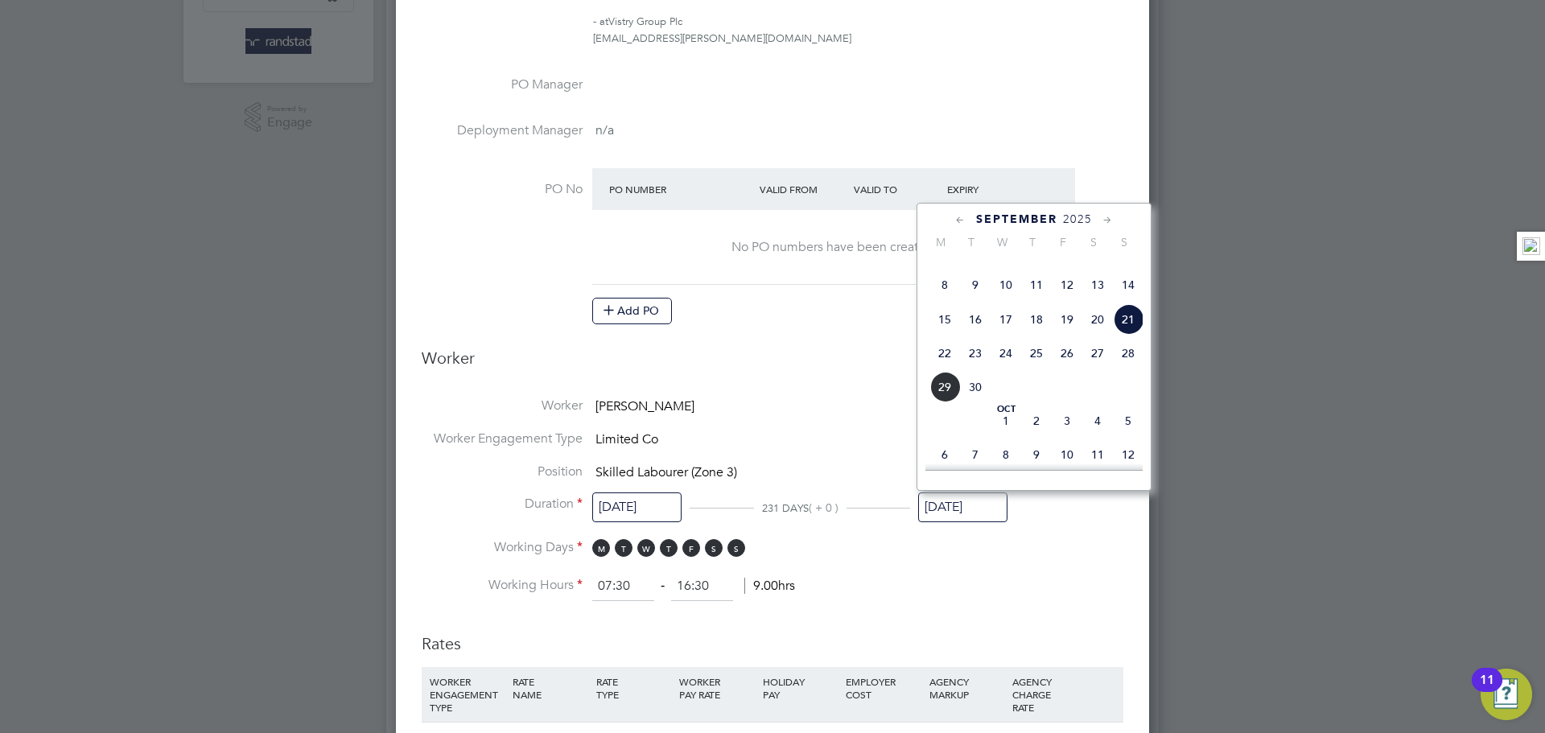
click at [1108, 217] on icon at bounding box center [1107, 221] width 15 height 18
click at [1136, 294] on span "12" at bounding box center [1128, 279] width 31 height 31
type input "[DATE]"
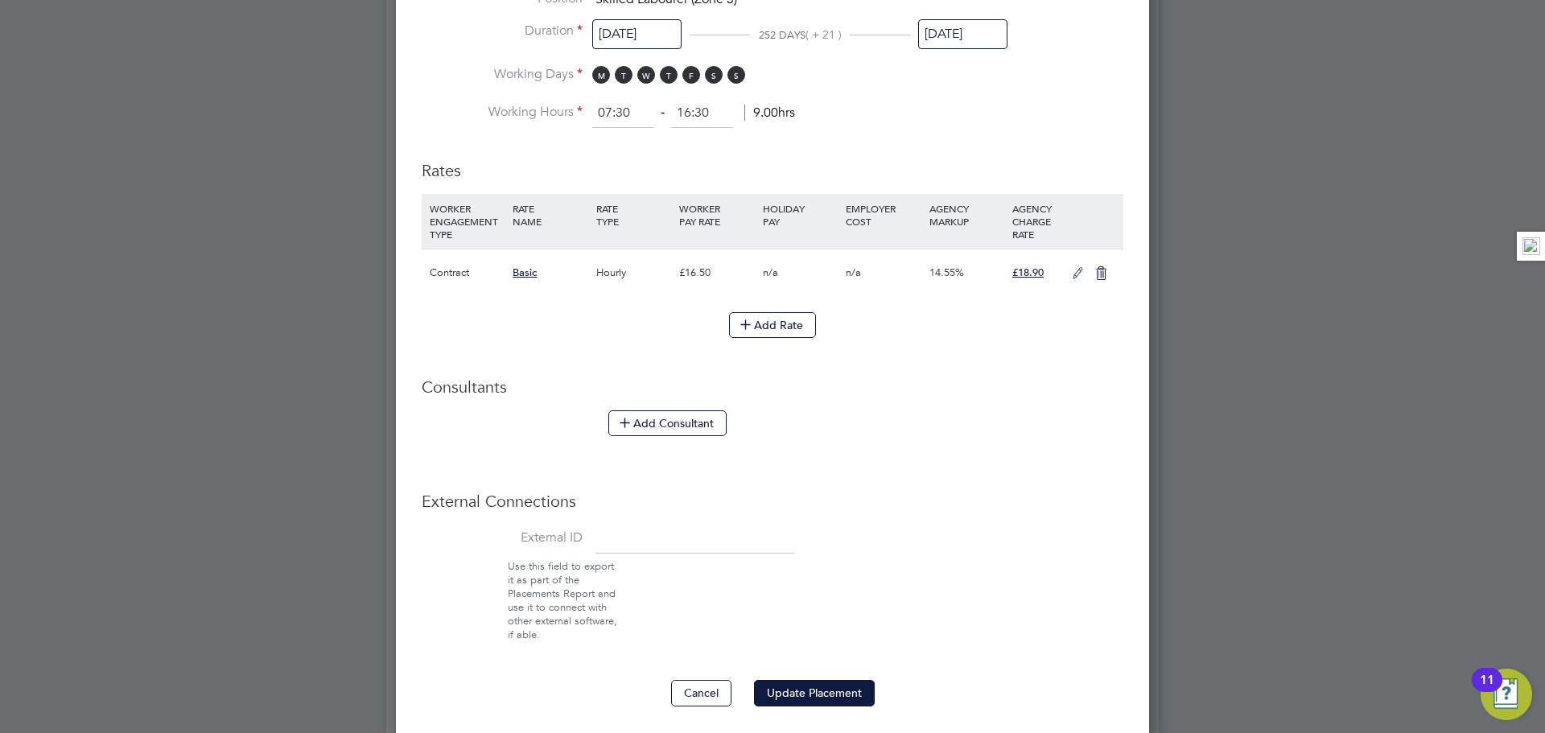
scroll to position [1020, 0]
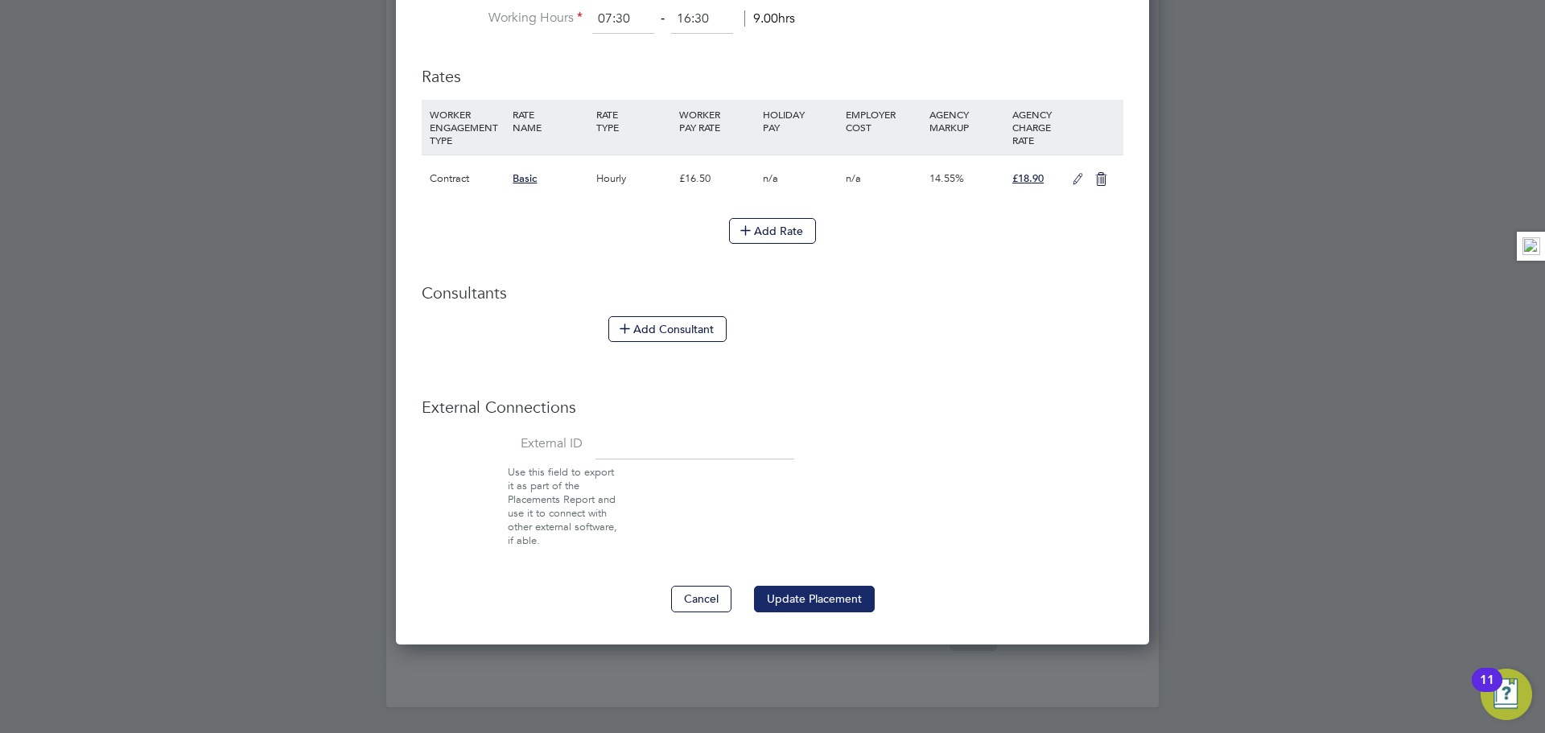
click at [860, 590] on button "Update Placement" at bounding box center [814, 599] width 121 height 26
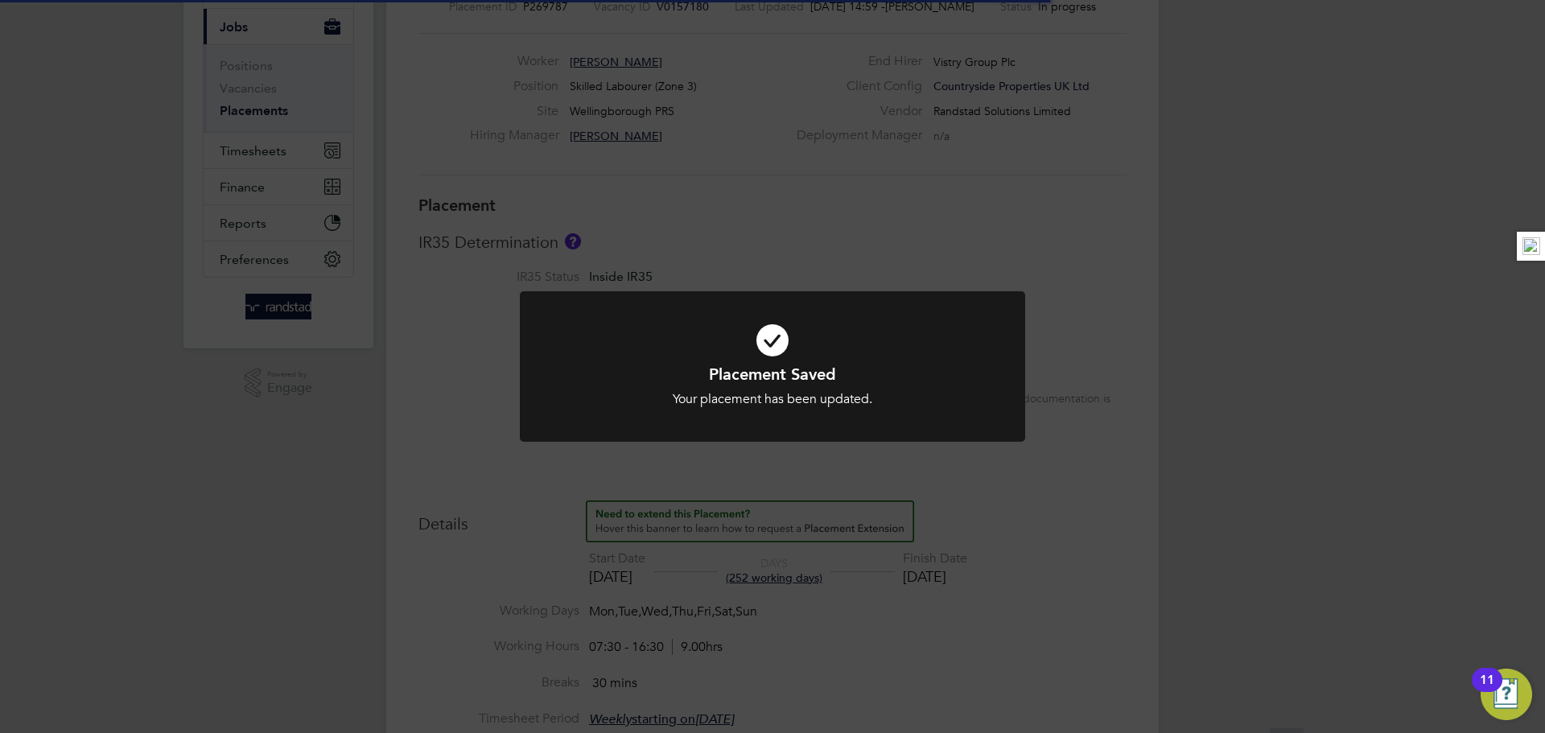
scroll to position [8, 8]
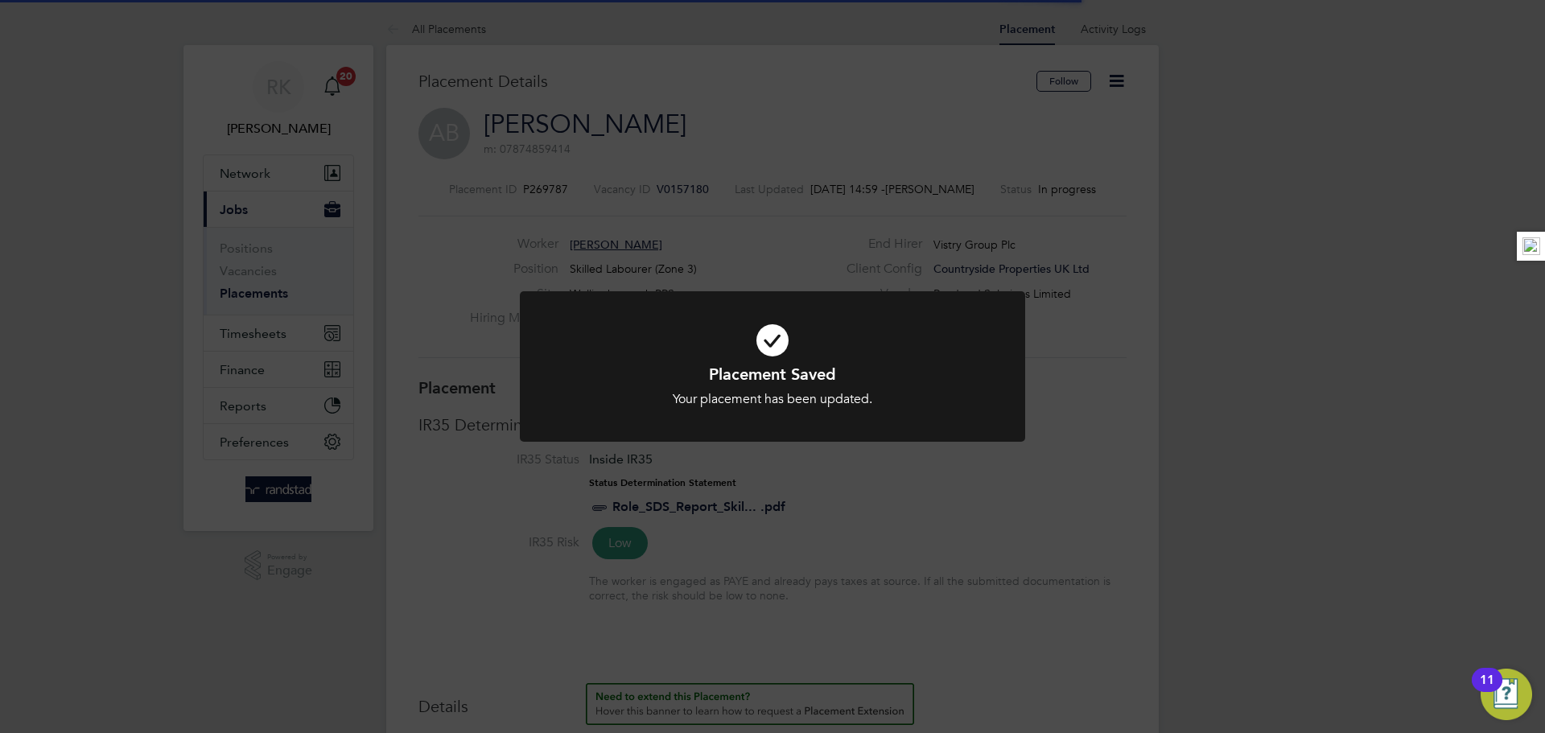
click at [1049, 493] on div "Placement Saved Your placement has been updated. Cancel Okay" at bounding box center [772, 366] width 1545 height 733
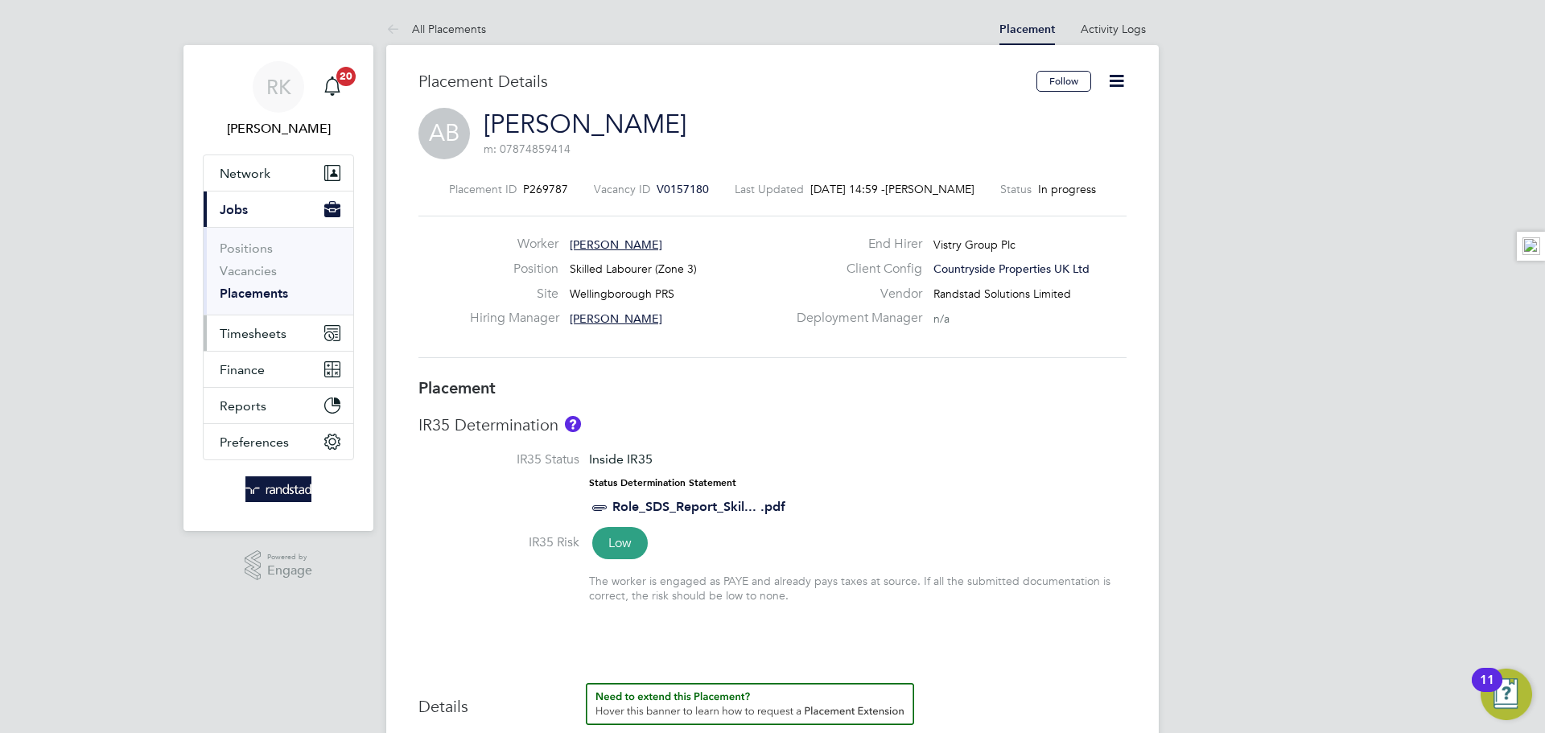
click at [274, 338] on span "Timesheets" at bounding box center [253, 333] width 67 height 15
click at [294, 327] on button "Timesheets" at bounding box center [279, 332] width 150 height 35
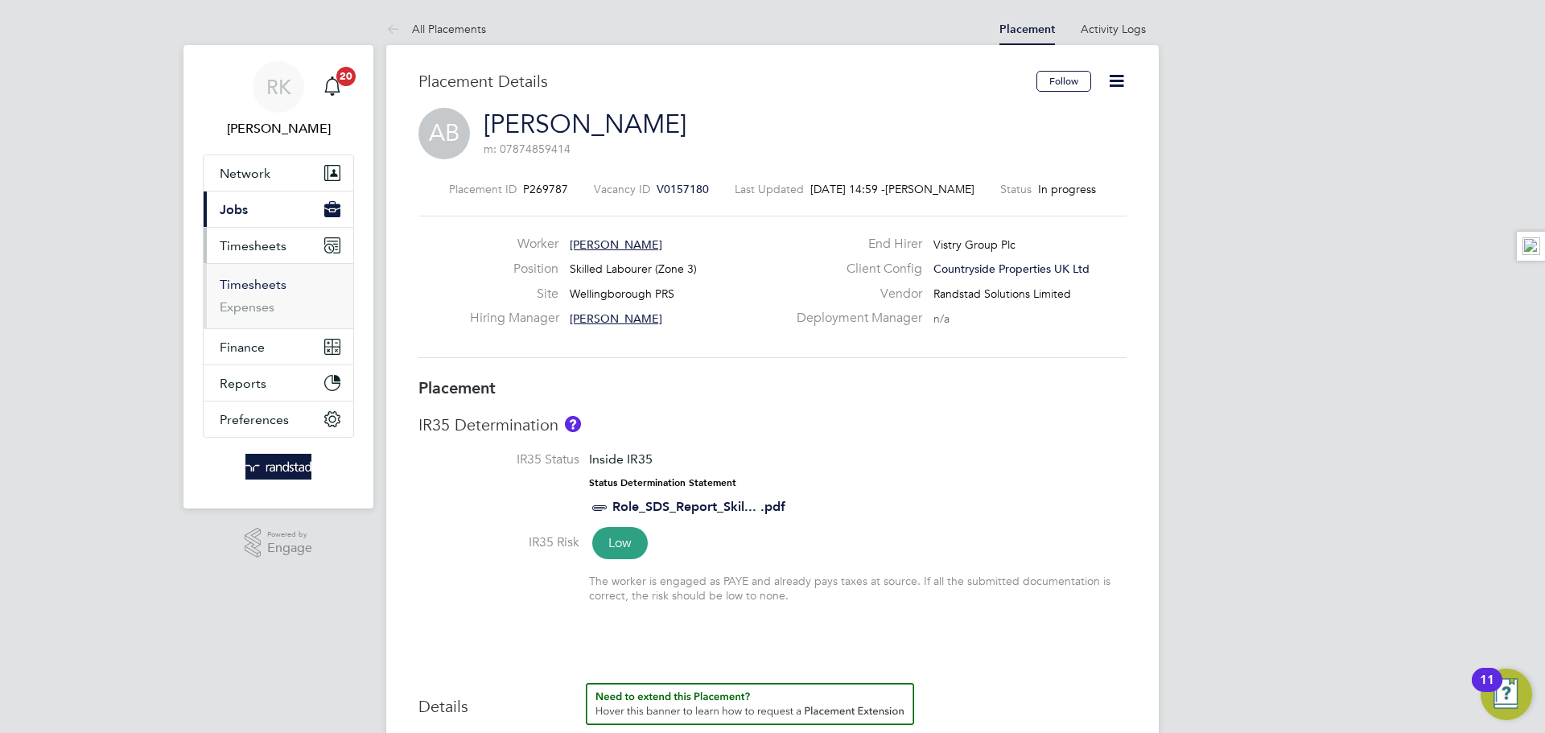
click at [264, 286] on link "Timesheets" at bounding box center [253, 284] width 67 height 15
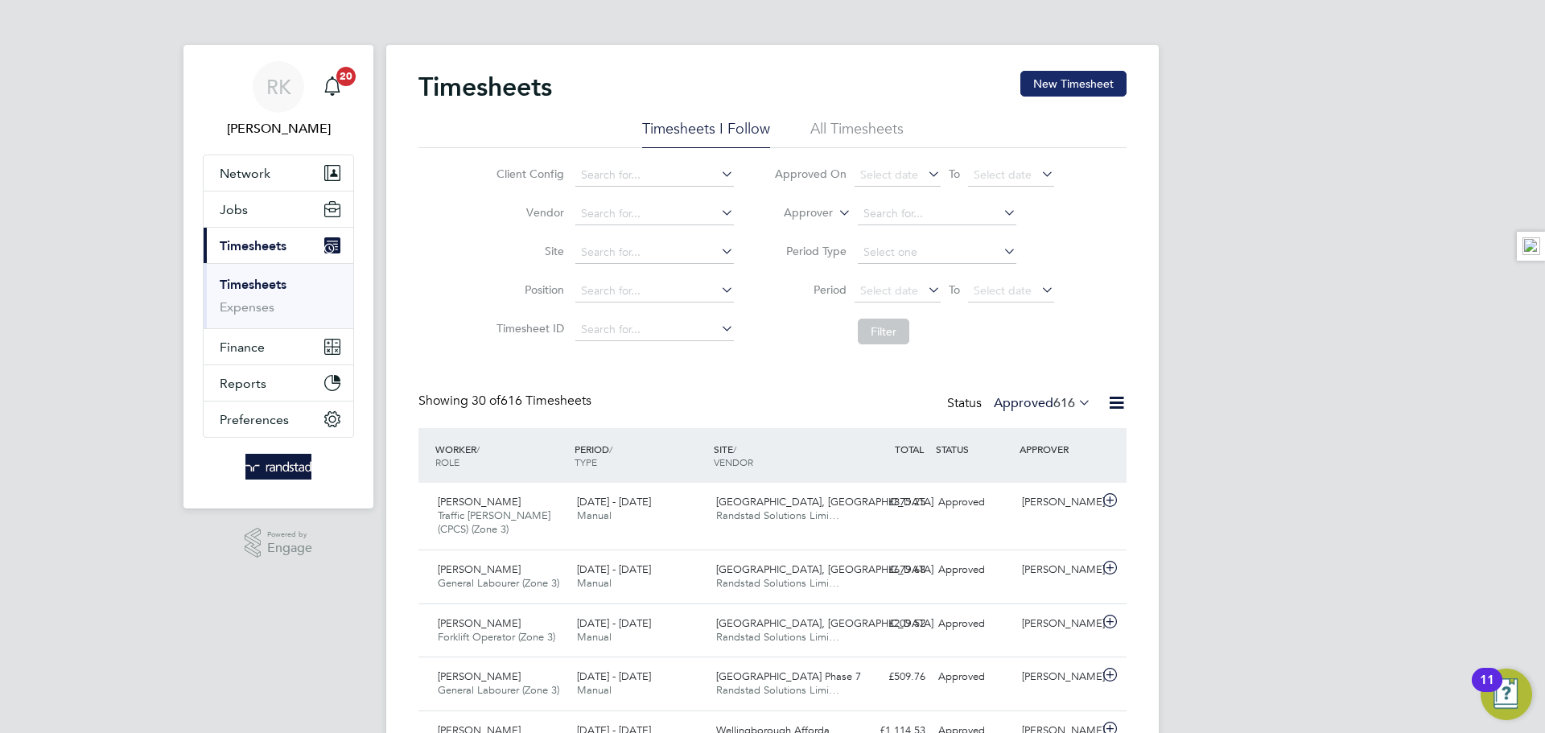
click at [1050, 77] on button "New Timesheet" at bounding box center [1073, 84] width 106 height 26
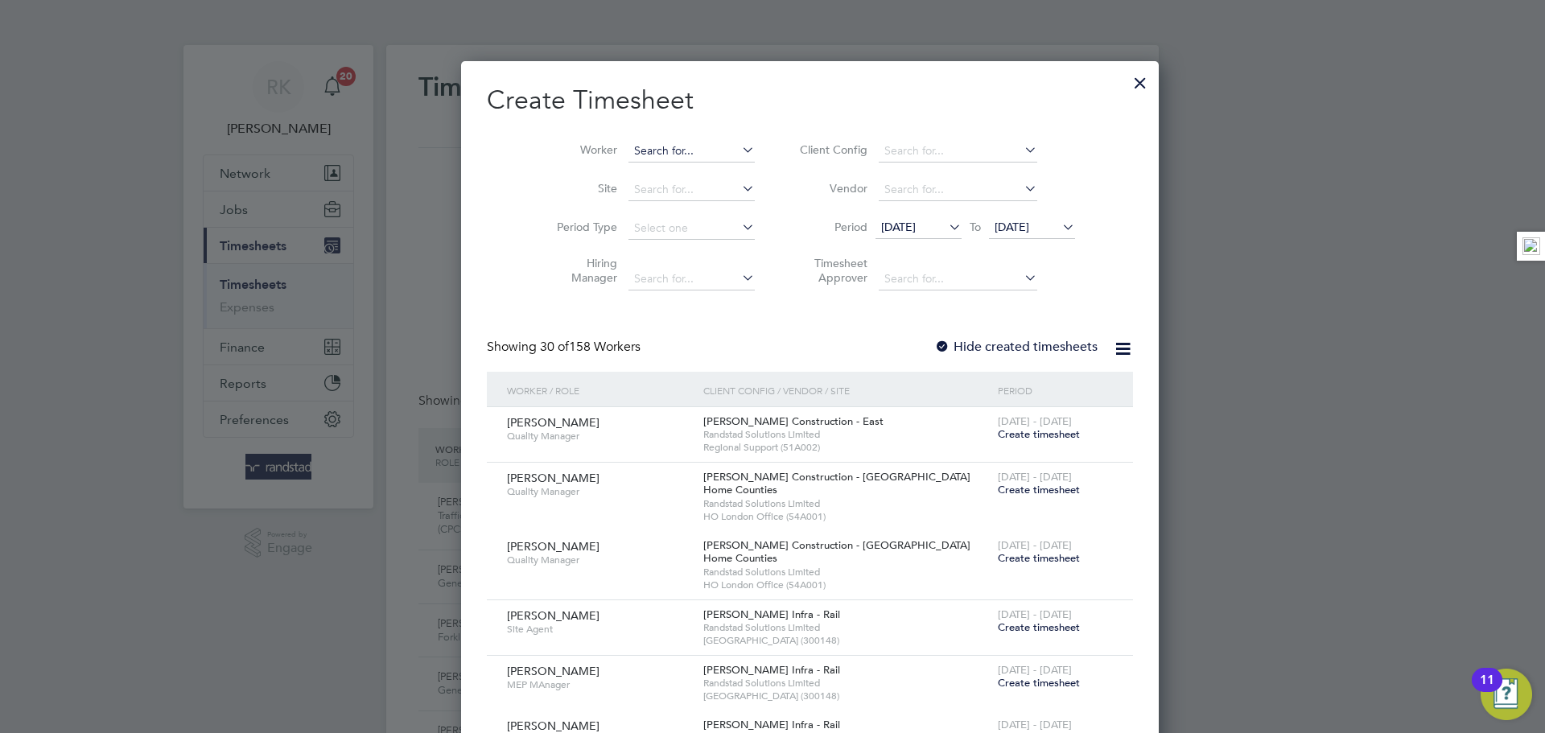
click at [640, 148] on input at bounding box center [691, 151] width 126 height 23
click at [636, 166] on b "Bar" at bounding box center [637, 173] width 18 height 14
type input "Albie Barton"
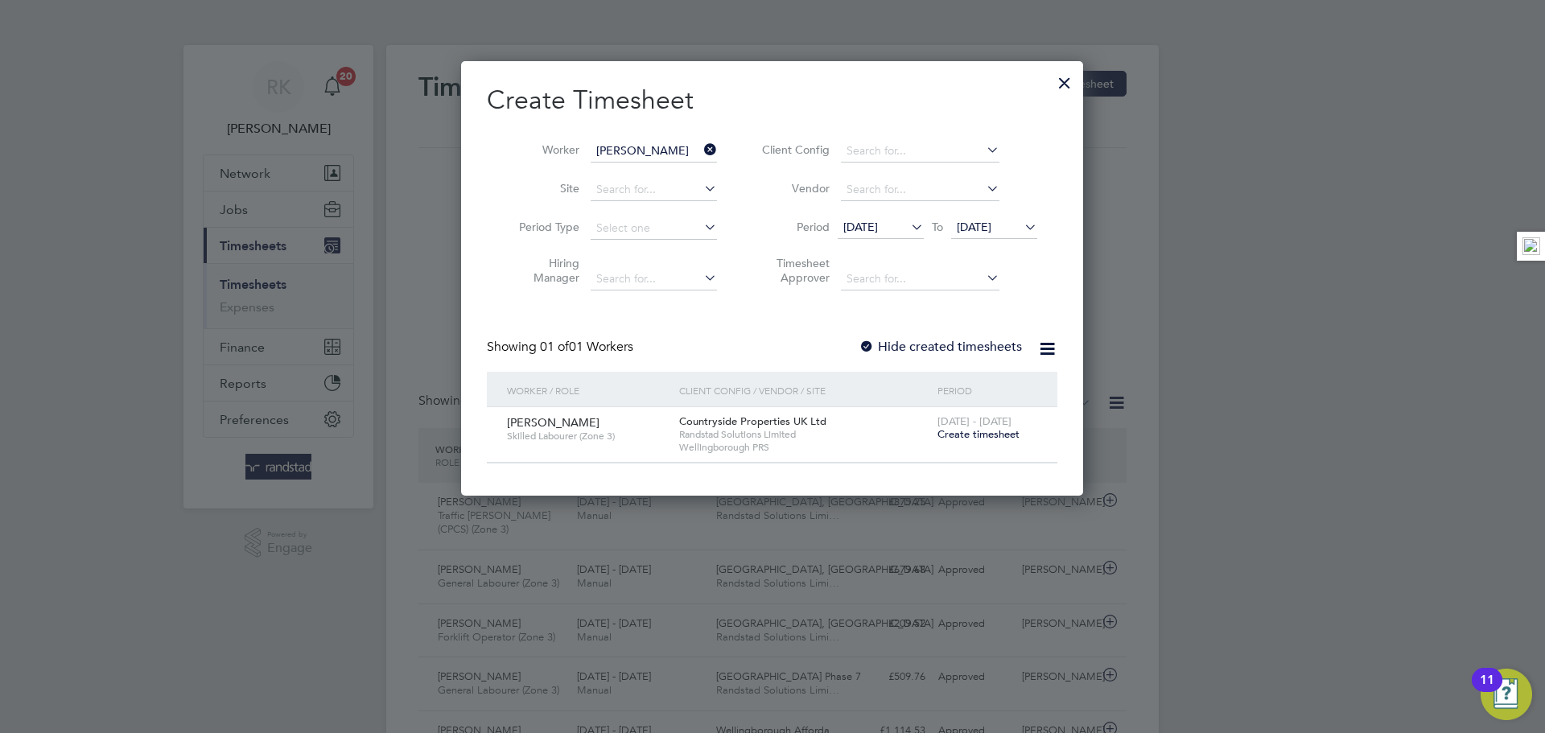
click at [973, 424] on span "22 - 28 Sep 2025" at bounding box center [974, 421] width 74 height 14
click at [973, 433] on span "Create timesheet" at bounding box center [978, 434] width 82 height 14
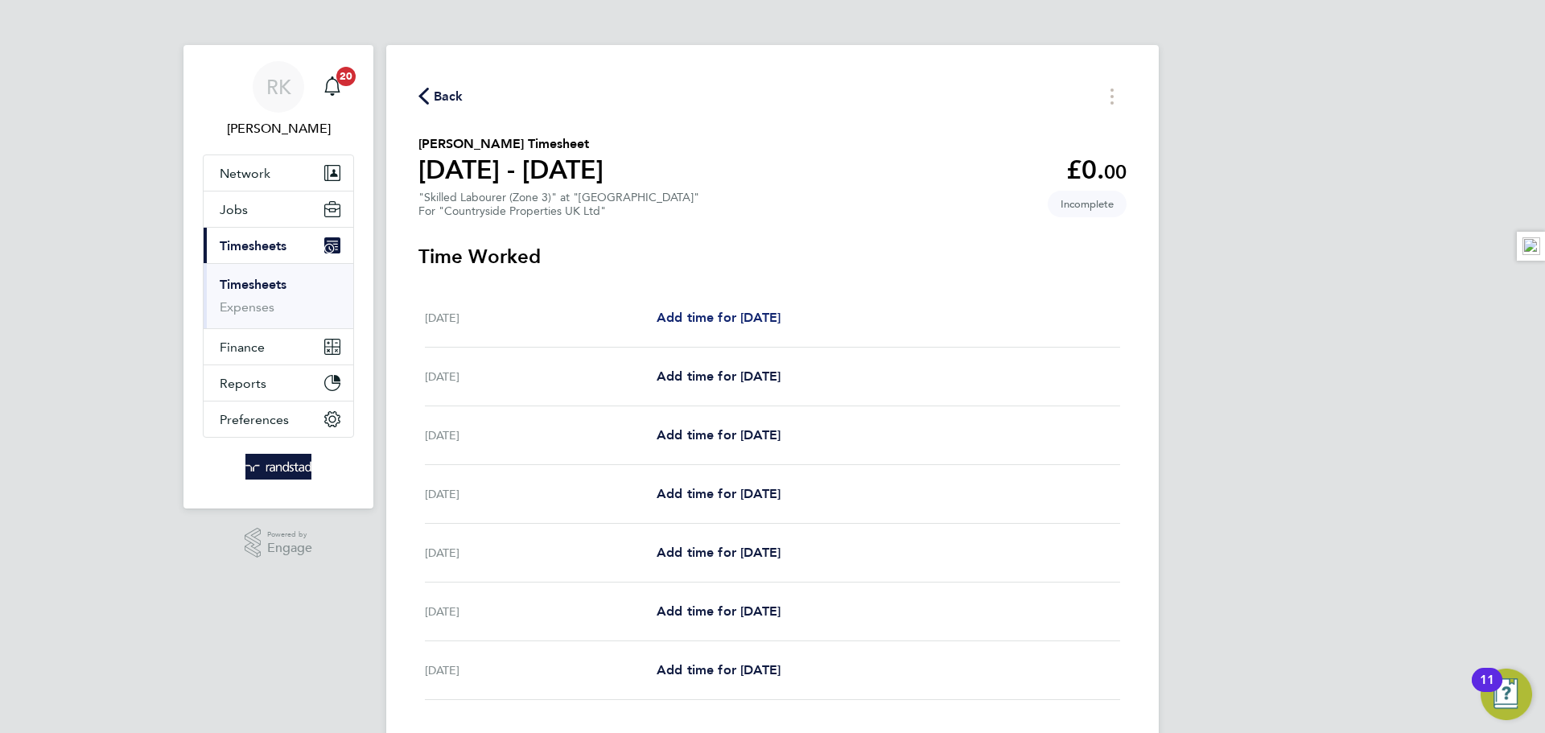
click at [707, 310] on span "Add time for Mon 22 Sep" at bounding box center [718, 317] width 124 height 15
select select "30"
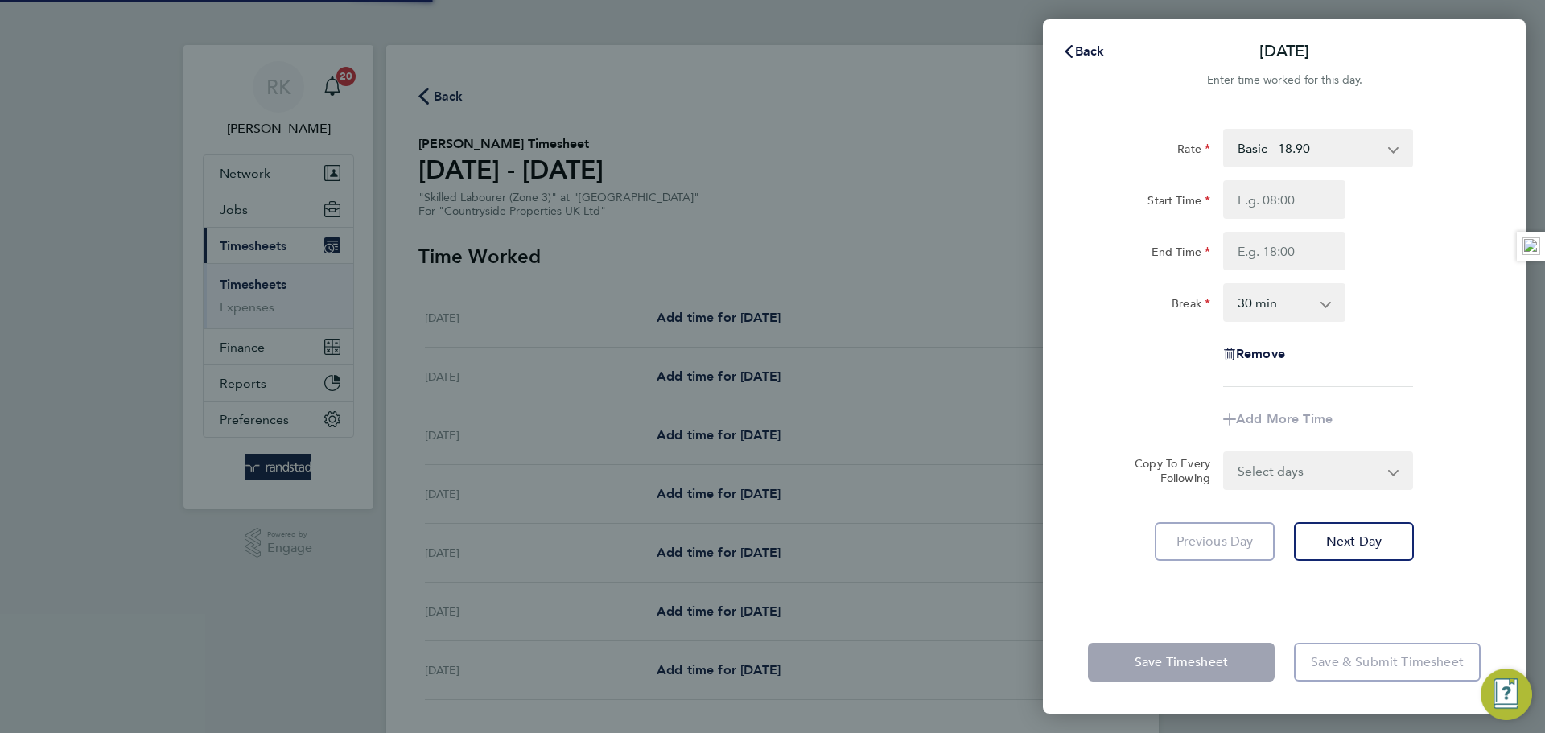
click at [1282, 224] on div "Start Time End Time" at bounding box center [1283, 225] width 405 height 90
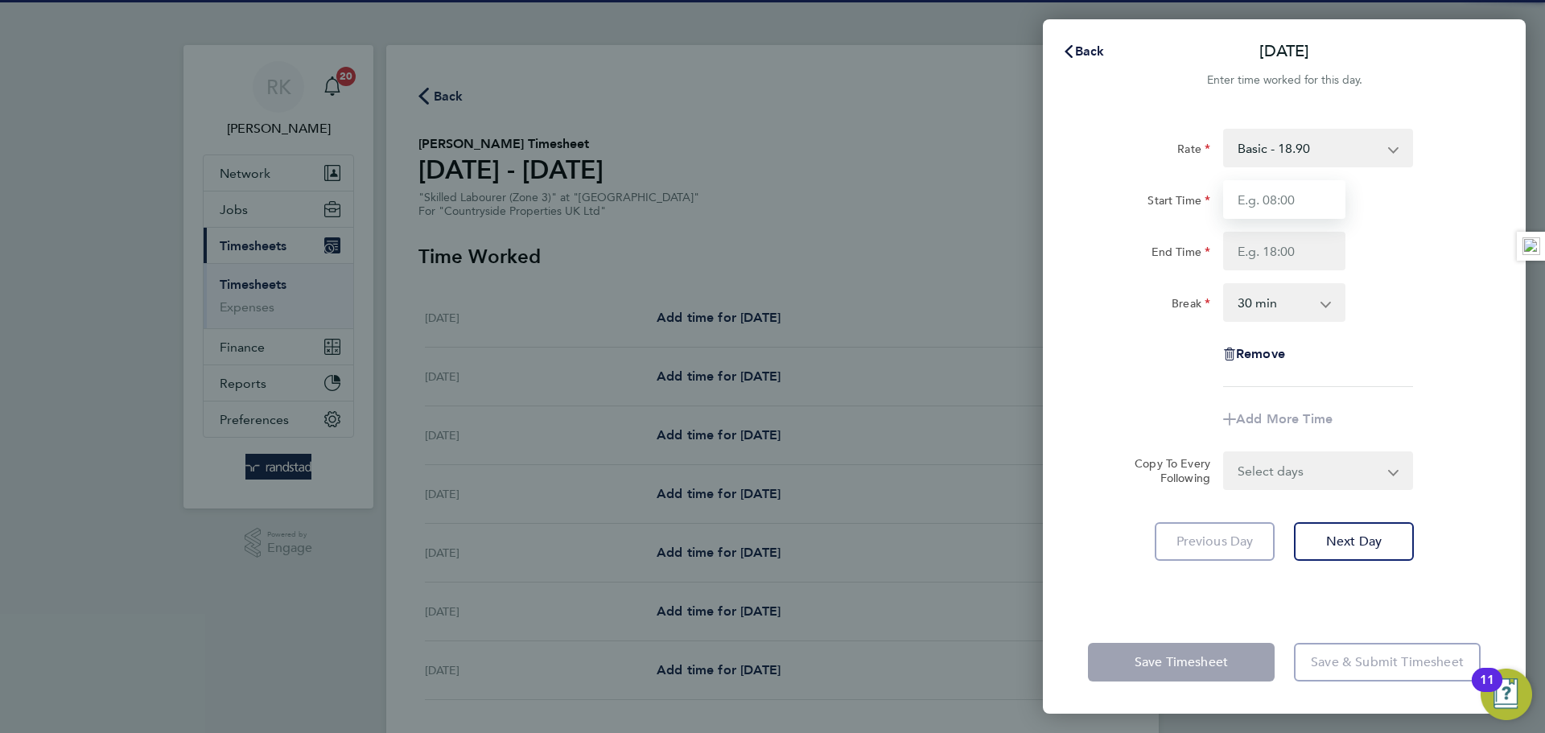
click at [1282, 200] on input "Start Time" at bounding box center [1284, 199] width 122 height 39
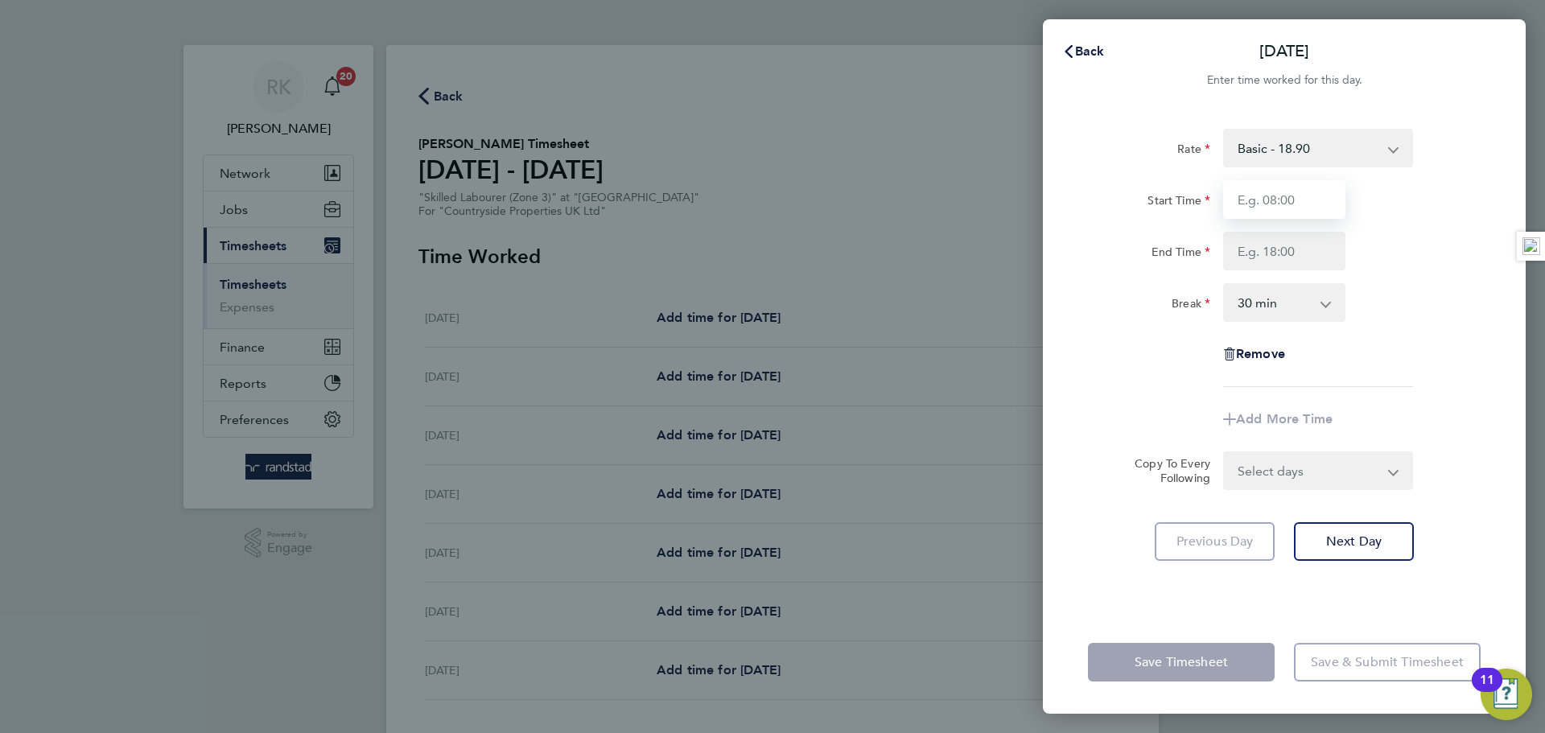
type input "08:00"
click at [1284, 253] on input "End Time" at bounding box center [1284, 251] width 122 height 39
type input "16:30"
click at [1442, 342] on div "Rate Basic - 18.90 Start Time 08:00 End Time 16:30 Break 0 min 15 min 30 min 45…" at bounding box center [1284, 258] width 393 height 258
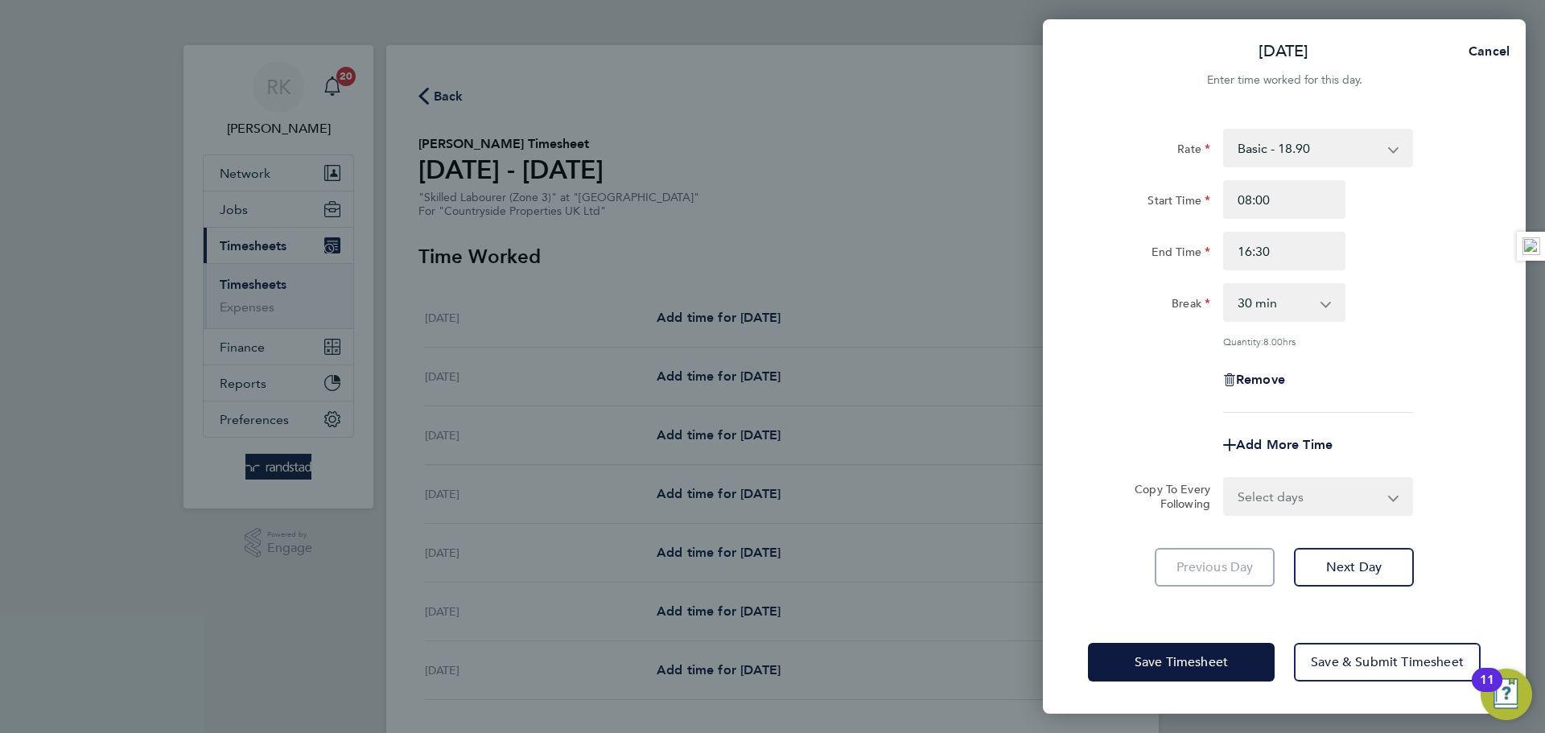
click at [1327, 491] on select "Select days Day Weekday (Mon-Fri) Weekend (Sat-Sun) Tuesday Wednesday Thursday …" at bounding box center [1308, 496] width 169 height 35
click at [1307, 479] on select "Select days Day Weekday (Mon-Fri) Weekend (Sat-Sun) Tuesday Wednesday Thursday …" at bounding box center [1308, 496] width 169 height 35
select select "WEEKDAY"
click at [1224, 479] on select "Select days Day Weekday (Mon-Fri) Weekend (Sat-Sun) Tuesday Wednesday Thursday …" at bounding box center [1308, 496] width 169 height 35
select select "2025-09-28"
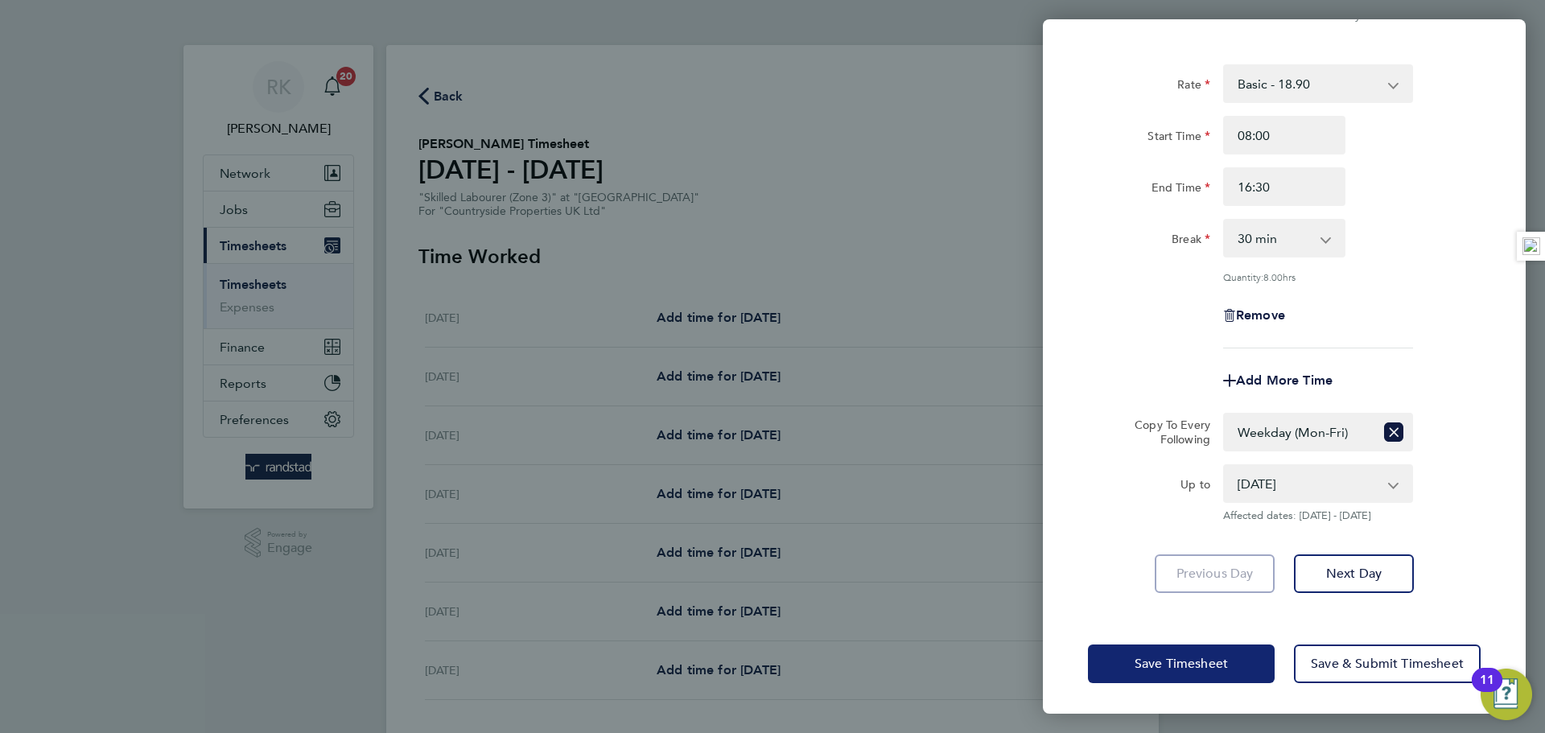
click at [1233, 656] on button "Save Timesheet" at bounding box center [1181, 663] width 187 height 39
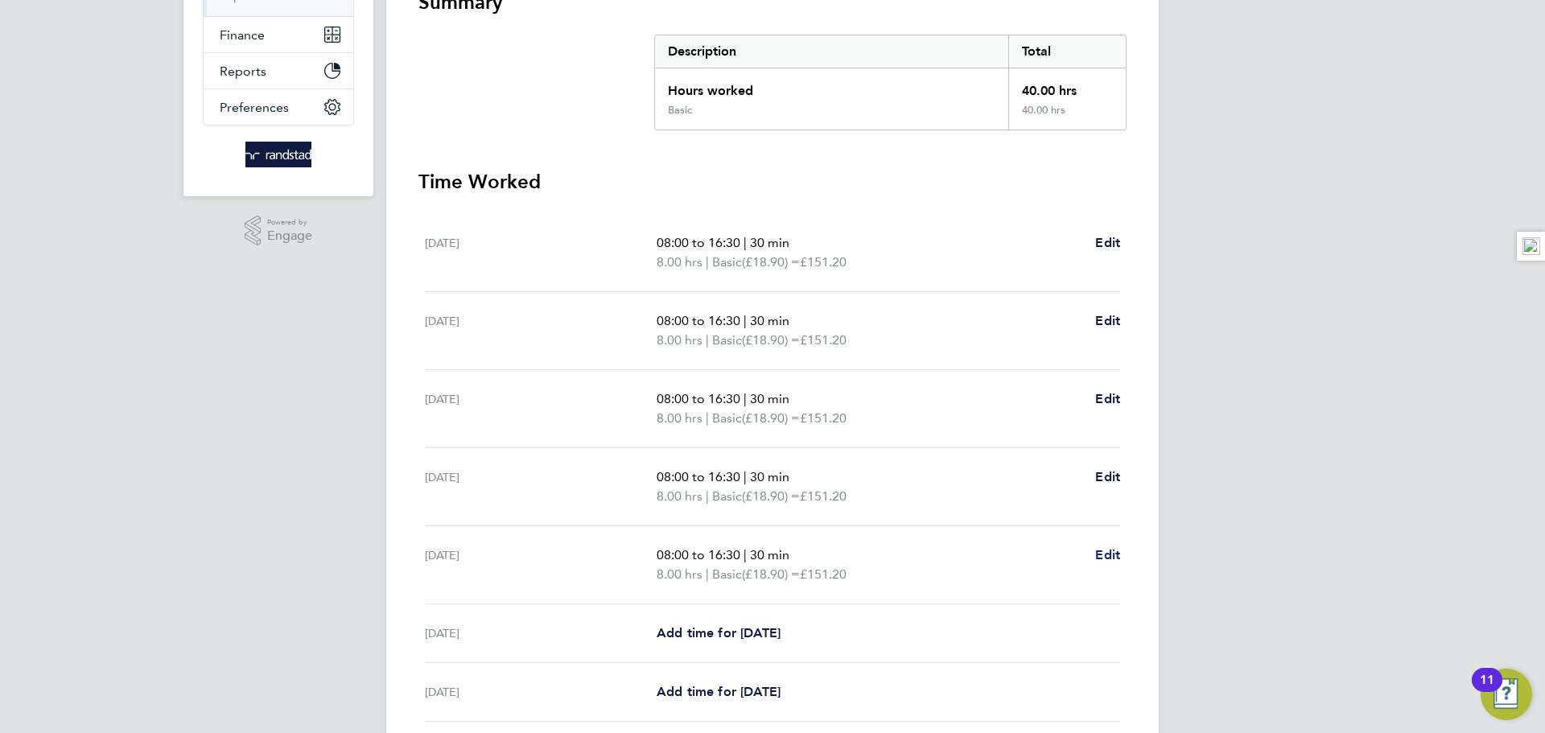
click at [1105, 553] on span "Edit" at bounding box center [1107, 554] width 25 height 15
select select "30"
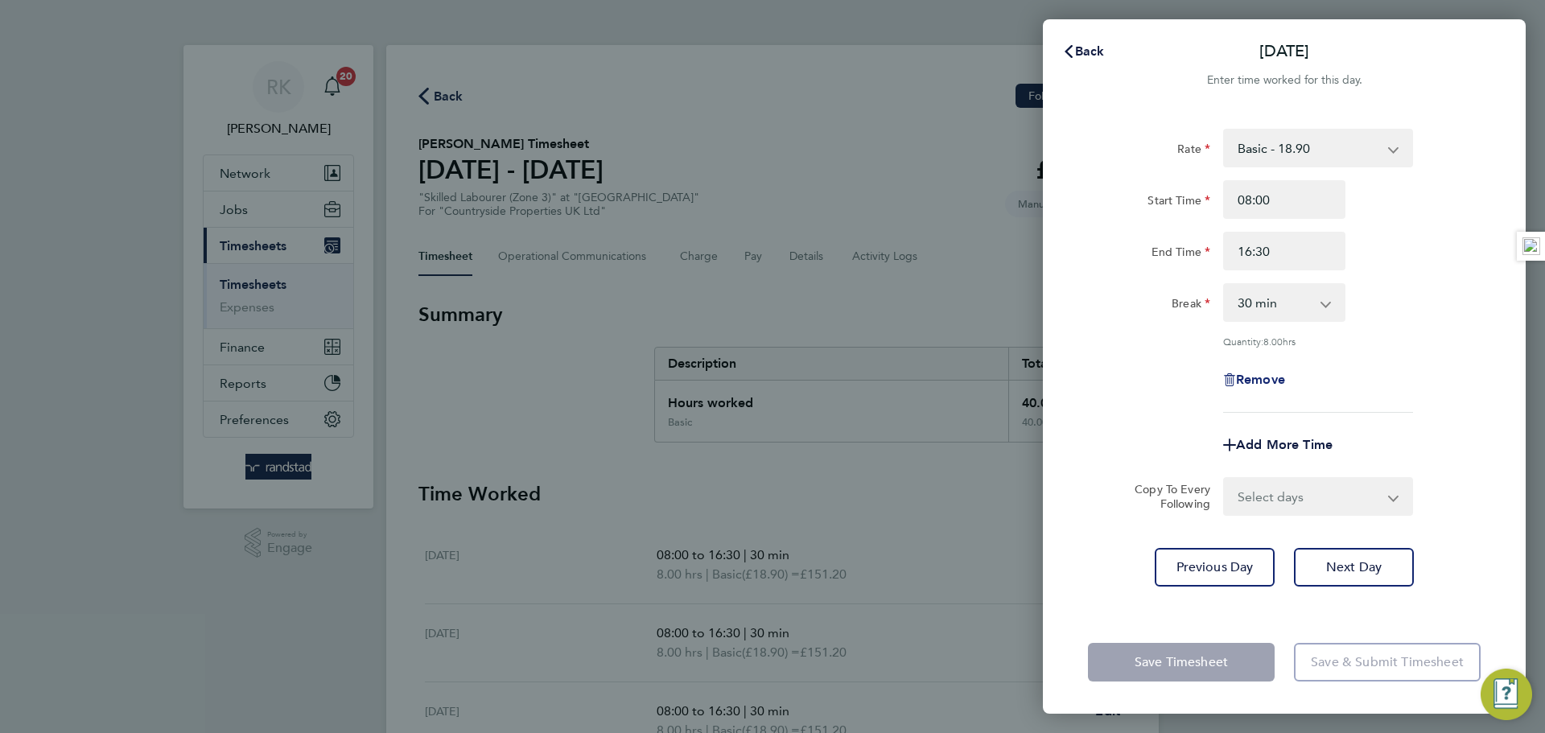
click at [1239, 372] on span "Remove" at bounding box center [1260, 379] width 49 height 15
select select "null"
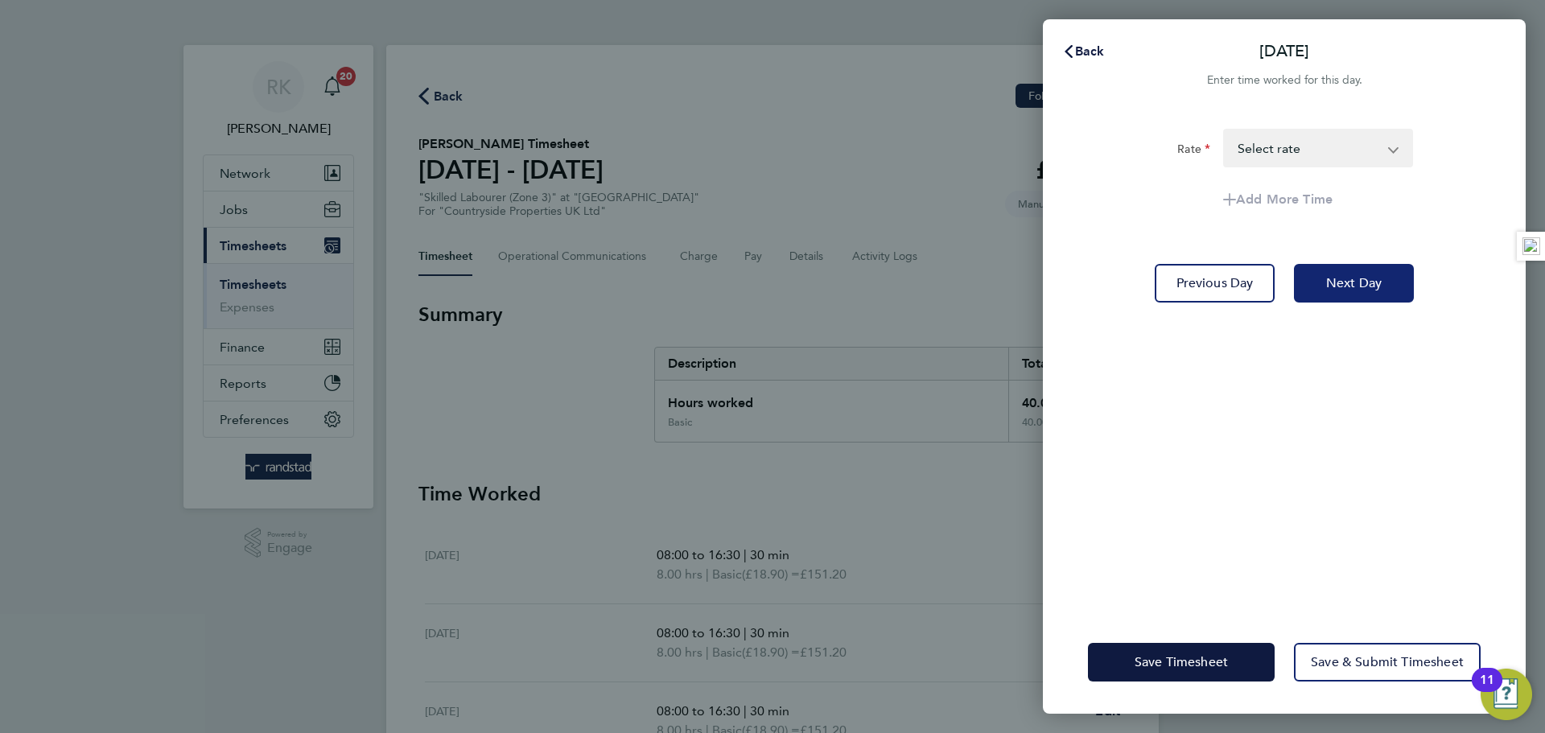
click at [1342, 271] on button "Next Day" at bounding box center [1354, 283] width 120 height 39
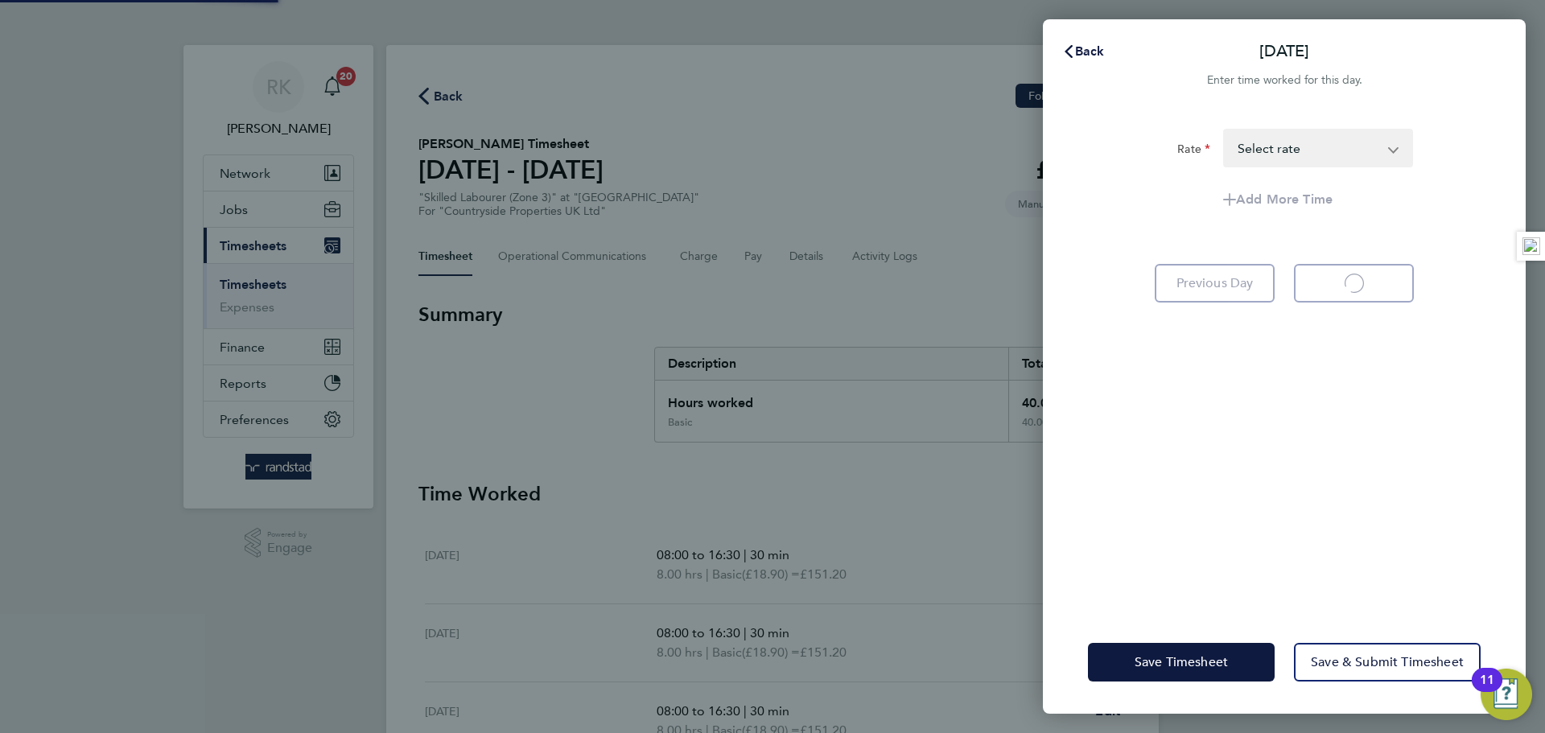
select select "30"
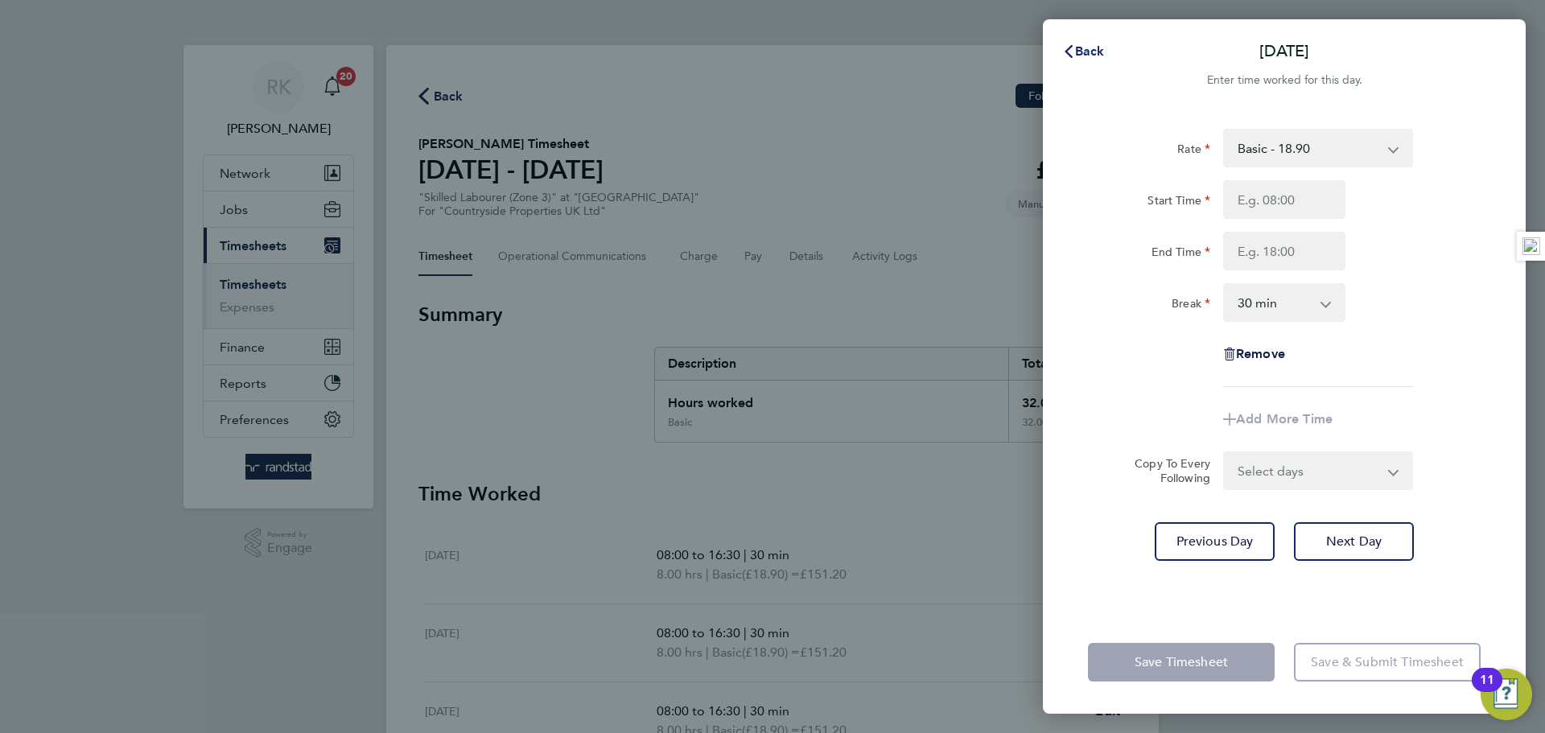
click at [1092, 50] on span "Back" at bounding box center [1090, 50] width 30 height 15
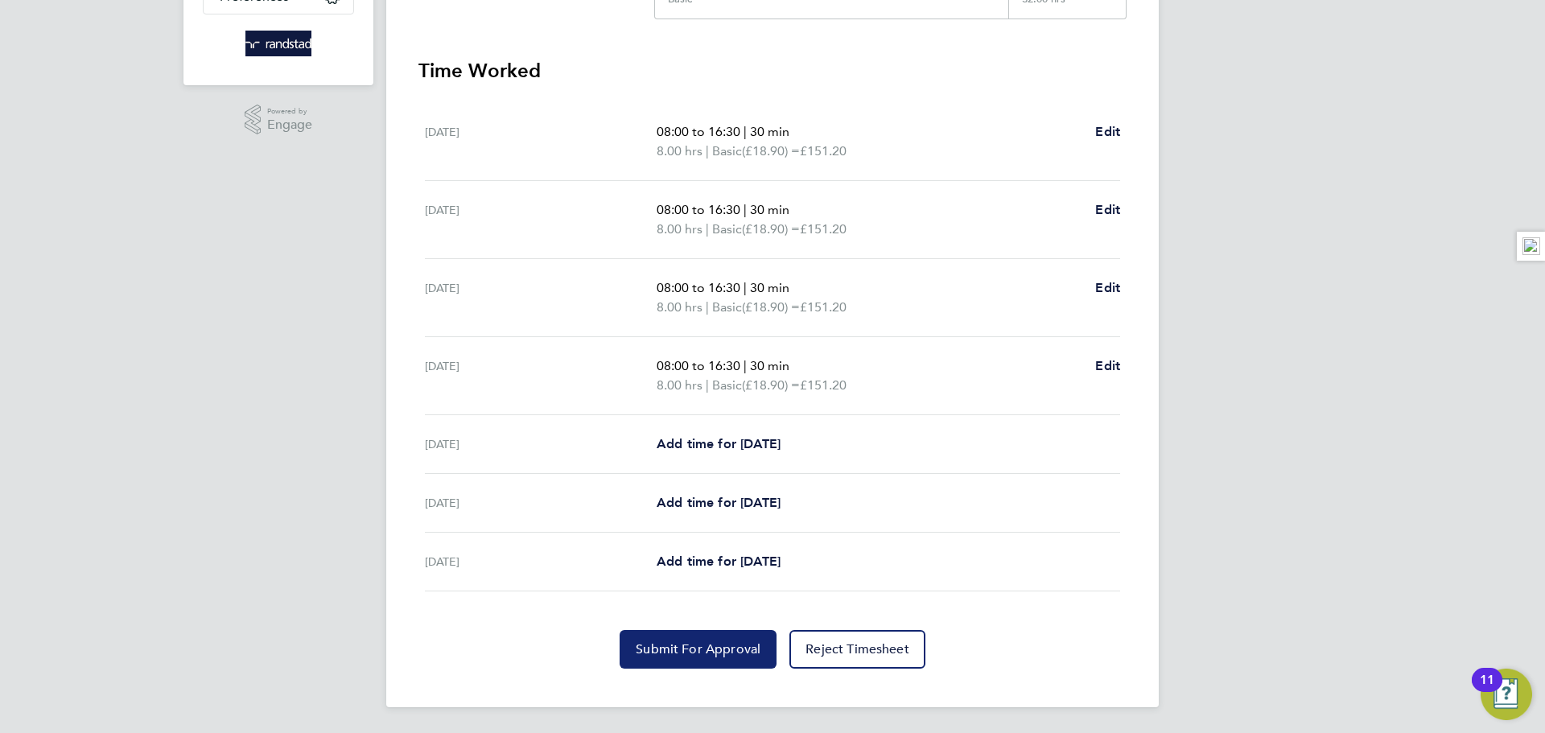
click at [707, 647] on span "Submit For Approval" at bounding box center [698, 649] width 125 height 16
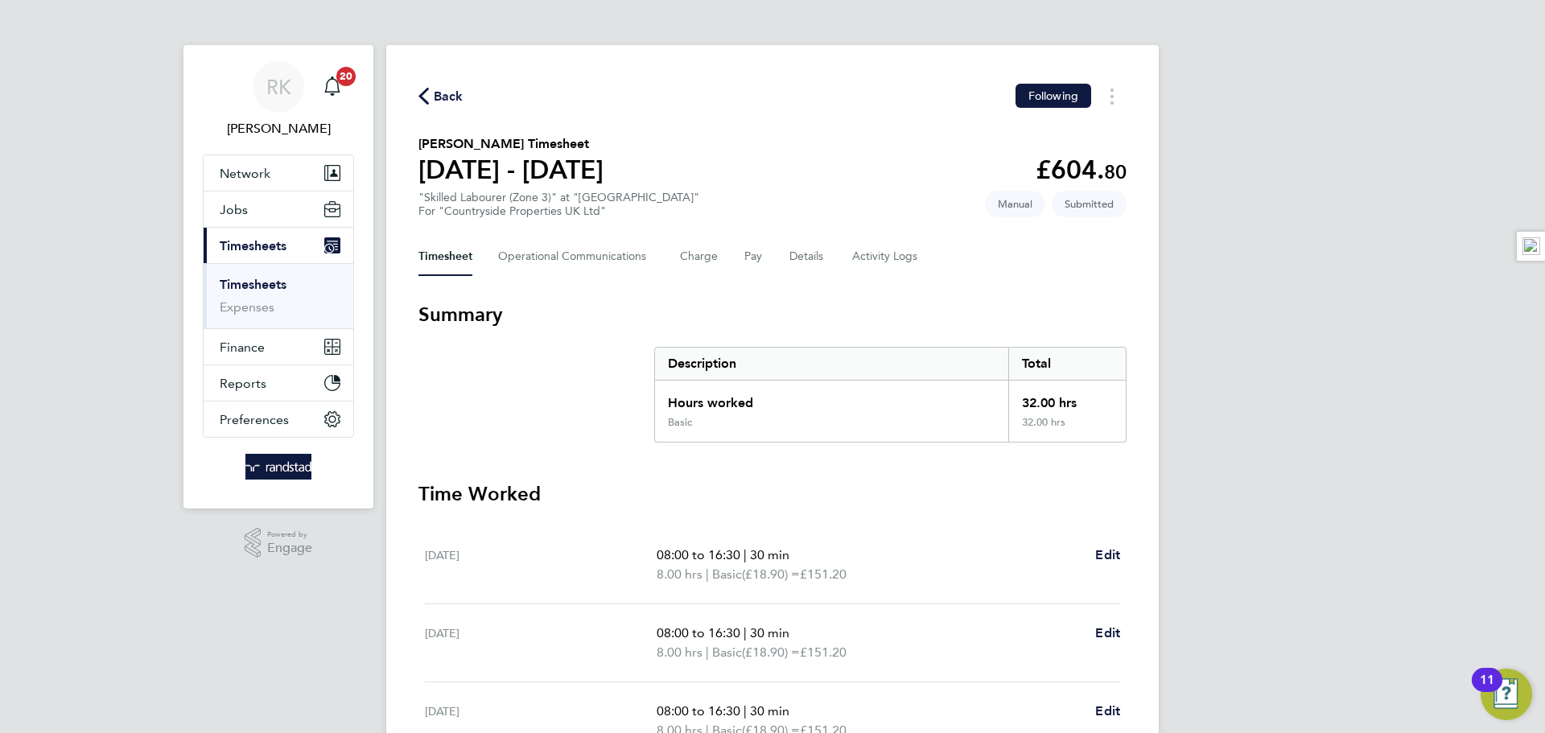
click at [422, 97] on icon "button" at bounding box center [423, 96] width 10 height 17
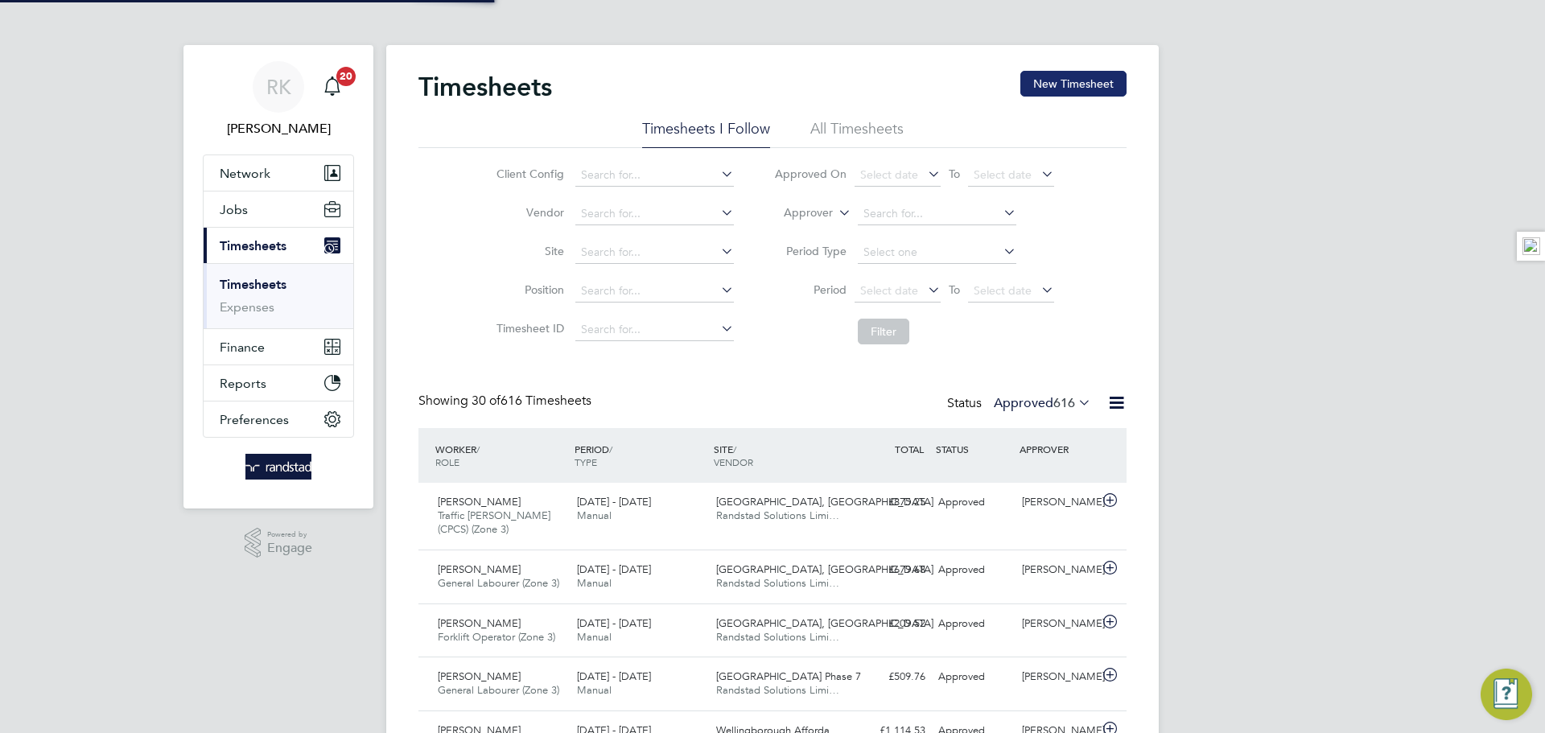
click at [1062, 76] on button "New Timesheet" at bounding box center [1073, 84] width 106 height 26
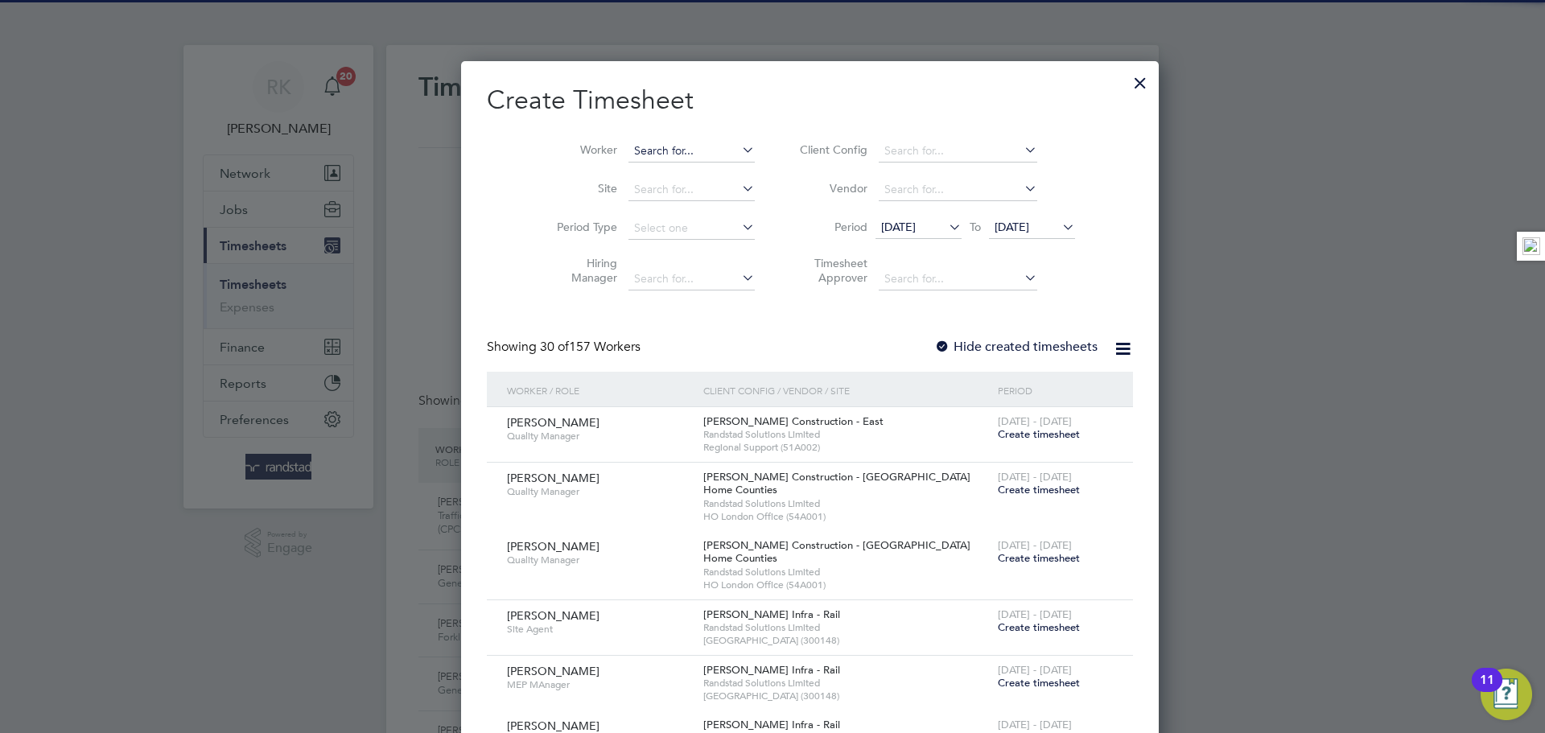
click at [646, 150] on input at bounding box center [691, 151] width 126 height 23
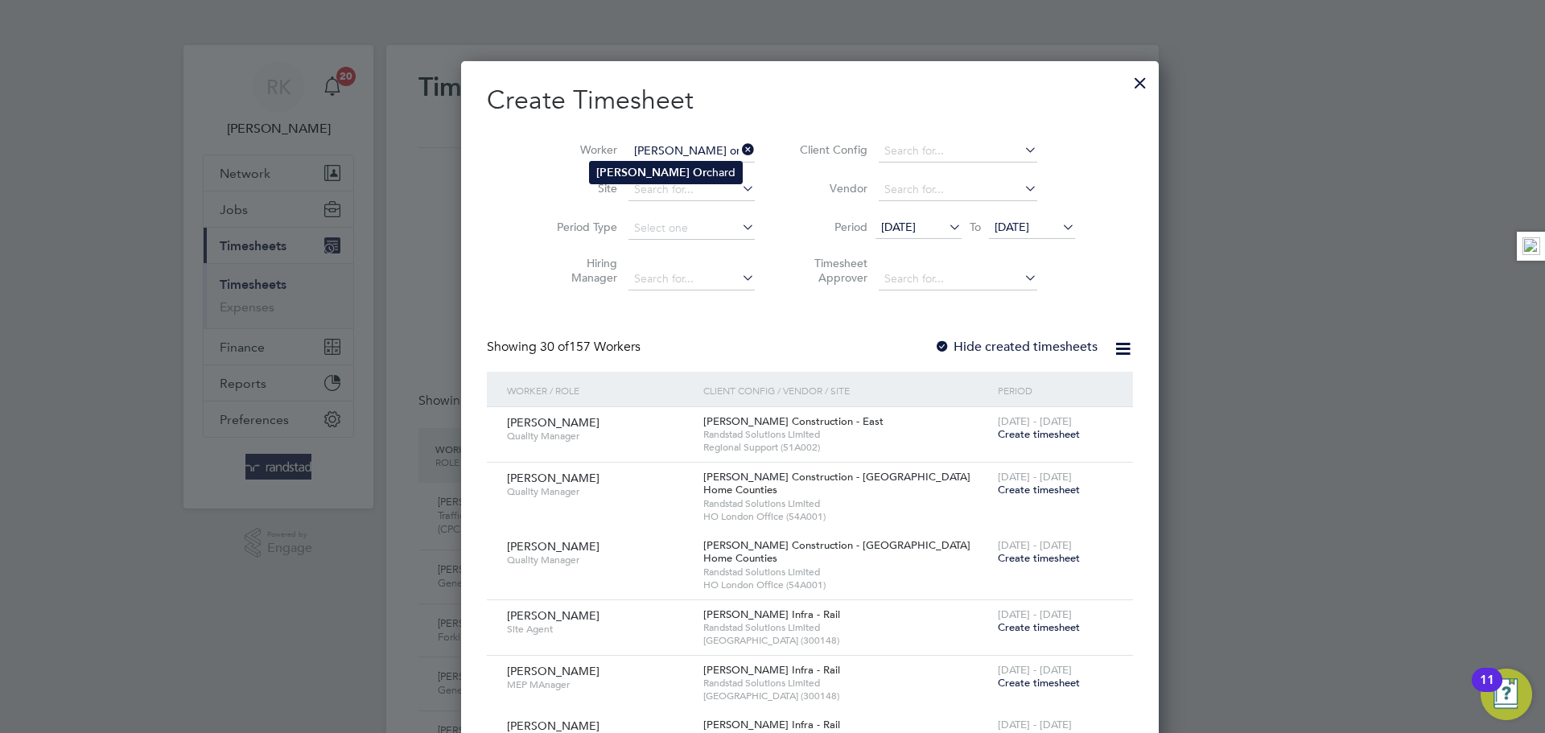
click at [653, 165] on li "Richard Or chard" at bounding box center [666, 173] width 152 height 22
type input "[PERSON_NAME]"
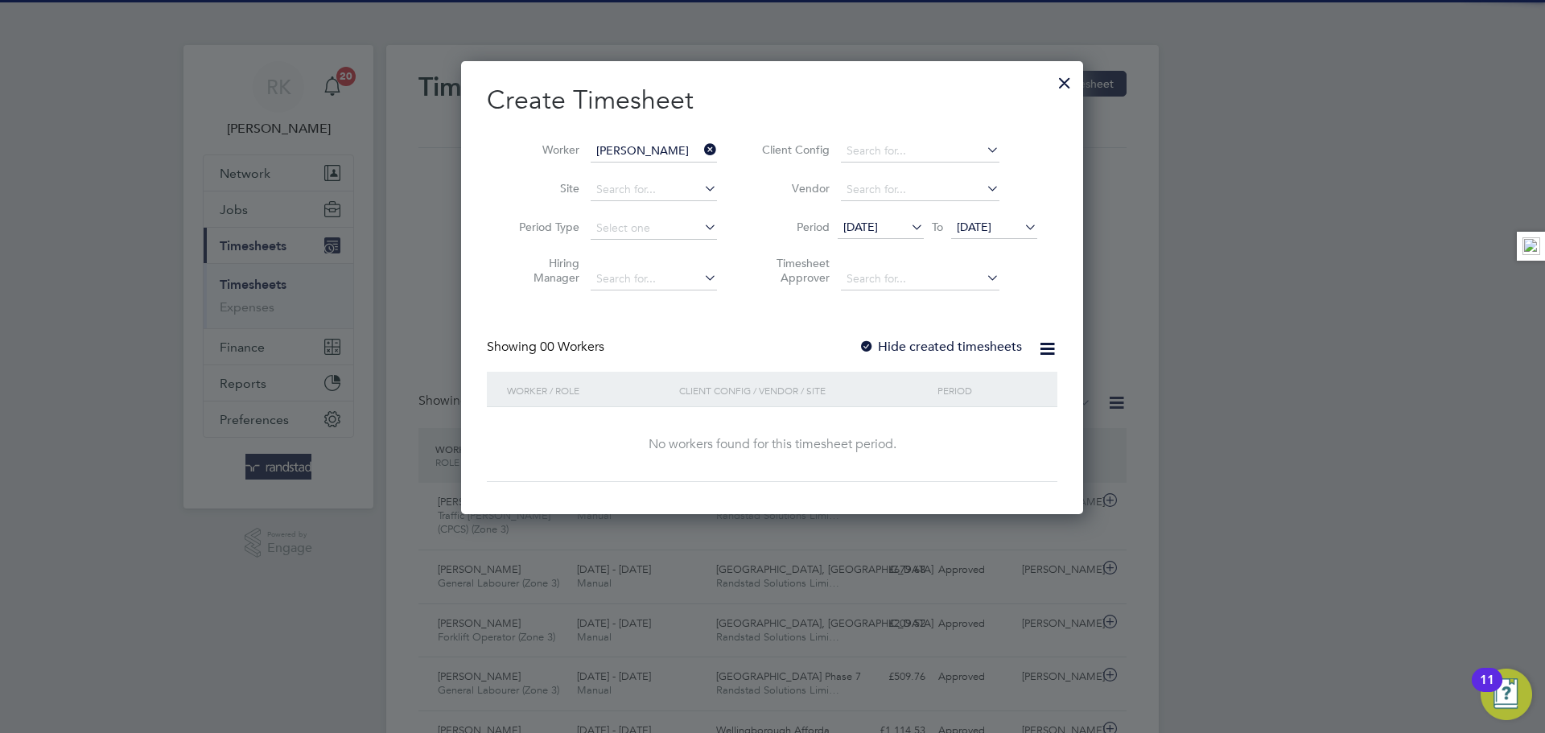
click at [928, 340] on label "Hide created timesheets" at bounding box center [939, 347] width 163 height 16
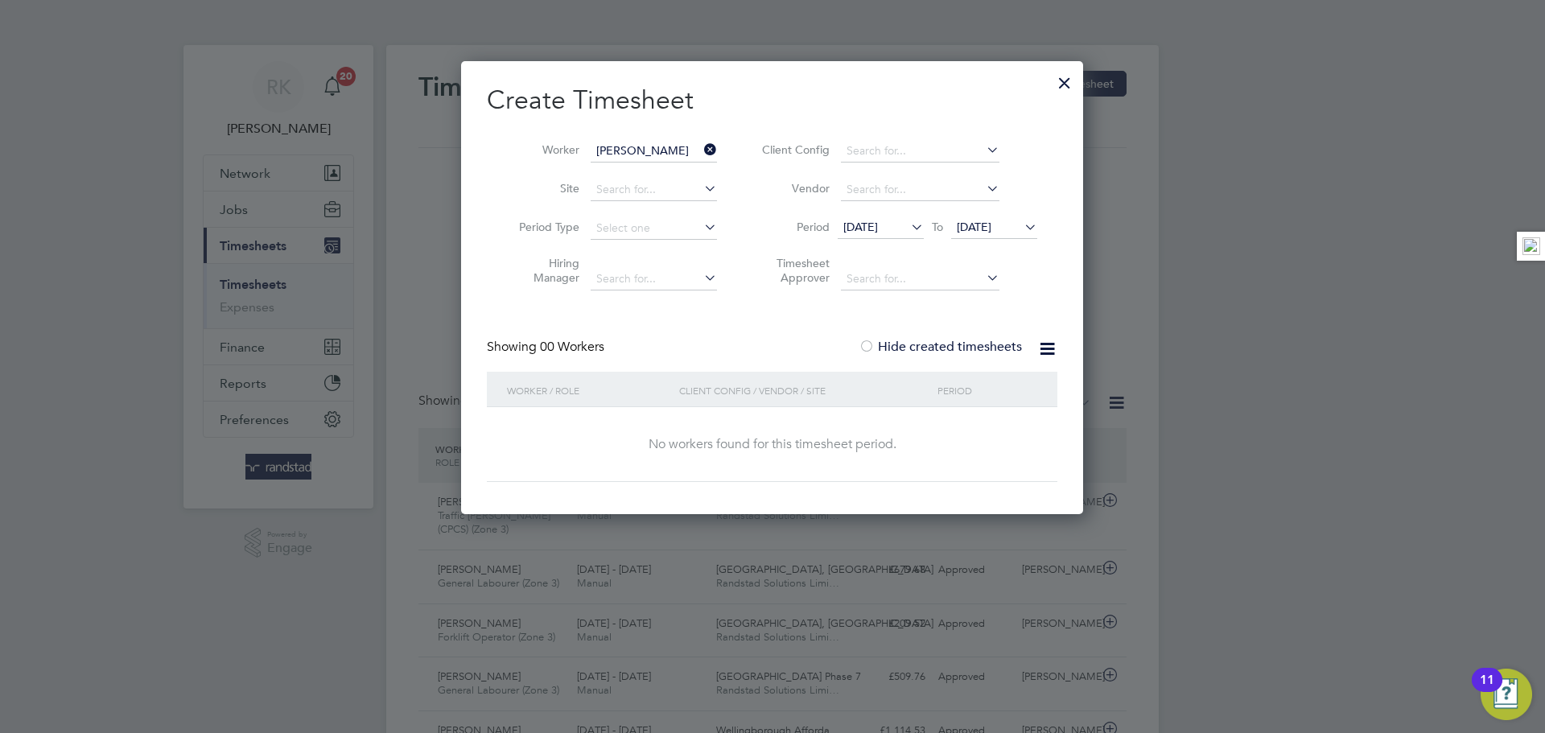
click at [928, 340] on label "Hide created timesheets" at bounding box center [939, 347] width 163 height 16
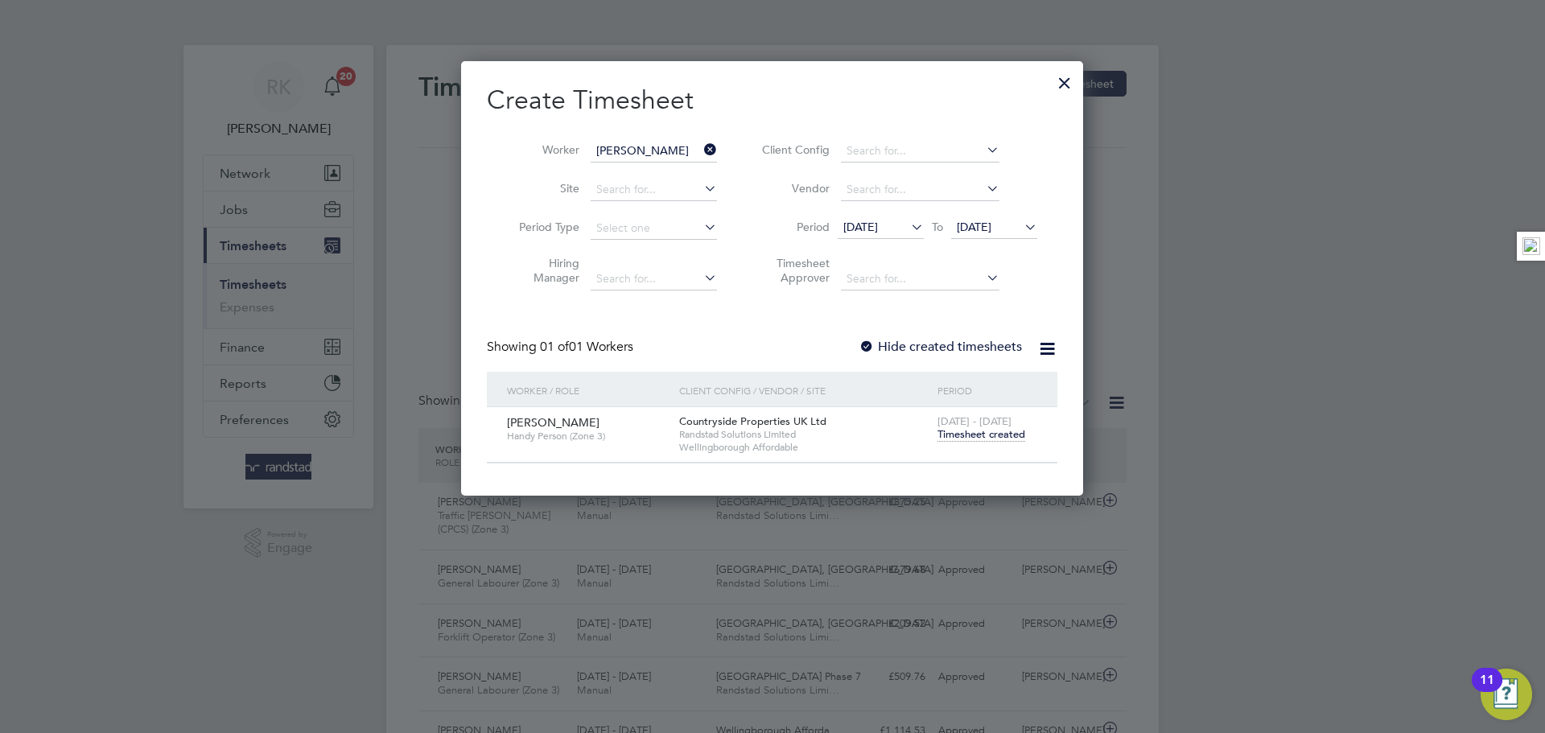
click at [980, 228] on span "22 Sep 2025" at bounding box center [974, 227] width 35 height 14
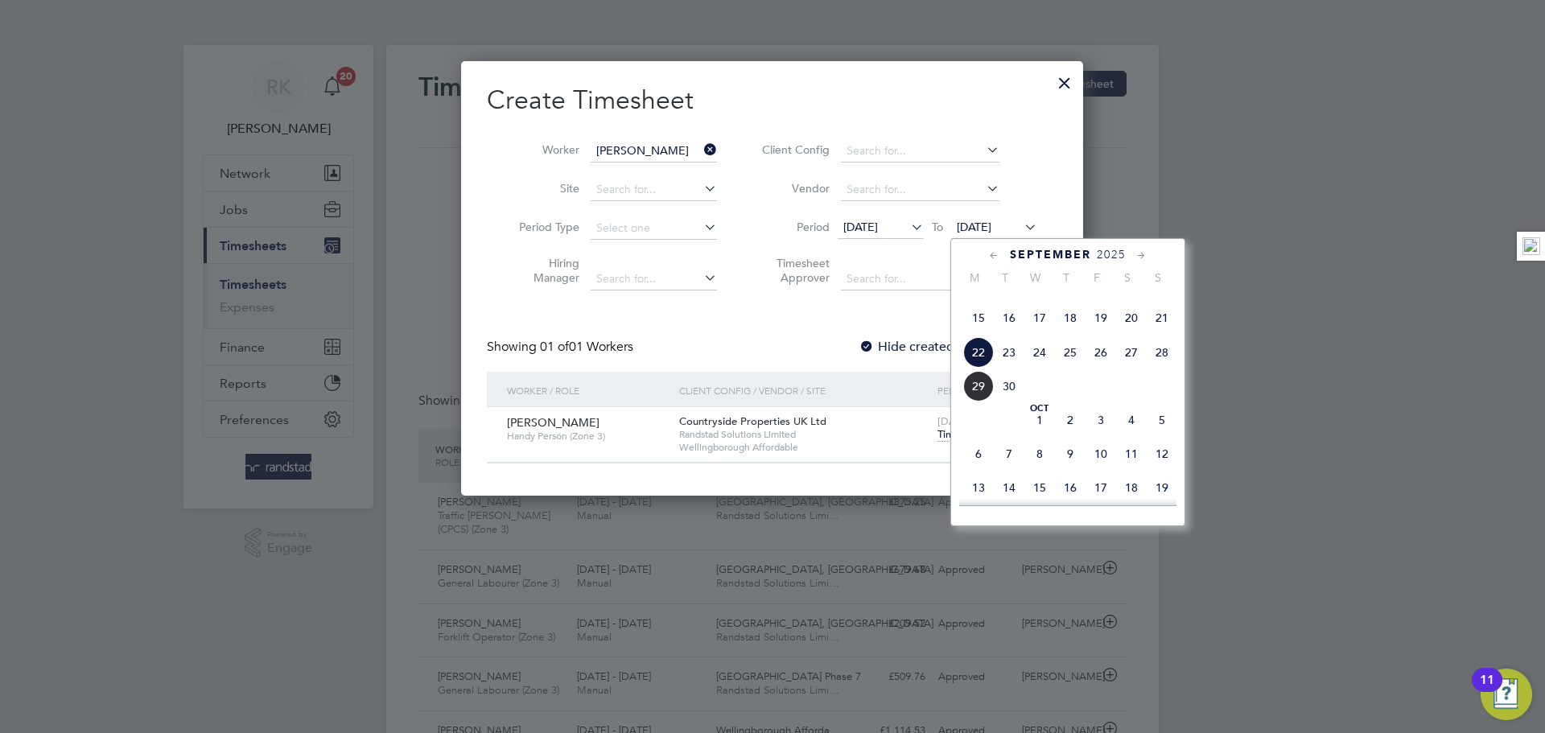
click at [1158, 368] on span "28" at bounding box center [1161, 352] width 31 height 31
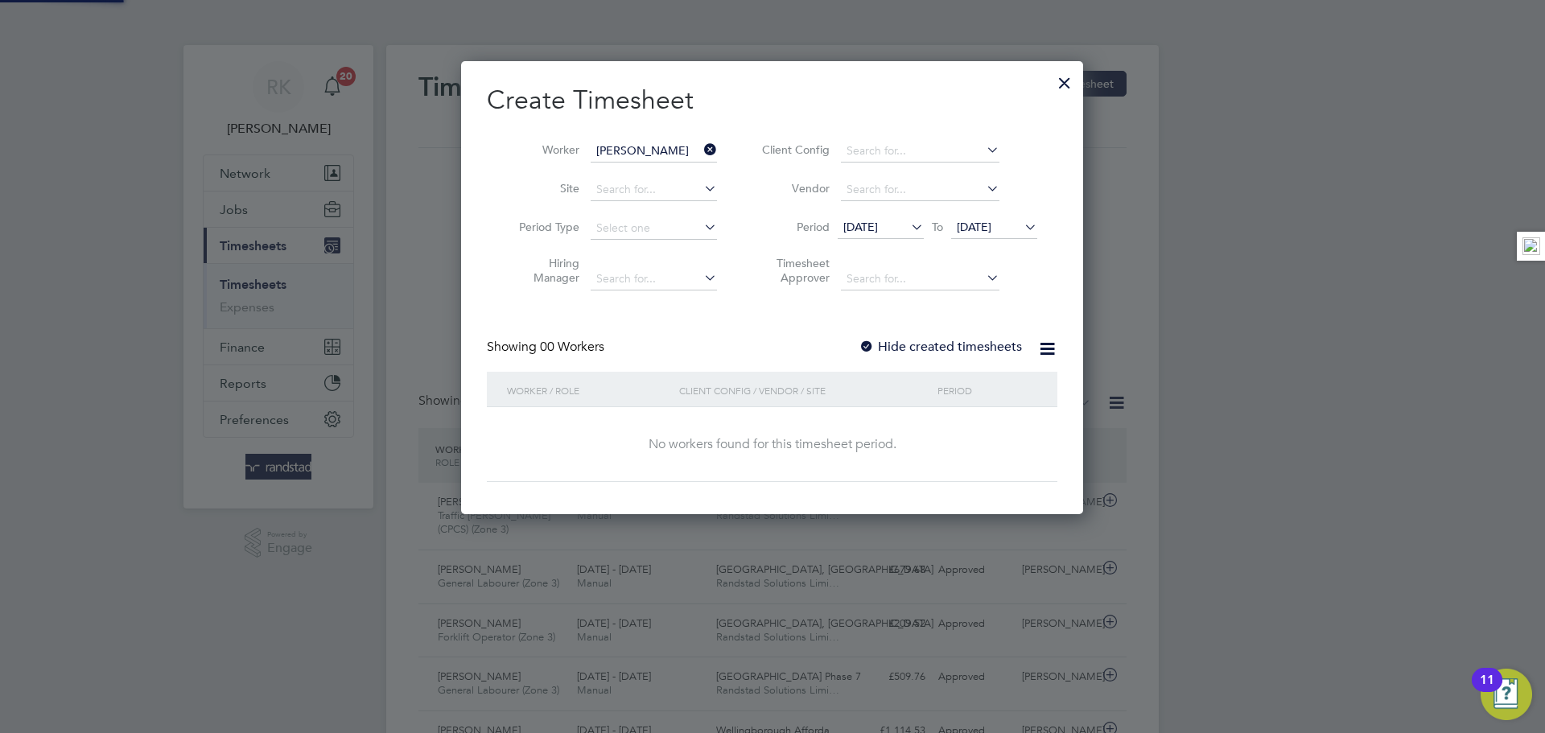
click at [927, 335] on div "Create Timesheet Worker Richard Orchard Site Period Type Hiring Manager Client …" at bounding box center [772, 283] width 570 height 398
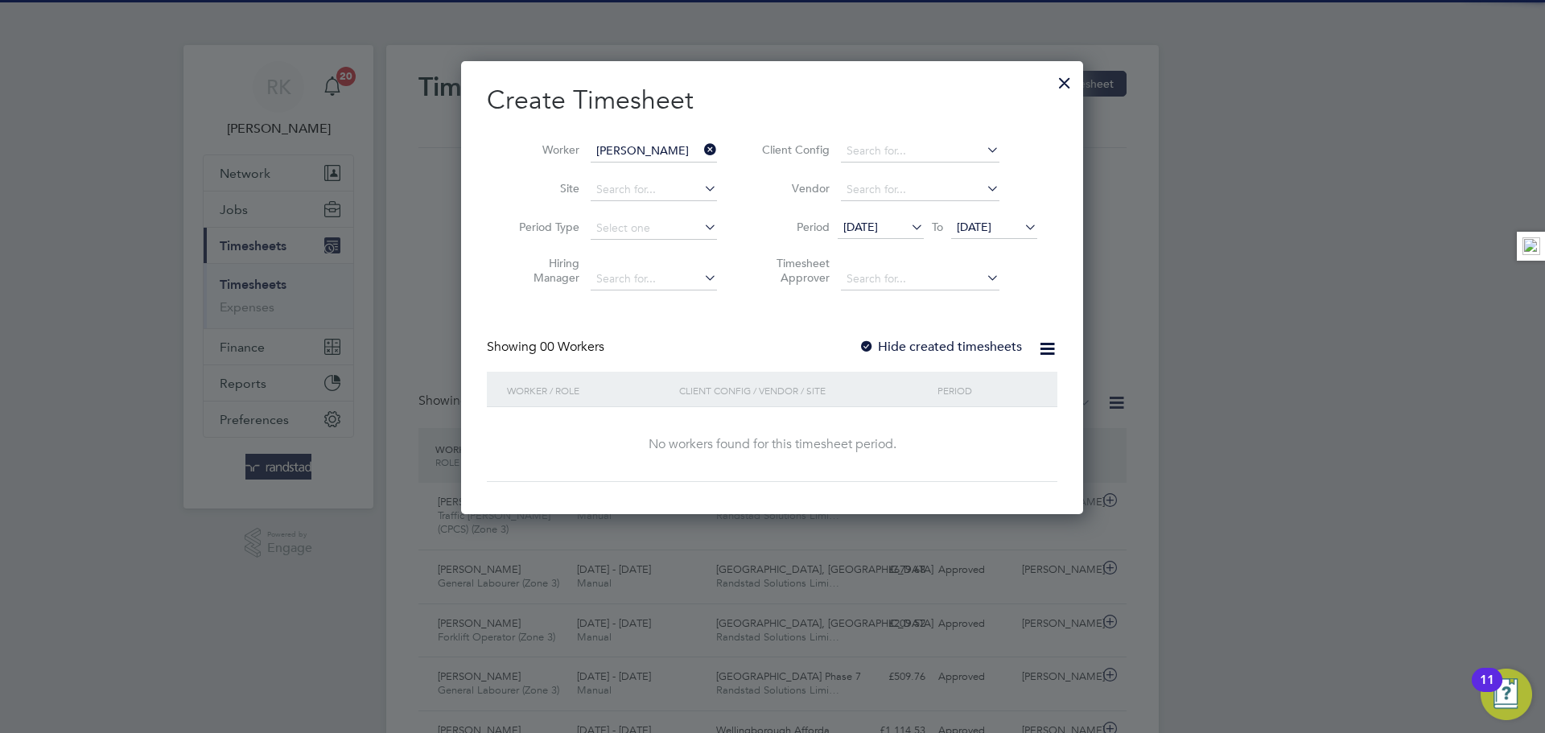
click at [931, 351] on label "Hide created timesheets" at bounding box center [939, 347] width 163 height 16
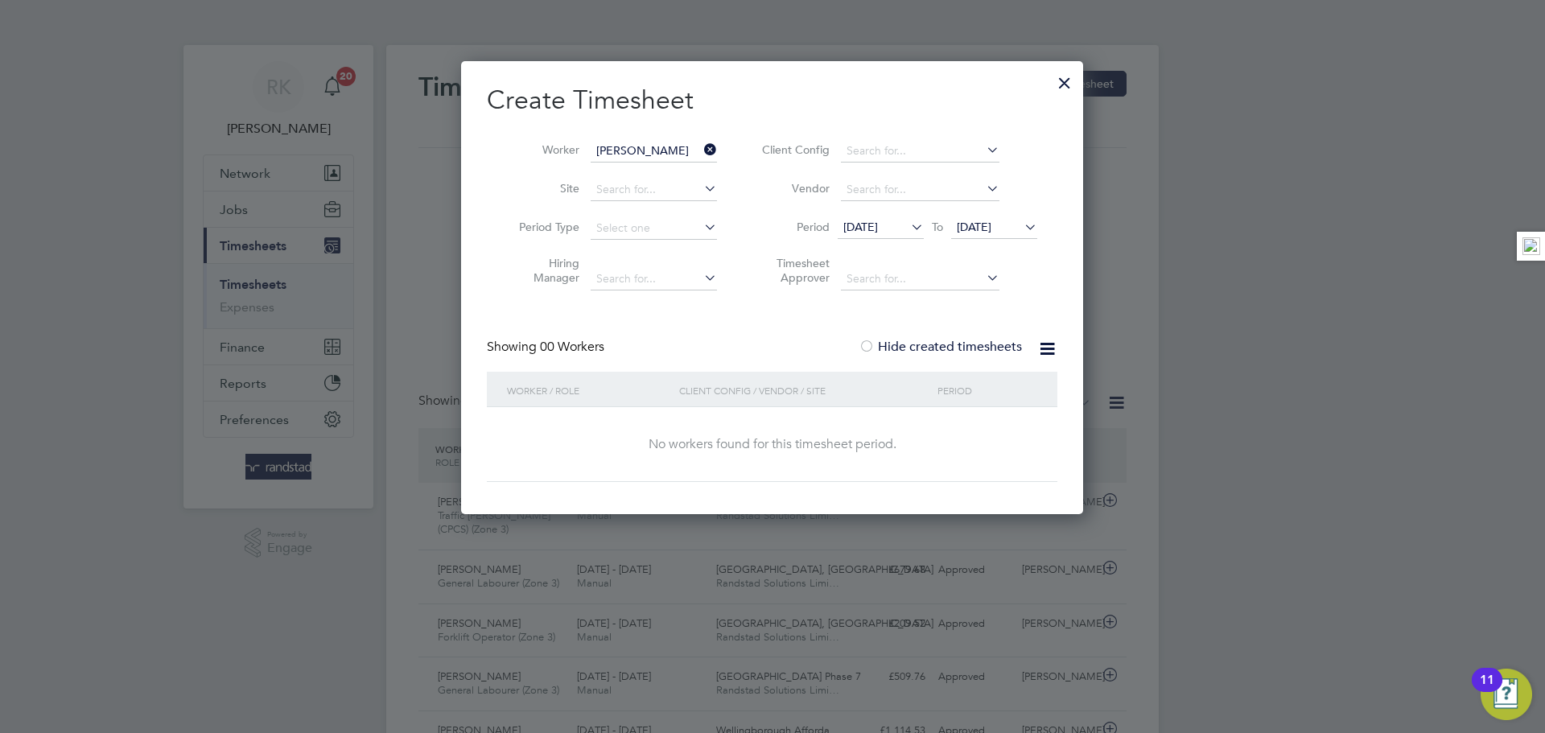
click at [931, 351] on label "Hide created timesheets" at bounding box center [939, 347] width 163 height 16
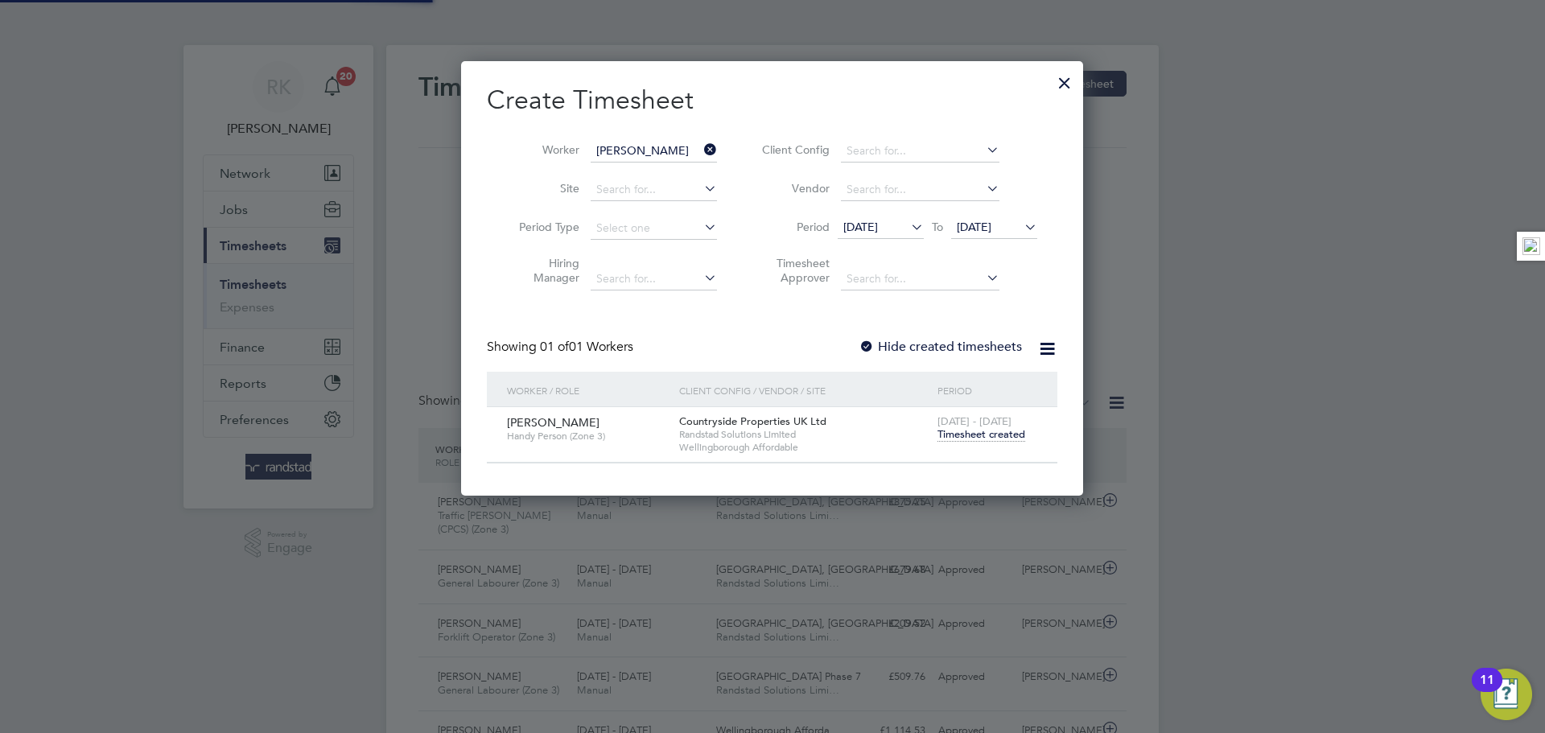
click at [973, 430] on span "Timesheet created" at bounding box center [981, 434] width 88 height 14
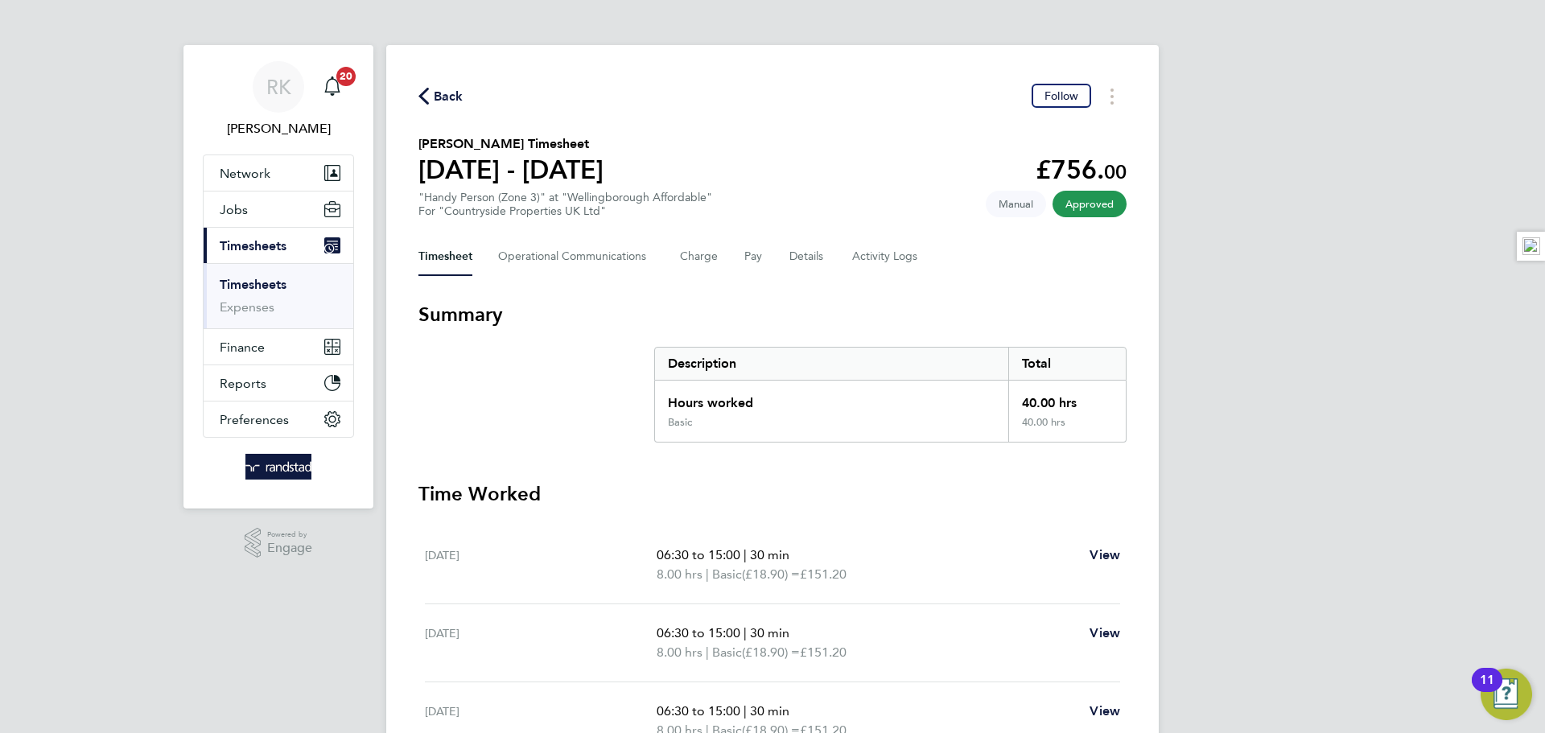
click at [430, 105] on button "Back" at bounding box center [440, 96] width 45 height 20
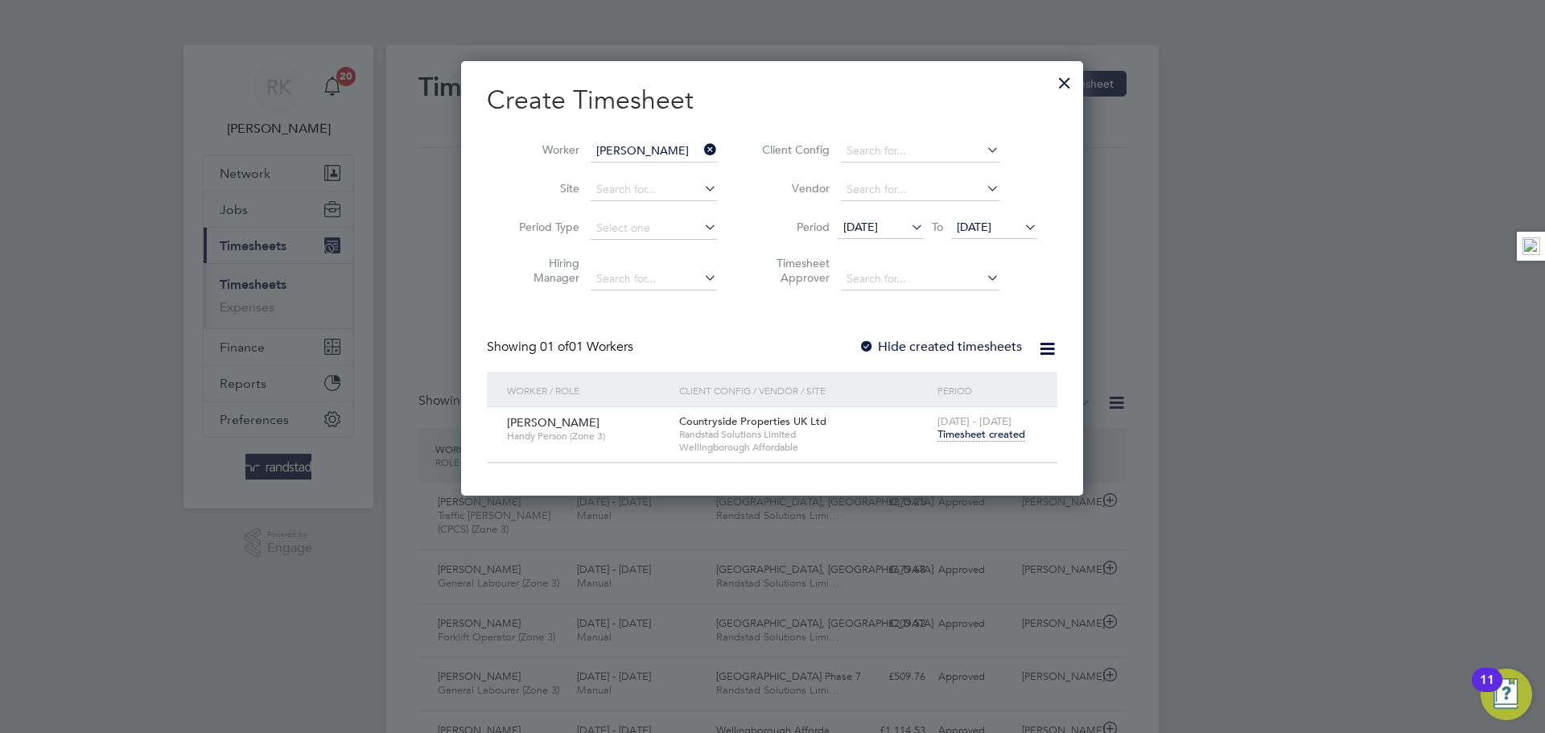
click at [688, 422] on span "Countryside Properties UK Ltd" at bounding box center [752, 421] width 147 height 14
drag, startPoint x: 582, startPoint y: 409, endPoint x: 574, endPoint y: 414, distance: 8.7
click at [582, 409] on div "Richard Orchard Handy Person (Zone 3)" at bounding box center [589, 428] width 172 height 43
click at [566, 430] on span "Handy Person (Zone 3)" at bounding box center [587, 436] width 160 height 13
click at [1065, 87] on div at bounding box center [1064, 78] width 29 height 29
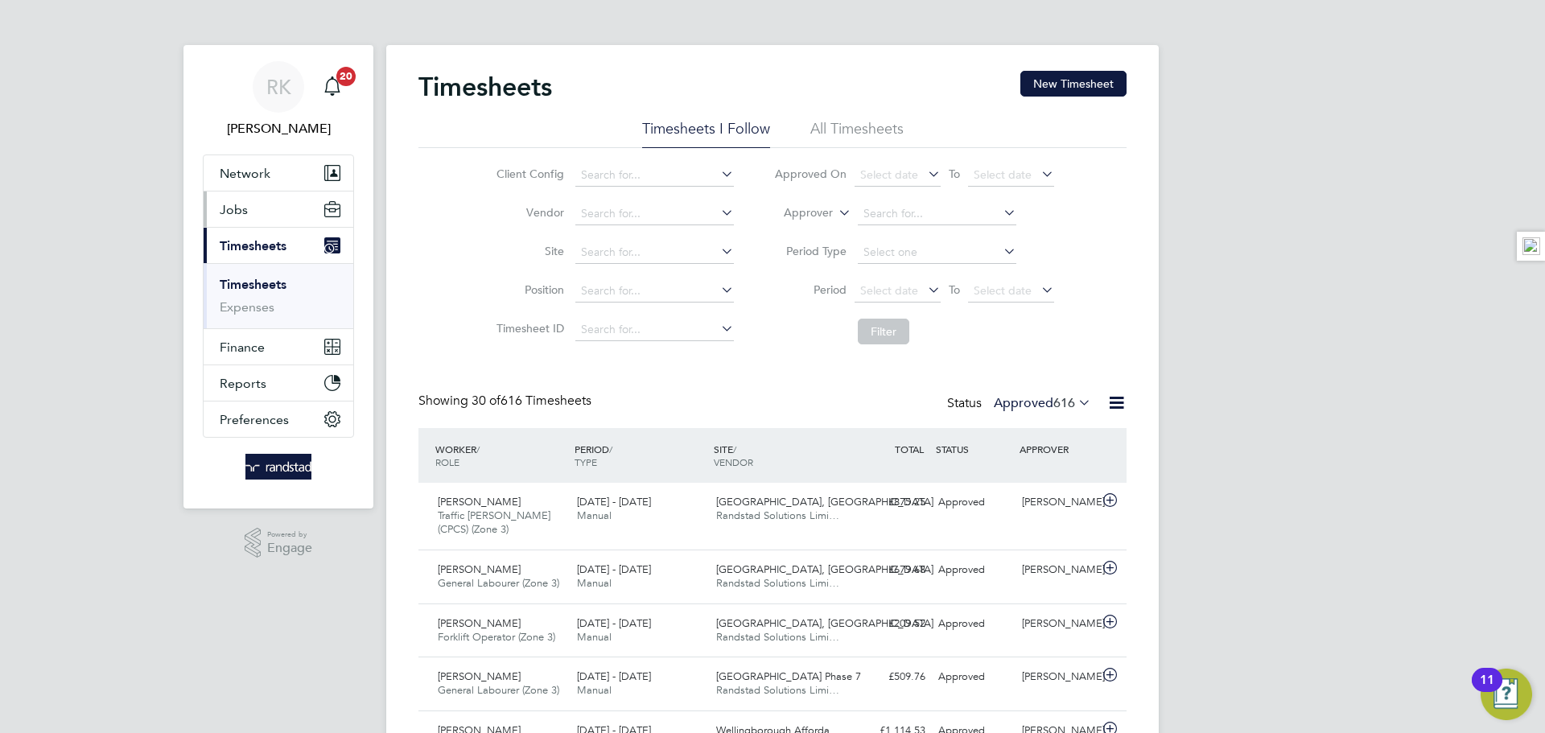
click at [261, 213] on button "Jobs" at bounding box center [279, 208] width 150 height 35
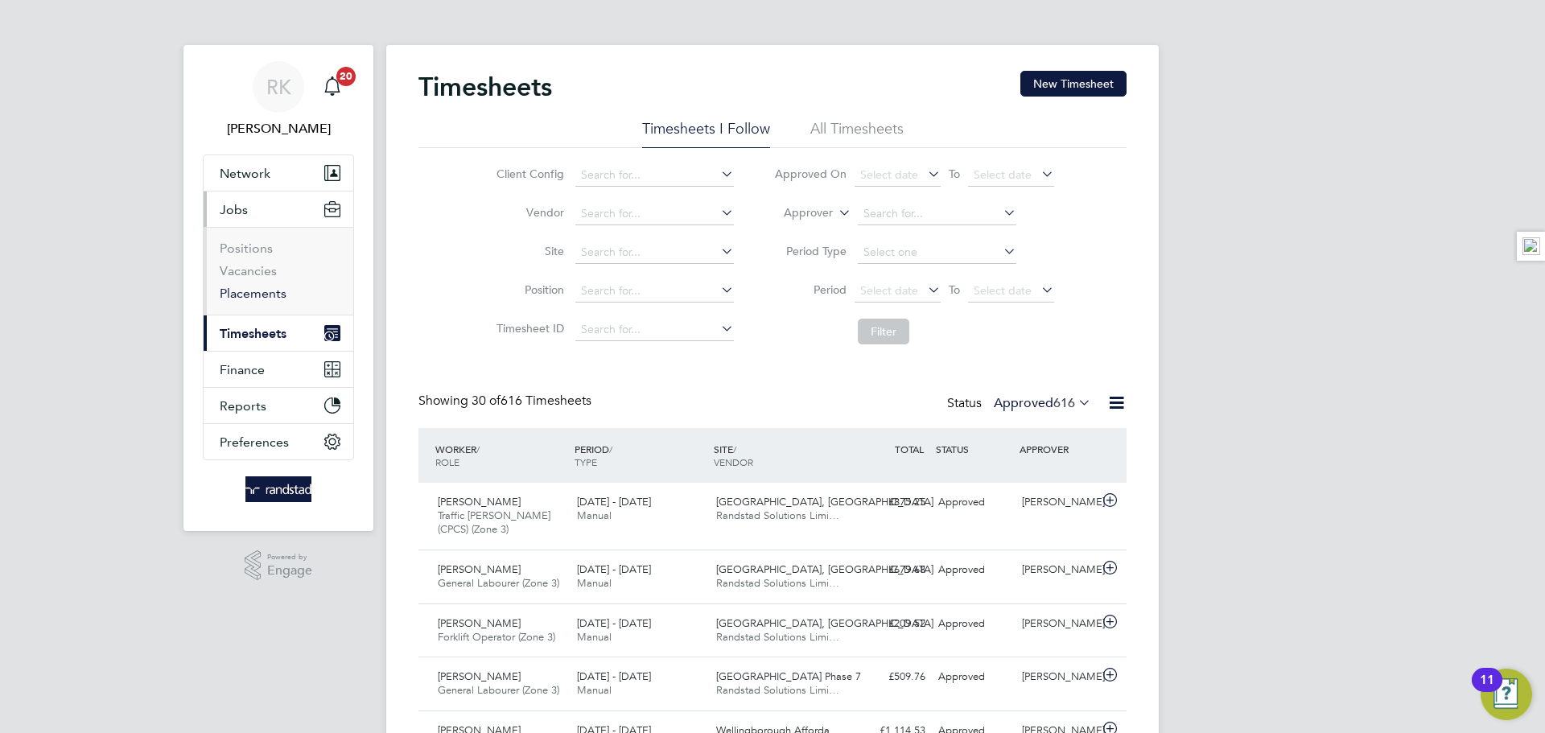
click at [252, 300] on link "Placements" at bounding box center [253, 293] width 67 height 15
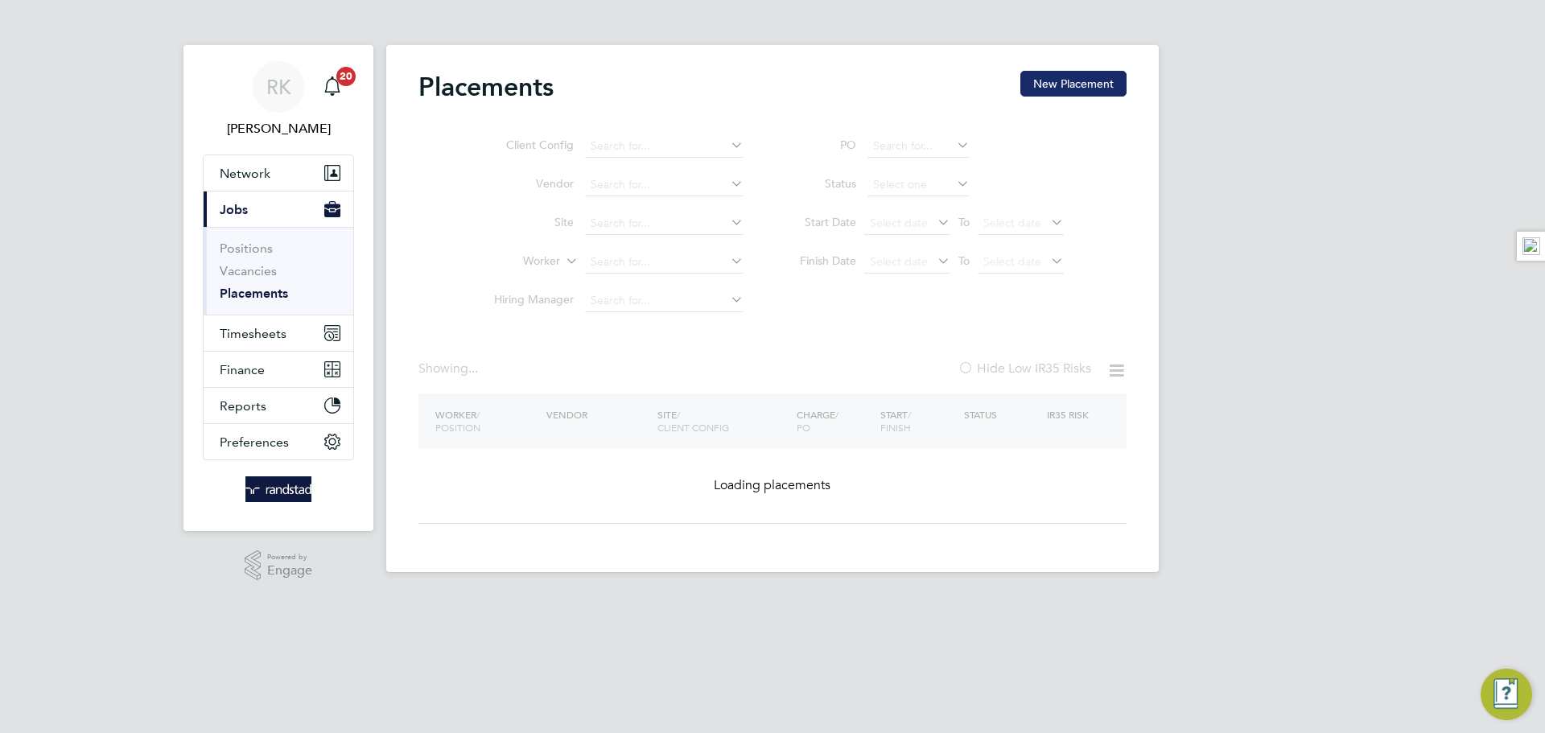
click at [1060, 91] on button "New Placement" at bounding box center [1073, 84] width 106 height 26
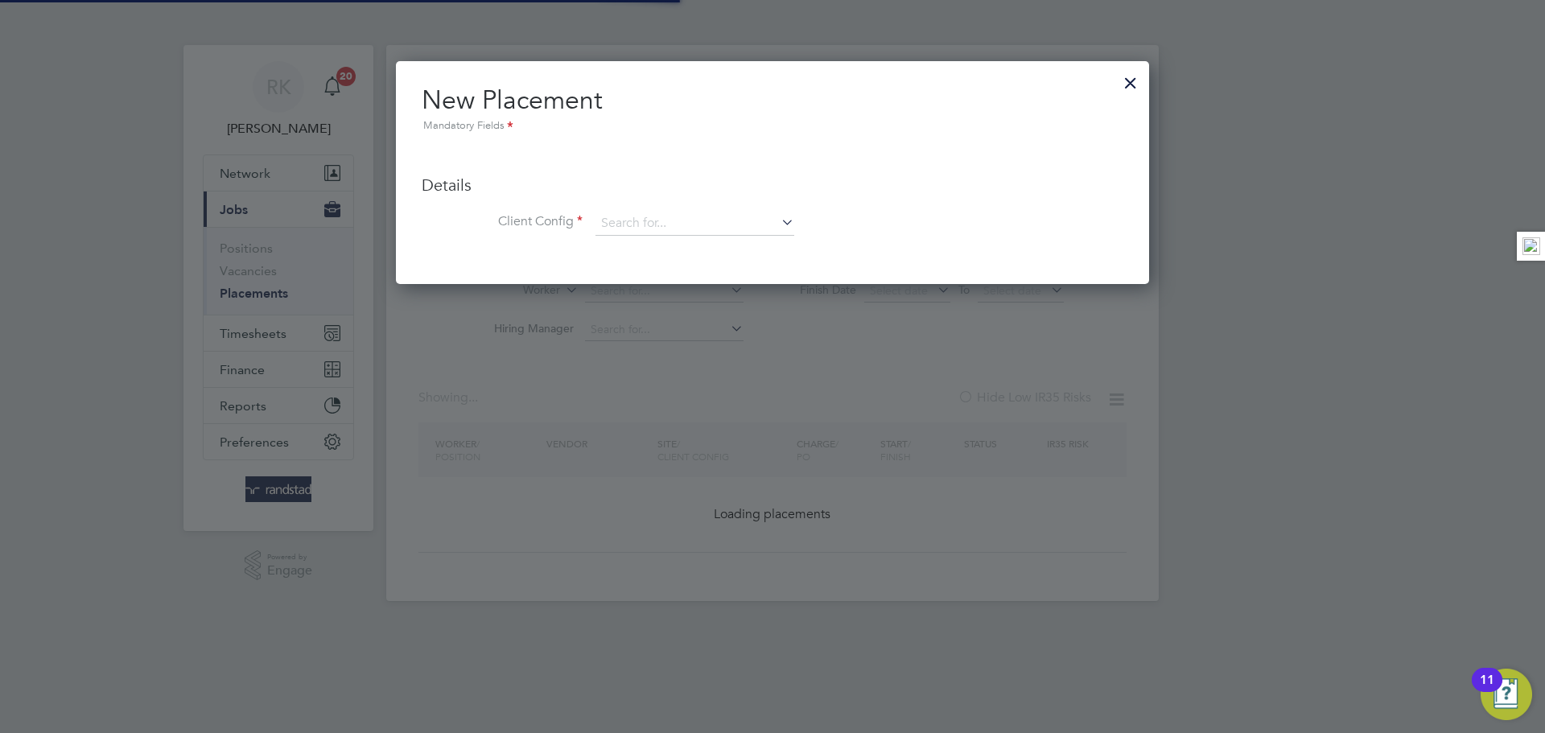
click at [1134, 85] on div at bounding box center [1130, 78] width 29 height 29
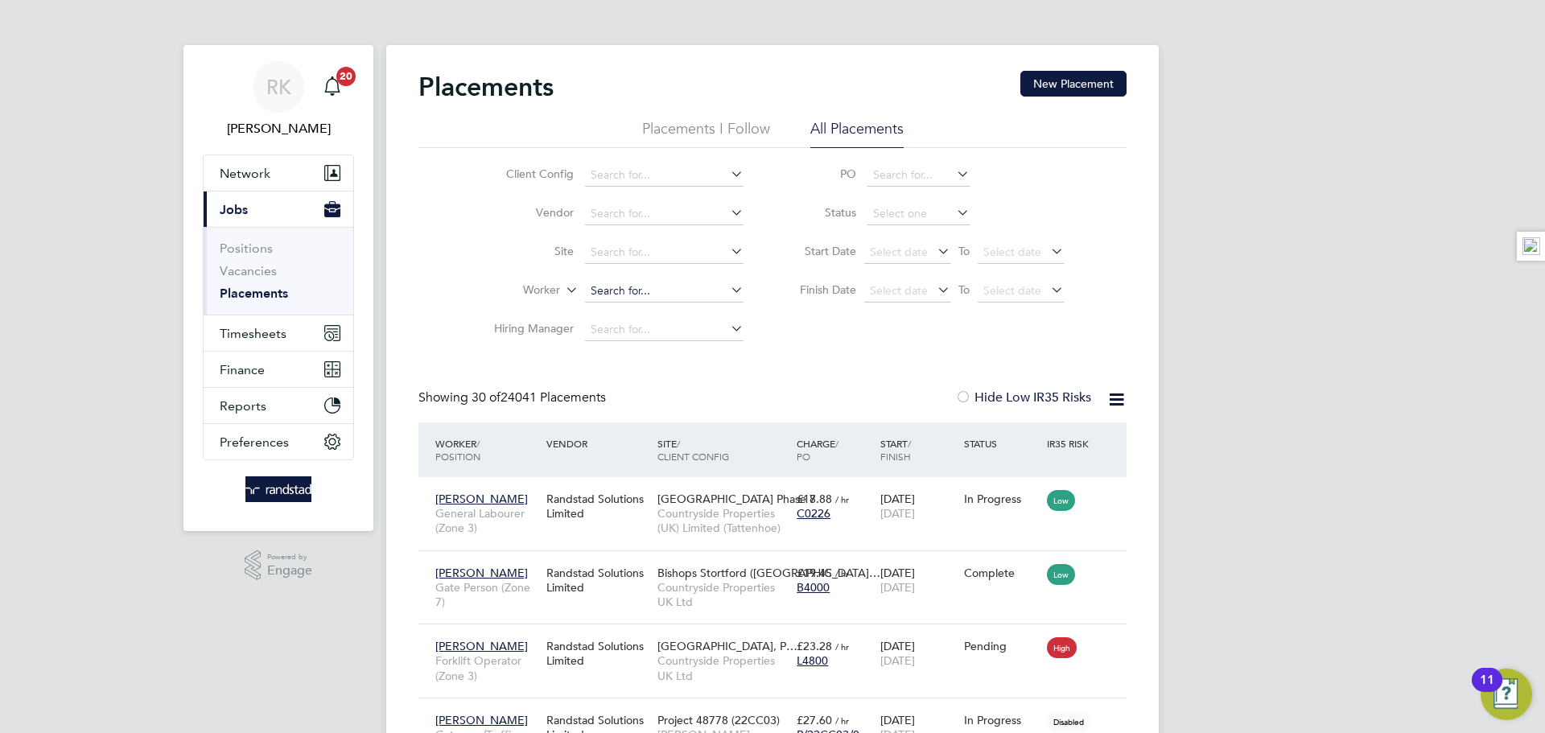
click at [647, 290] on input at bounding box center [664, 291] width 158 height 23
click at [672, 352] on li "Richard O rchard" at bounding box center [664, 357] width 160 height 22
type input "[PERSON_NAME]"
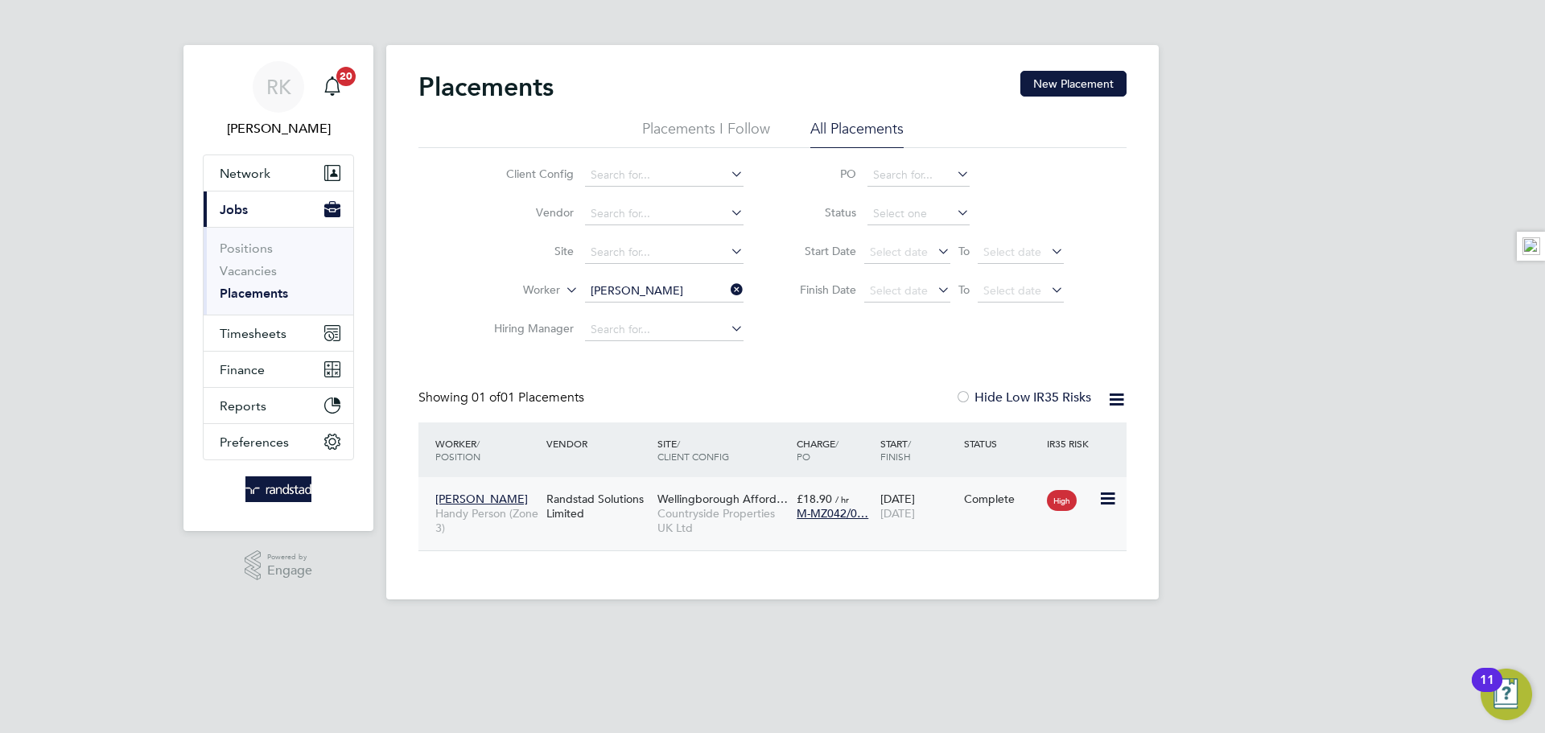
click at [866, 511] on span "M-MZ042/0…" at bounding box center [832, 513] width 72 height 14
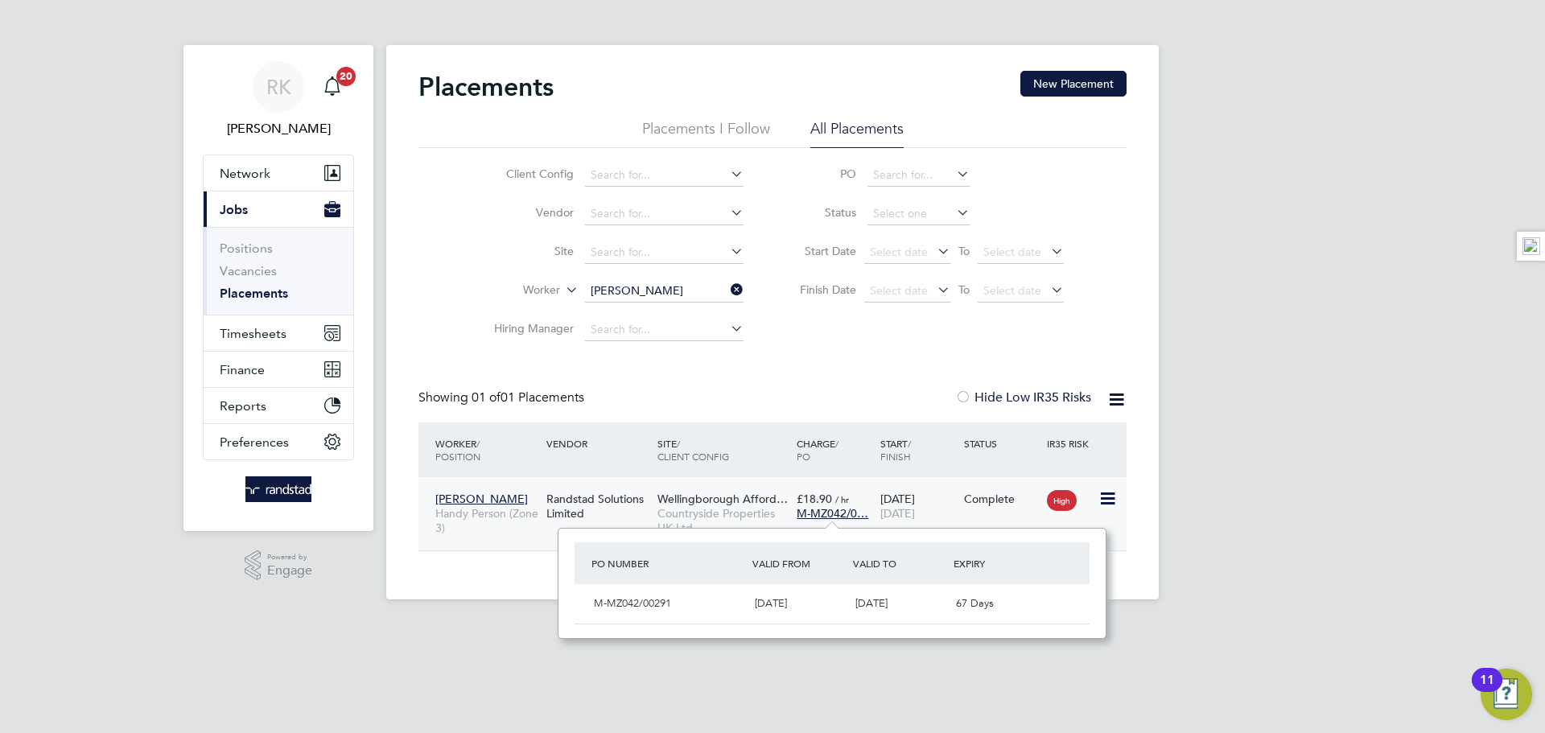
click at [883, 496] on div "03 Feb 2025 21 Sep 2025" at bounding box center [918, 506] width 84 height 45
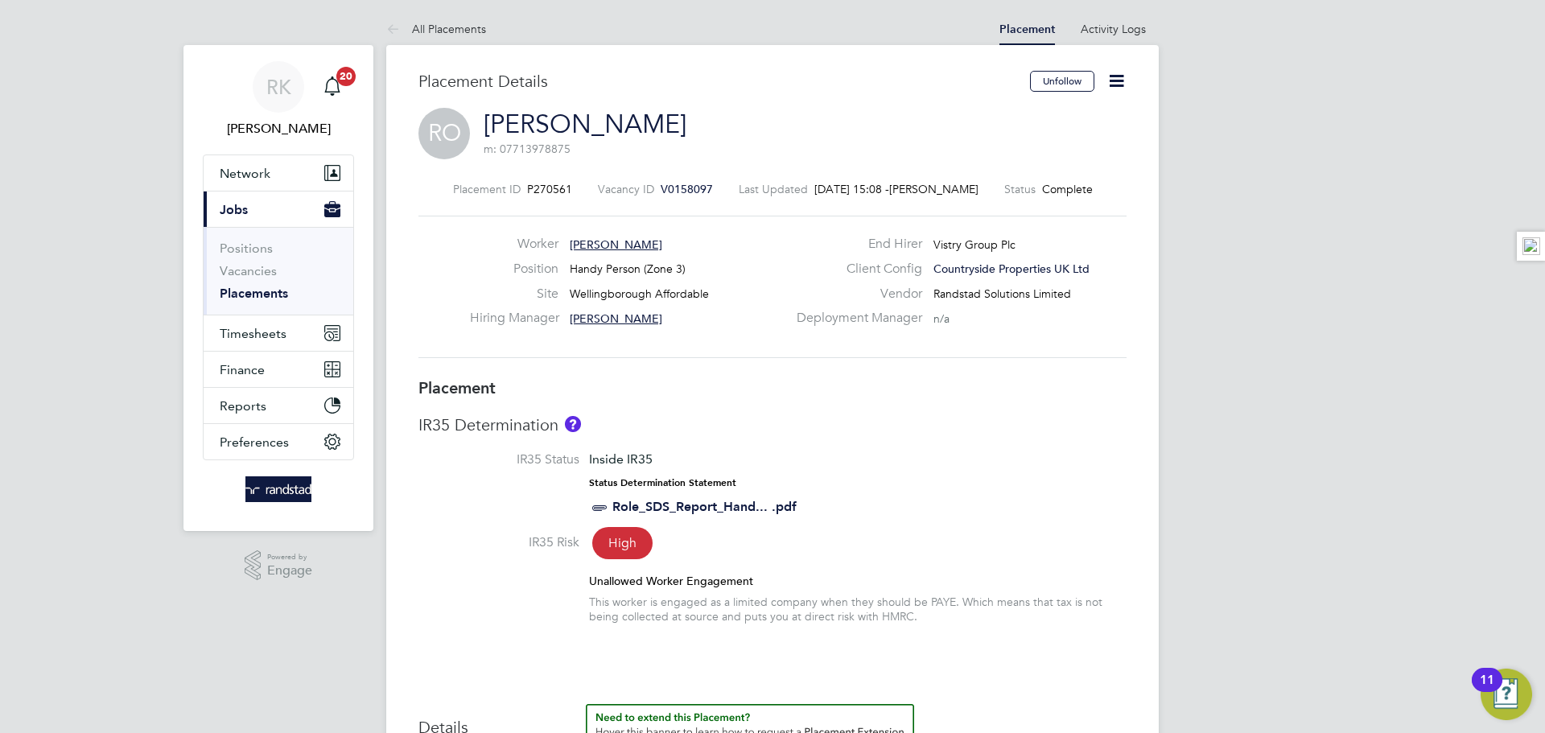
click at [1121, 74] on icon at bounding box center [1116, 81] width 20 height 20
click at [1056, 117] on li "Edit Placement e" at bounding box center [1064, 119] width 118 height 23
type input "Louis Brooker"
type input "Louis Woodcock"
type input "[DATE]"
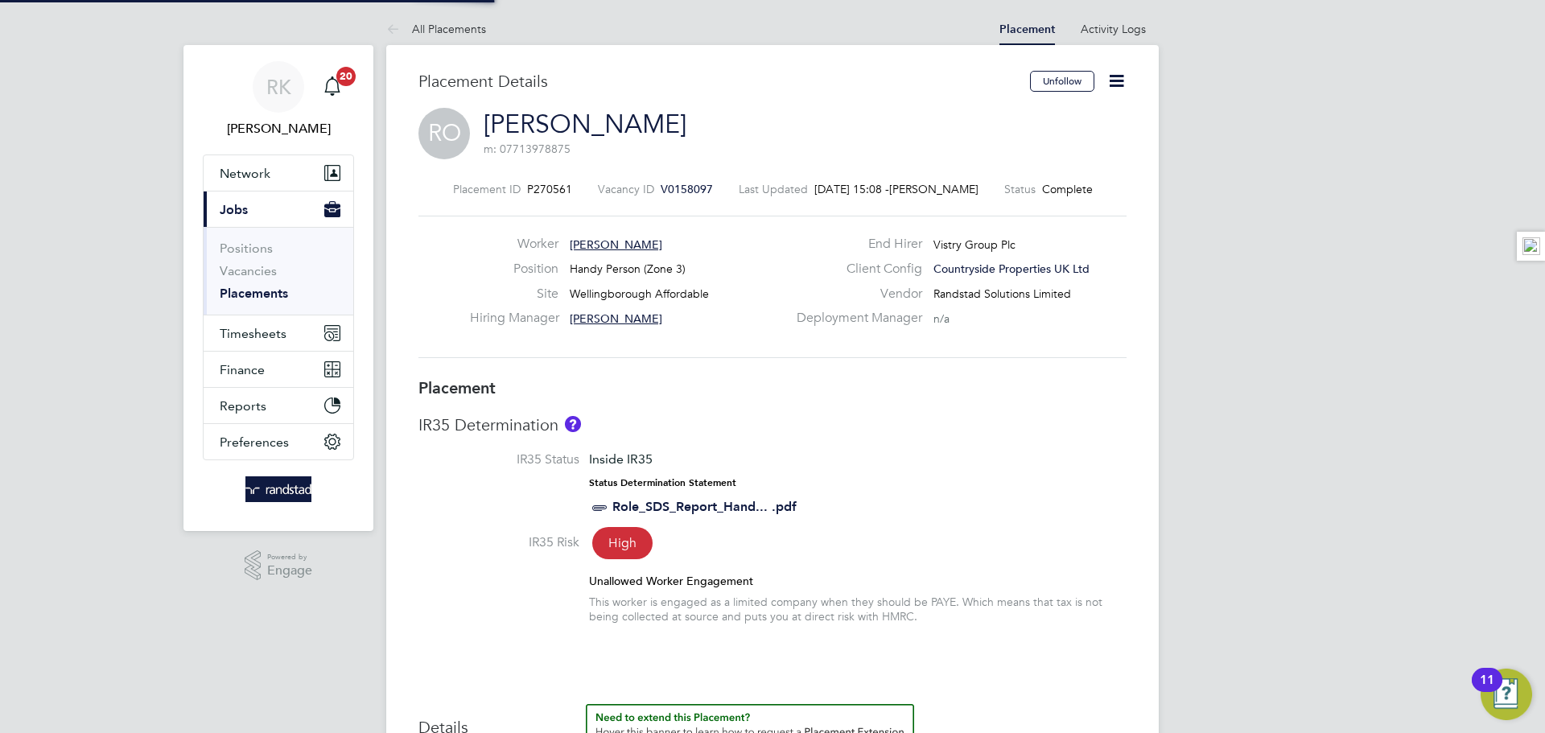
type input "21 Sep 2025"
type input "07:30"
type input "16:30"
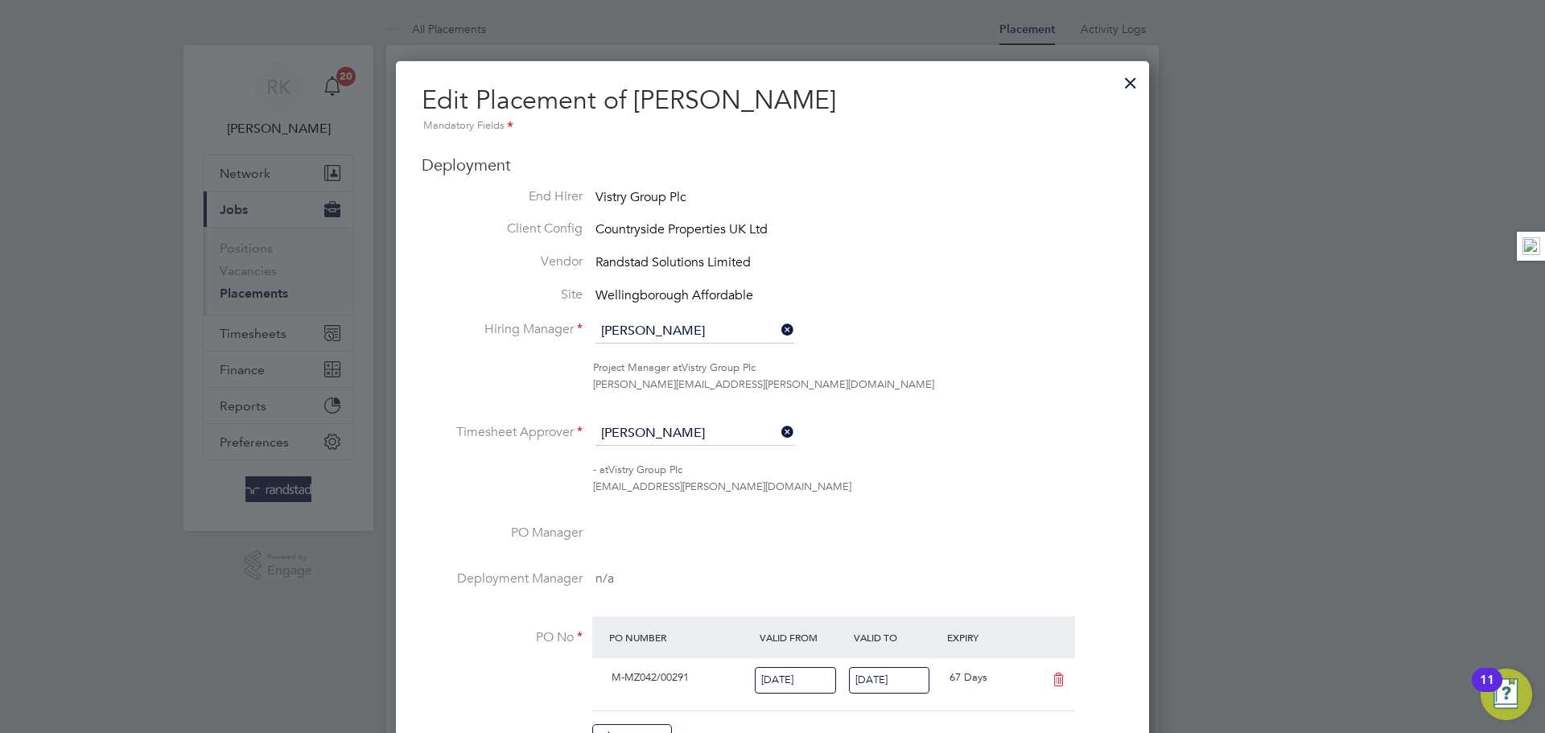
scroll to position [623, 0]
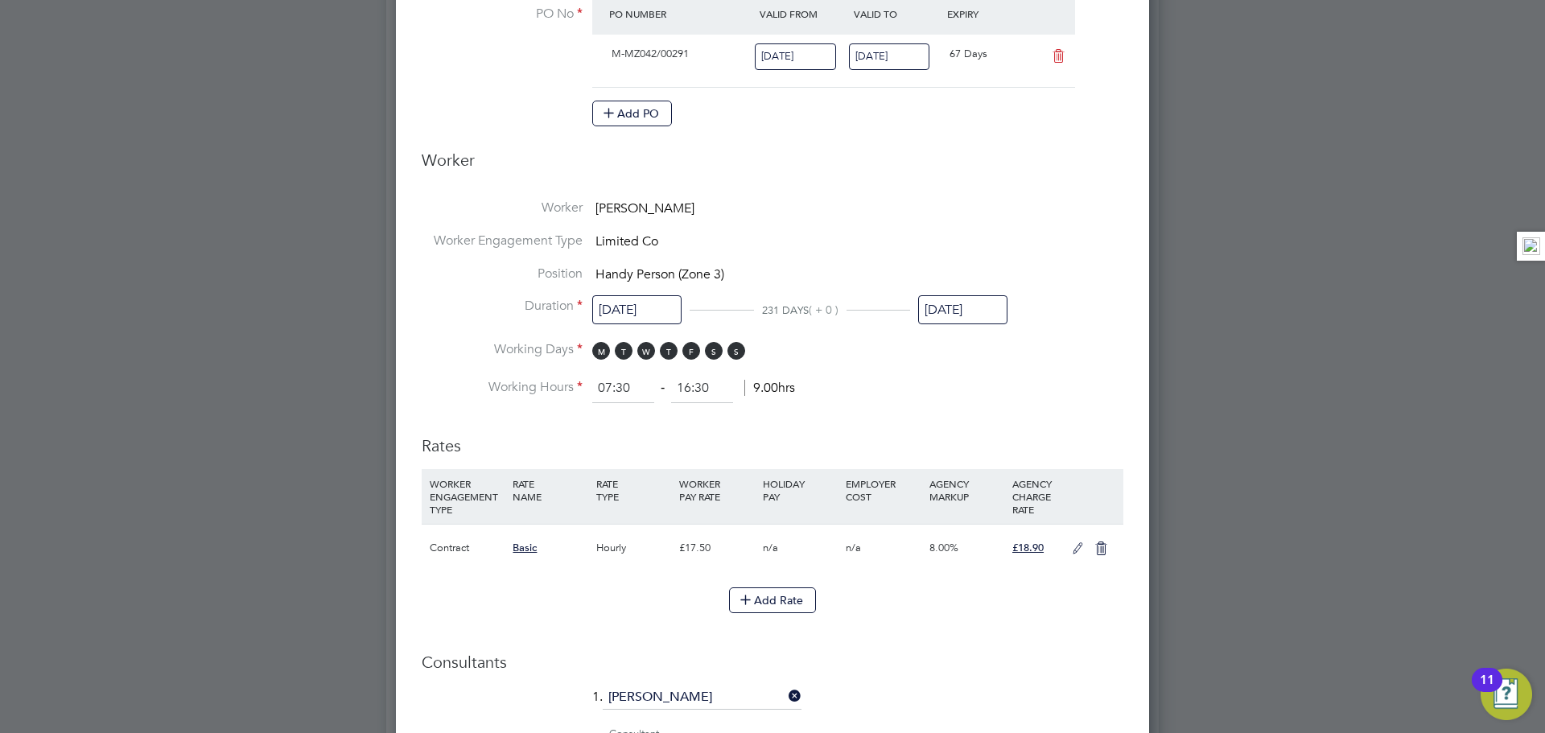
click at [973, 312] on input "21 Sep 2025" at bounding box center [962, 310] width 89 height 30
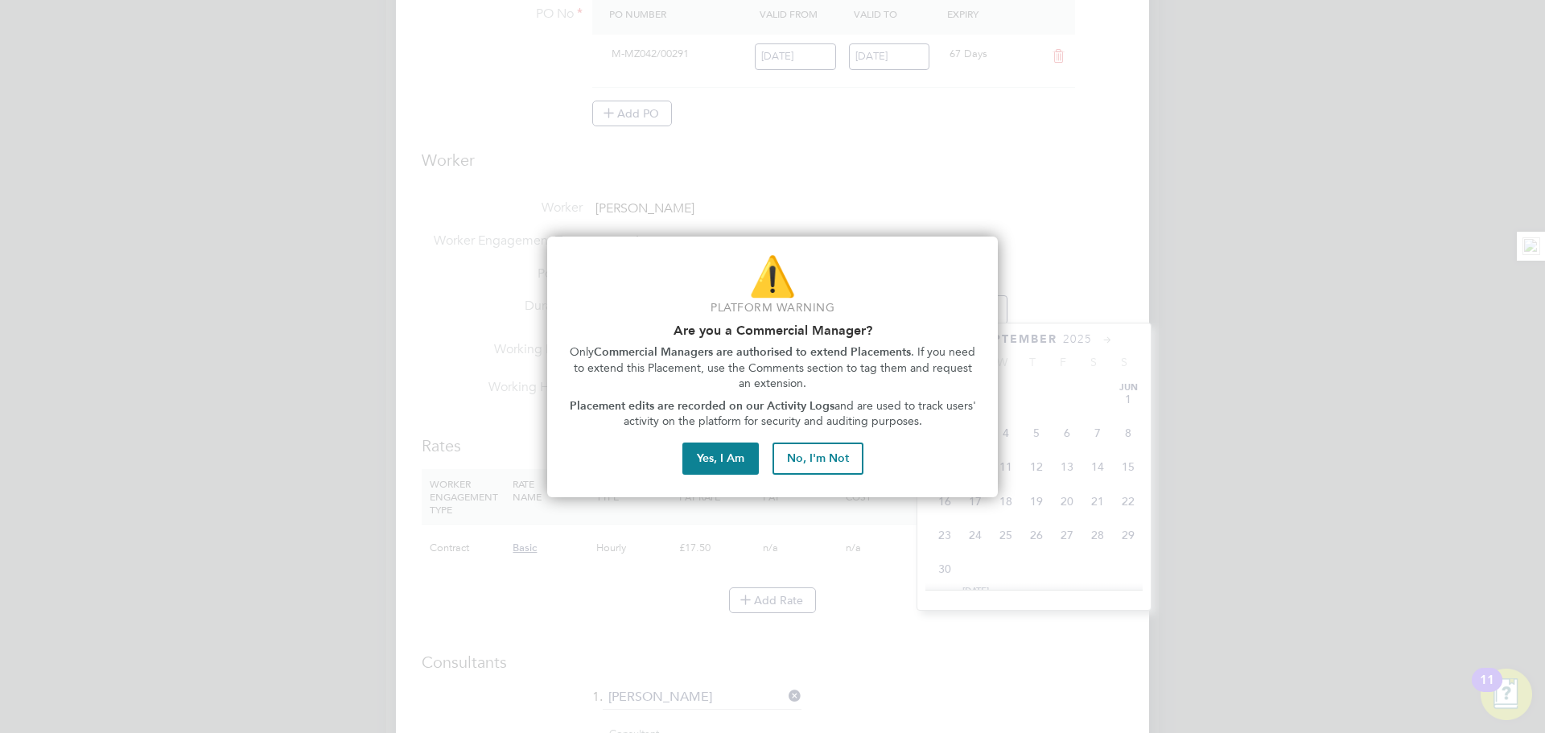
scroll to position [571, 0]
click at [729, 462] on button "Yes, I Am" at bounding box center [720, 458] width 76 height 32
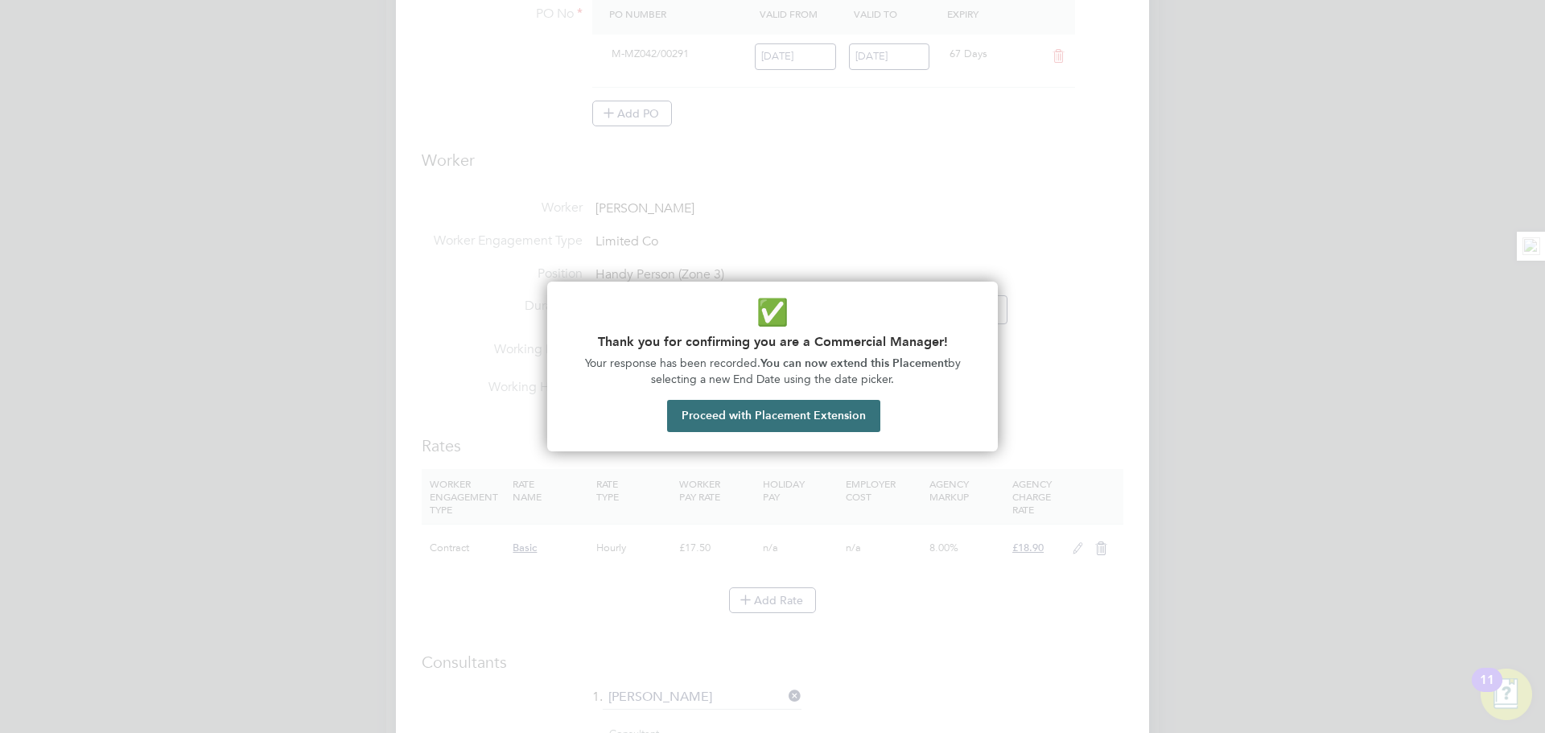
click at [818, 427] on button "Proceed with Placement Extension" at bounding box center [773, 416] width 213 height 32
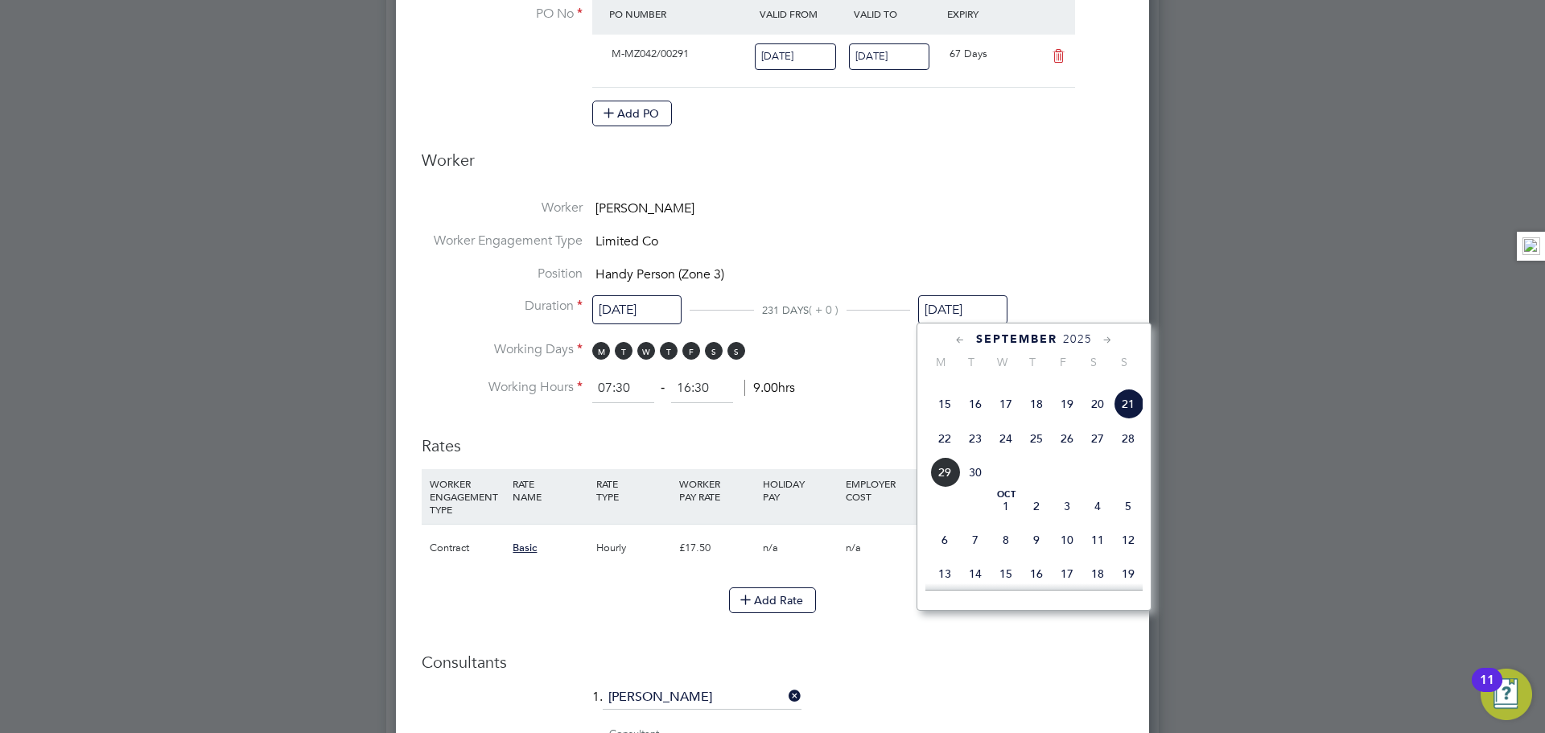
scroll to position [641, 0]
click at [1131, 520] on span "12" at bounding box center [1128, 504] width 31 height 31
type input "[DATE]"
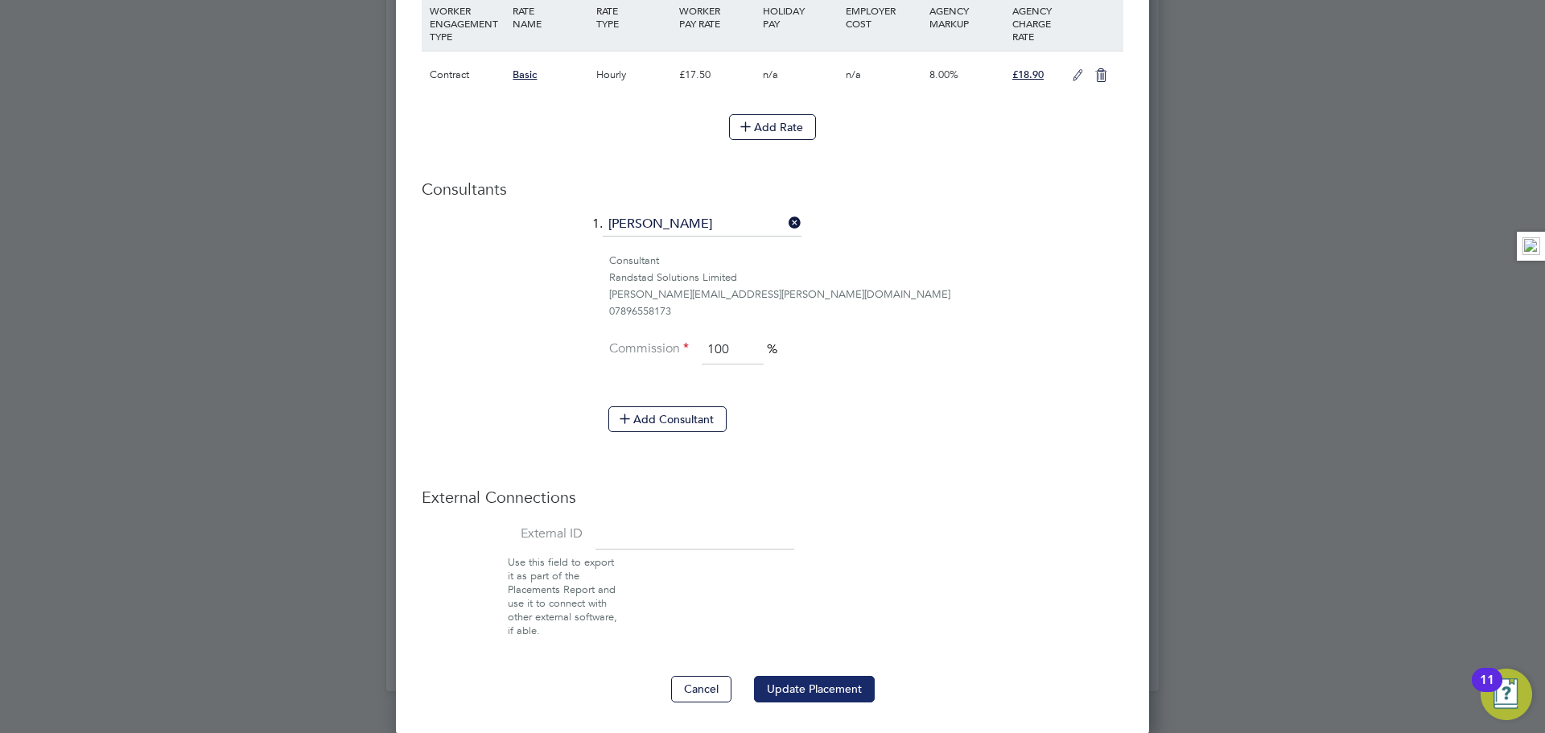
click at [816, 689] on button "Update Placement" at bounding box center [814, 689] width 121 height 26
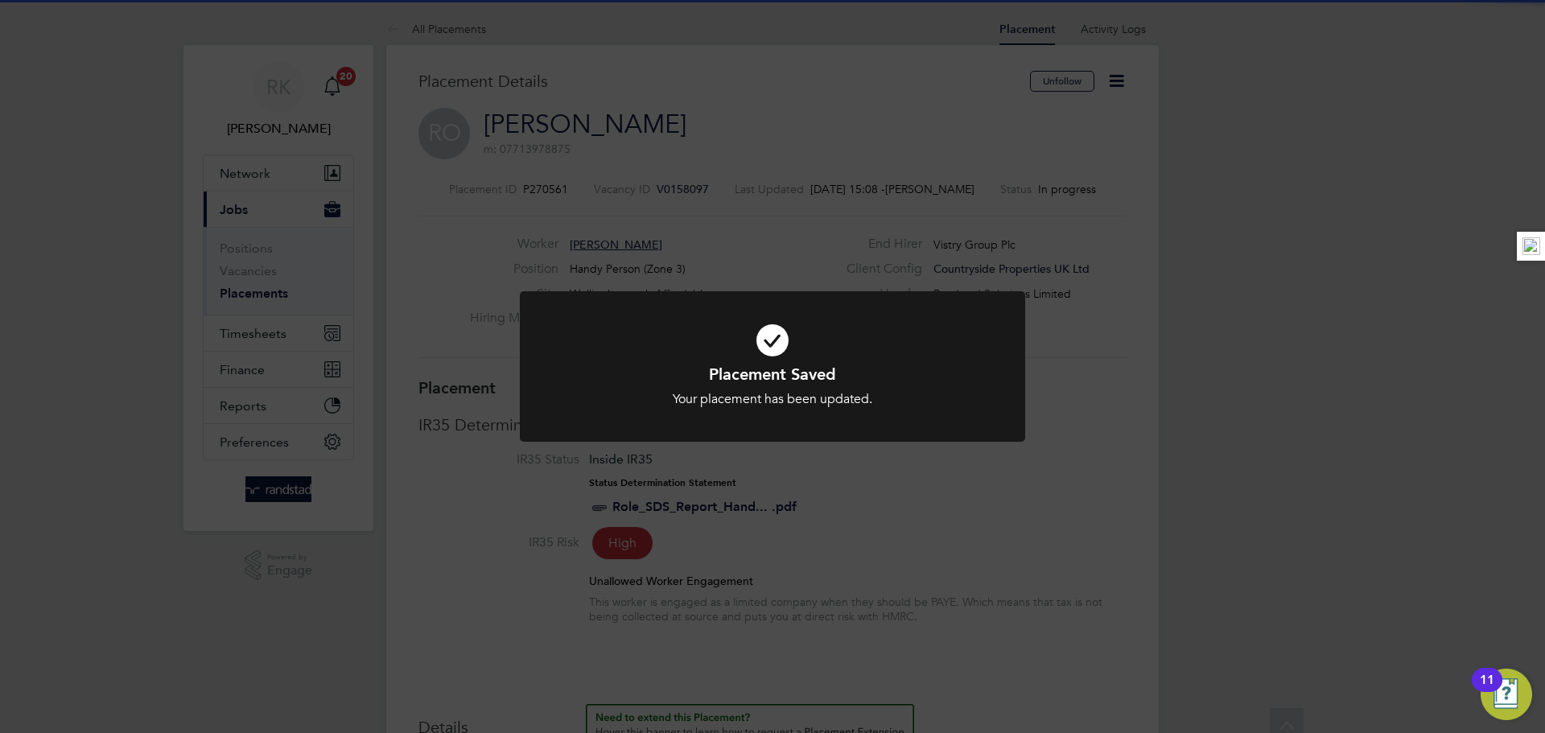
scroll to position [47, 113]
click at [1162, 515] on div "Placement Saved Your placement has been updated. Cancel Okay" at bounding box center [772, 366] width 1545 height 733
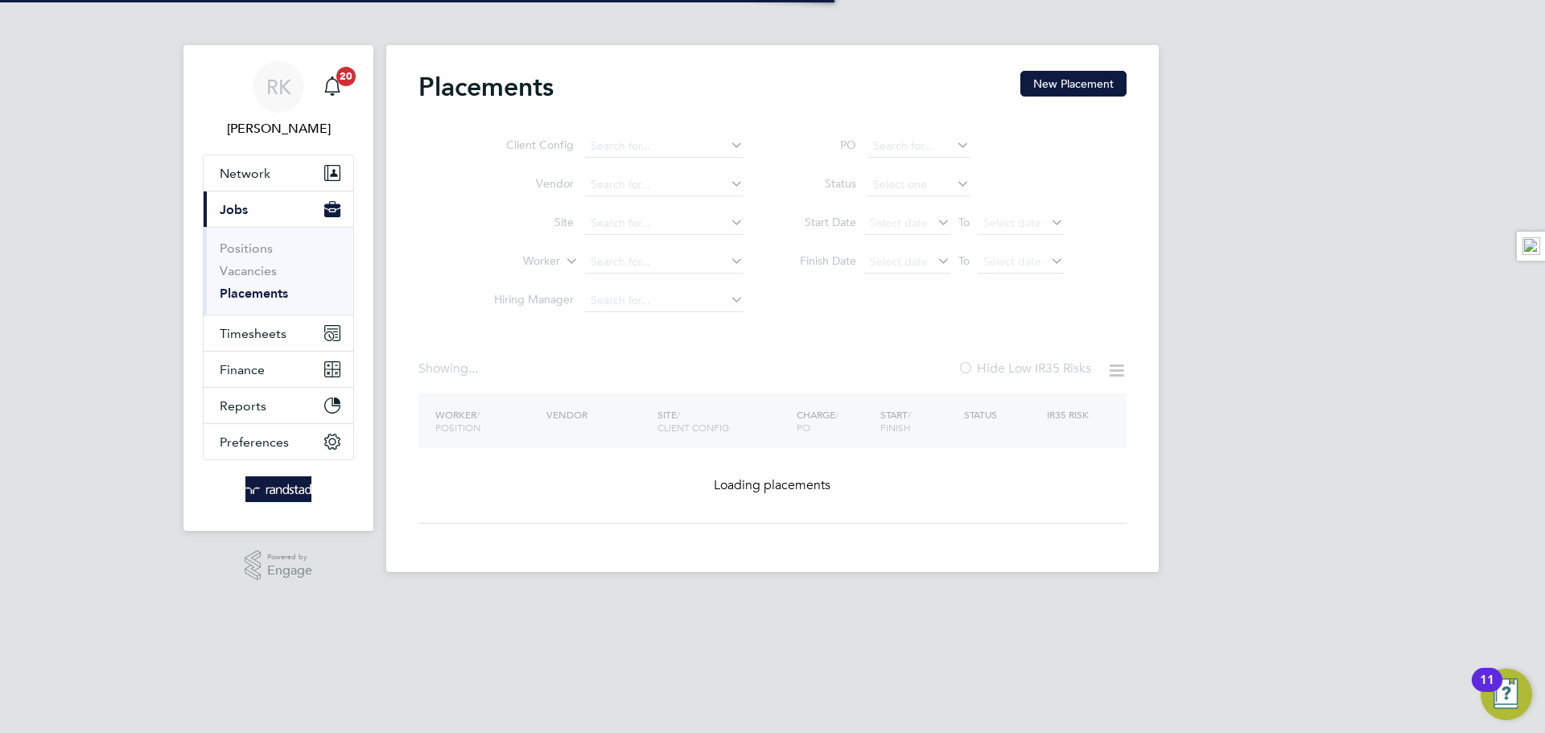
type input "[PERSON_NAME]"
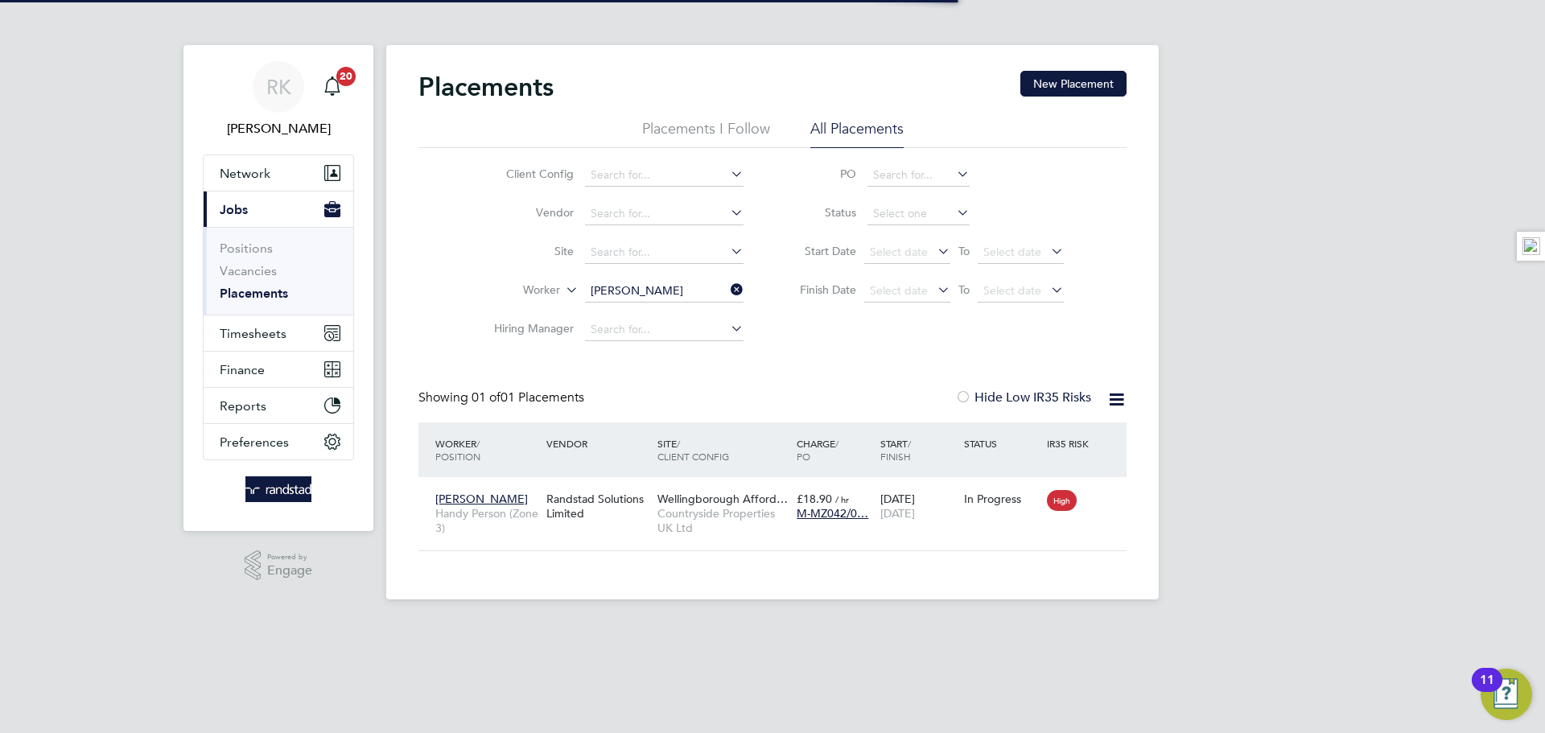
scroll to position [15, 76]
